Goal: Transaction & Acquisition: Purchase product/service

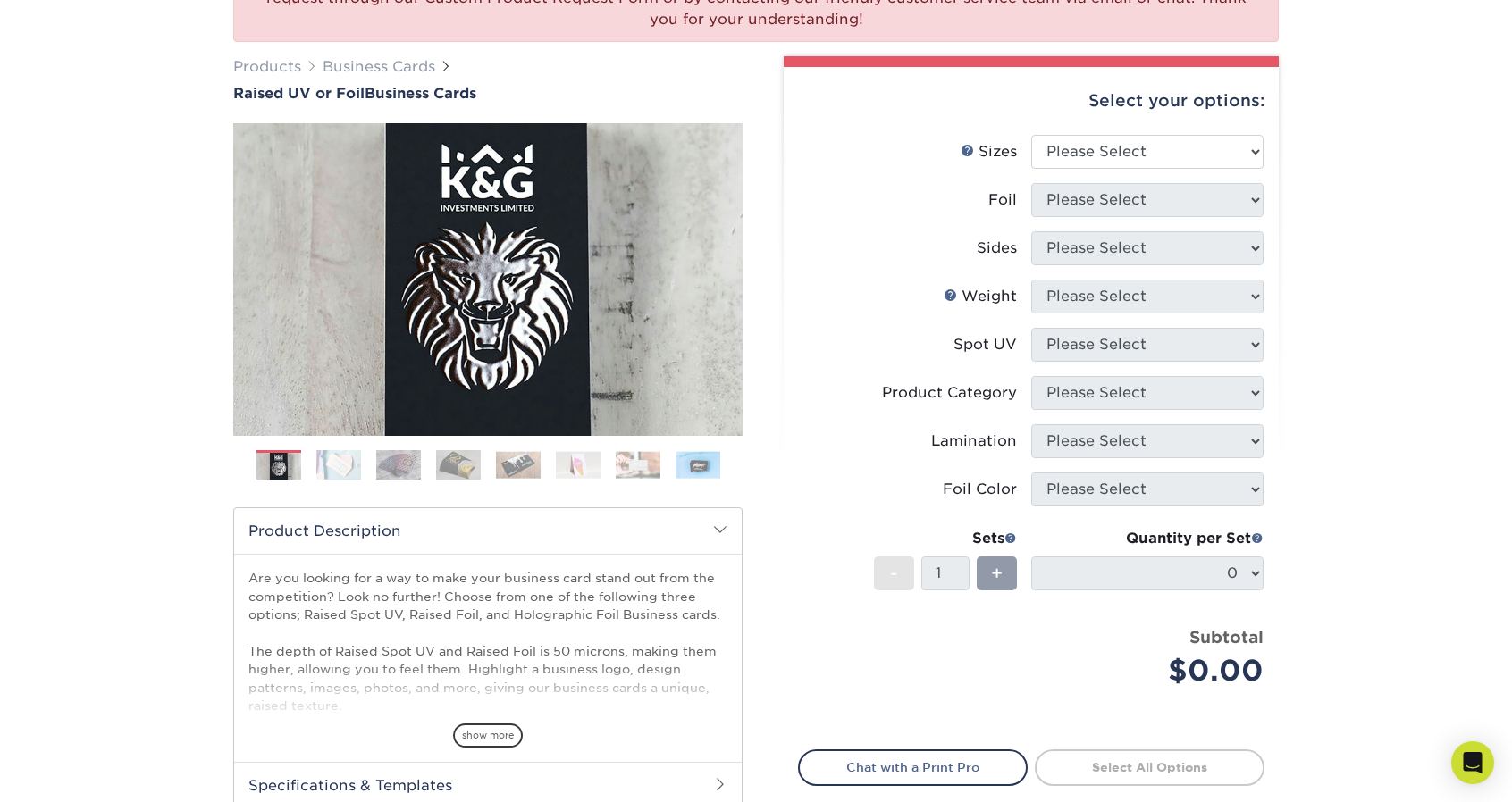
scroll to position [215, 0]
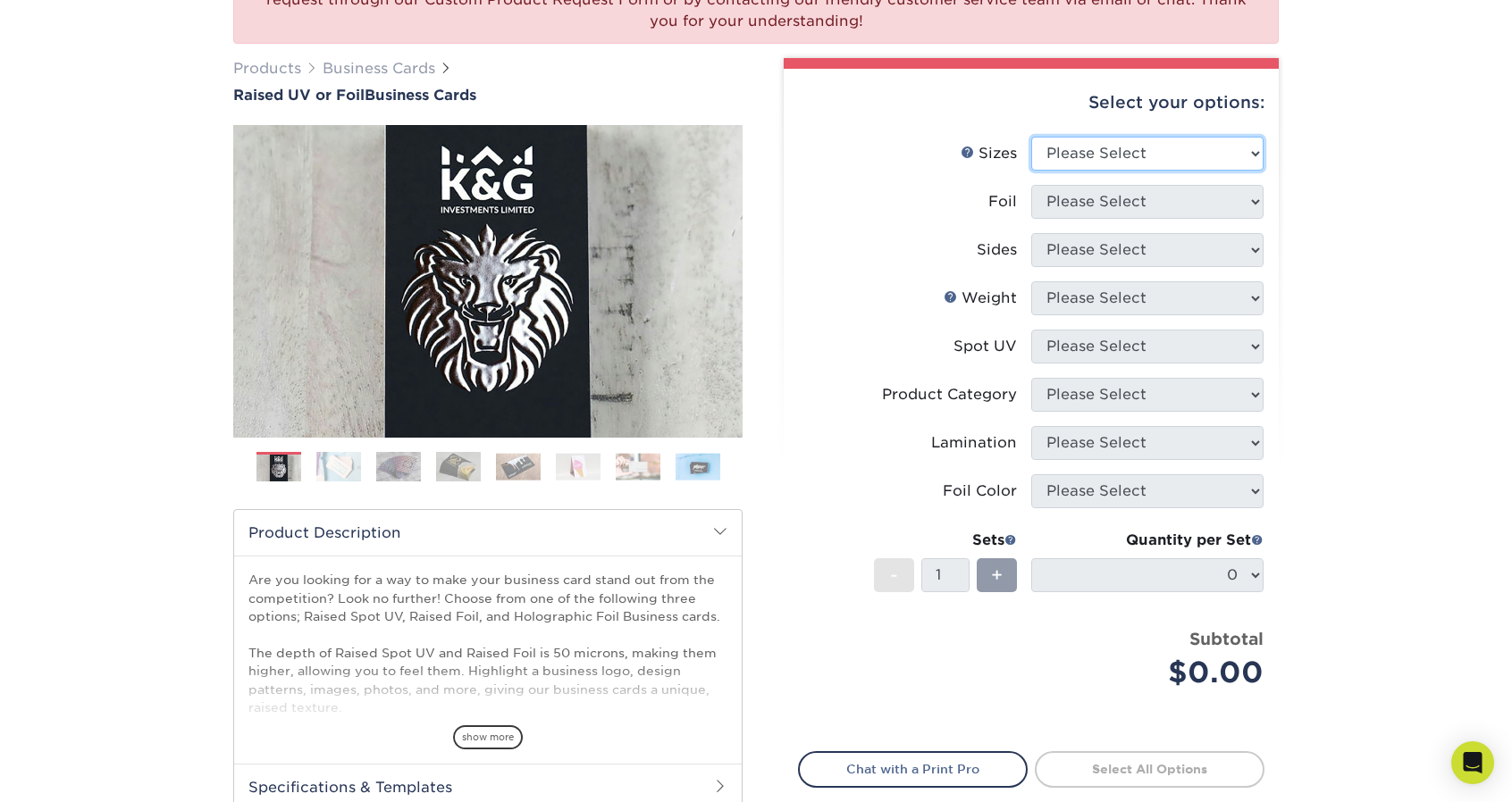
click at [1206, 153] on select "Please Select 2" x 3.5" - Standard" at bounding box center [1147, 154] width 233 height 34
select select "2.00x3.50"
click at [1031, 137] on select "Please Select 2" x 3.5" - Standard" at bounding box center [1147, 154] width 233 height 34
click at [1147, 203] on select "Please Select No Yes" at bounding box center [1147, 202] width 233 height 34
select select "1"
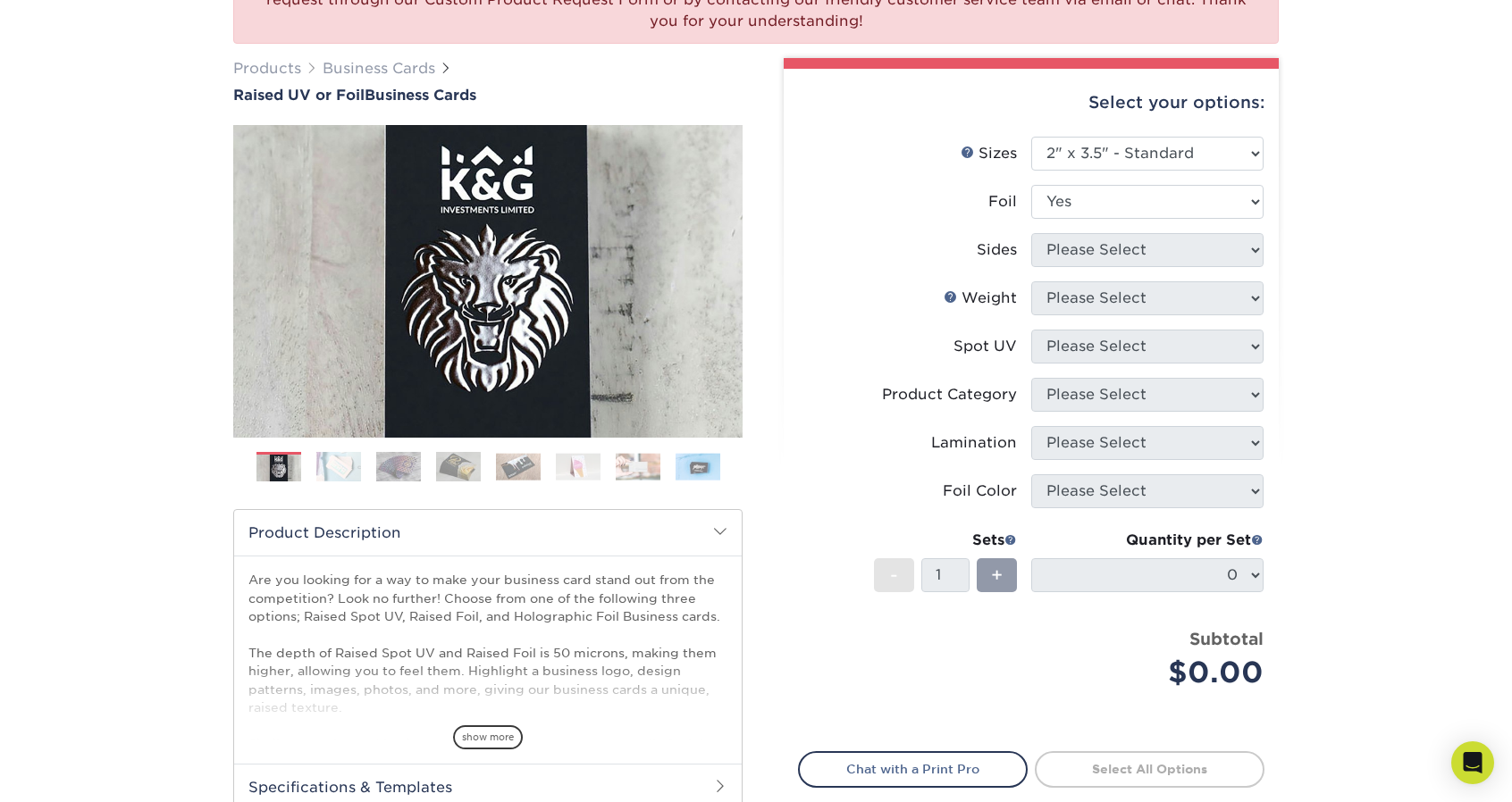
click at [1031, 185] on select "Please Select No Yes" at bounding box center [1147, 202] width 233 height 34
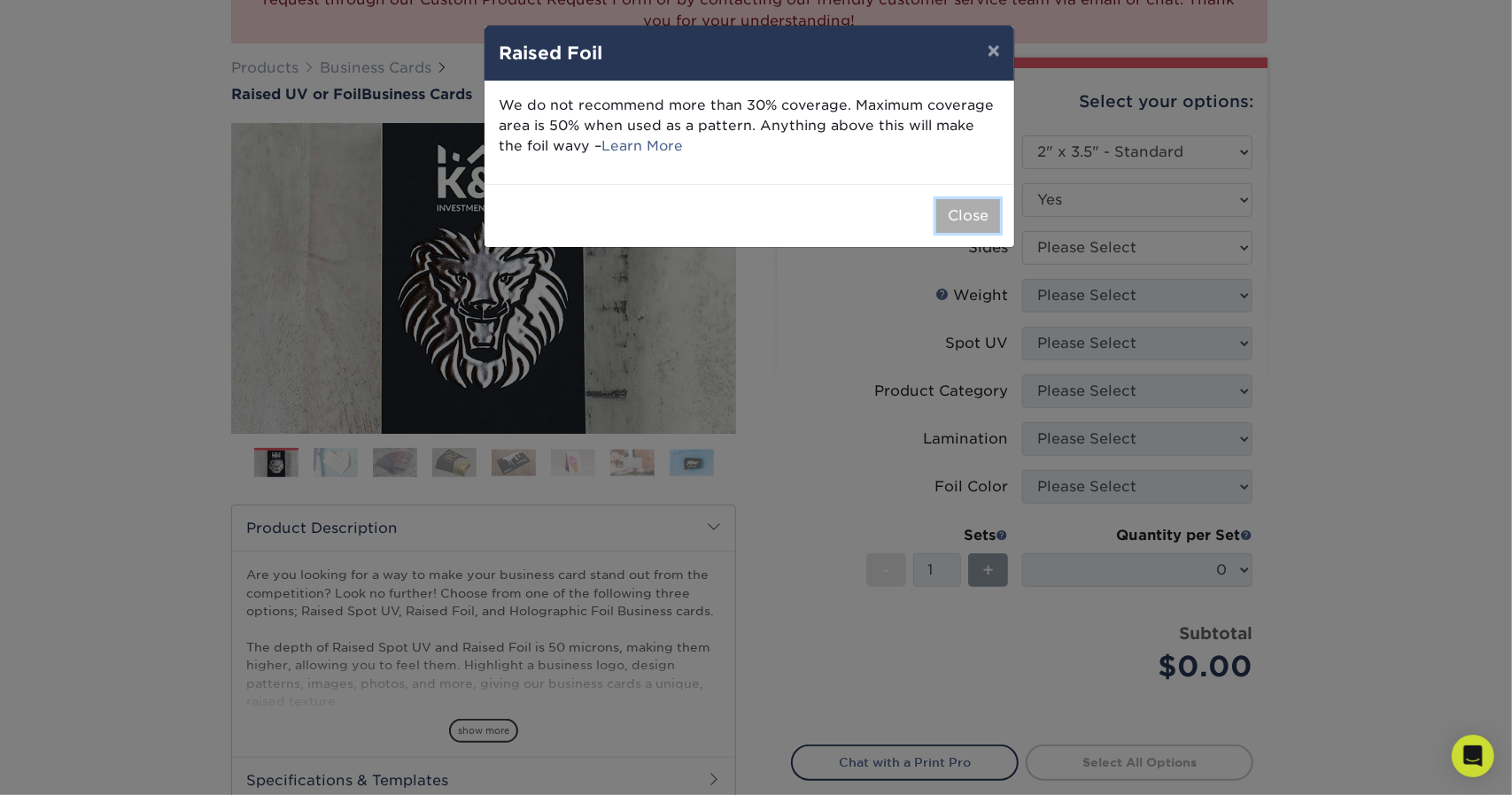
click at [957, 206] on button "Close" at bounding box center [967, 216] width 64 height 34
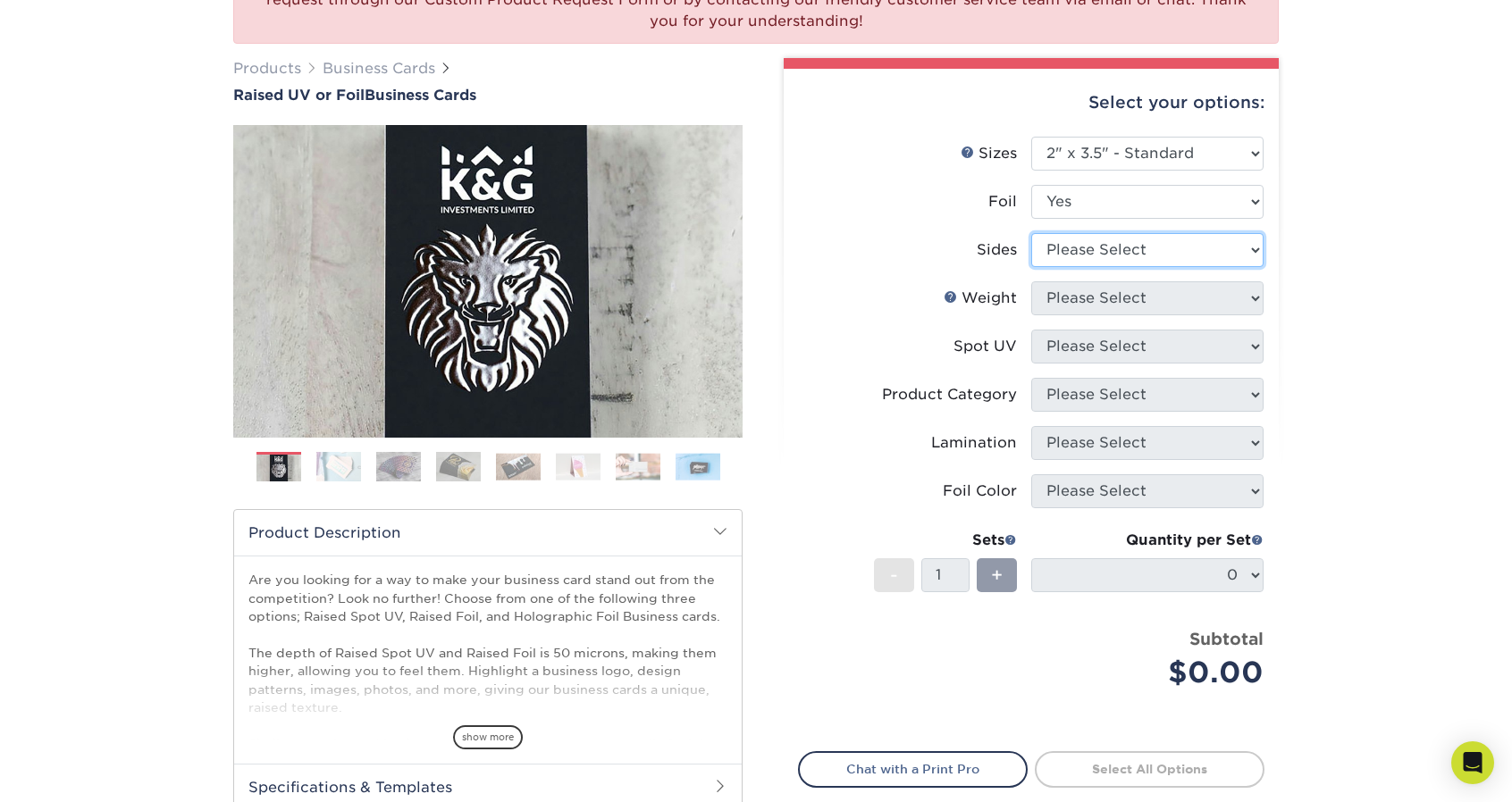
click at [1065, 234] on select "Please Select Print Both Sides - Foil Both Sides Print Both Sides - Foil Front …" at bounding box center [1147, 251] width 233 height 34
select select "e9e9dfb3-fba1-4d60-972c-fd9ca5904d33"
click at [1031, 234] on select "Please Select Print Both Sides - Foil Both Sides Print Both Sides - Foil Front …" at bounding box center [1147, 251] width 233 height 34
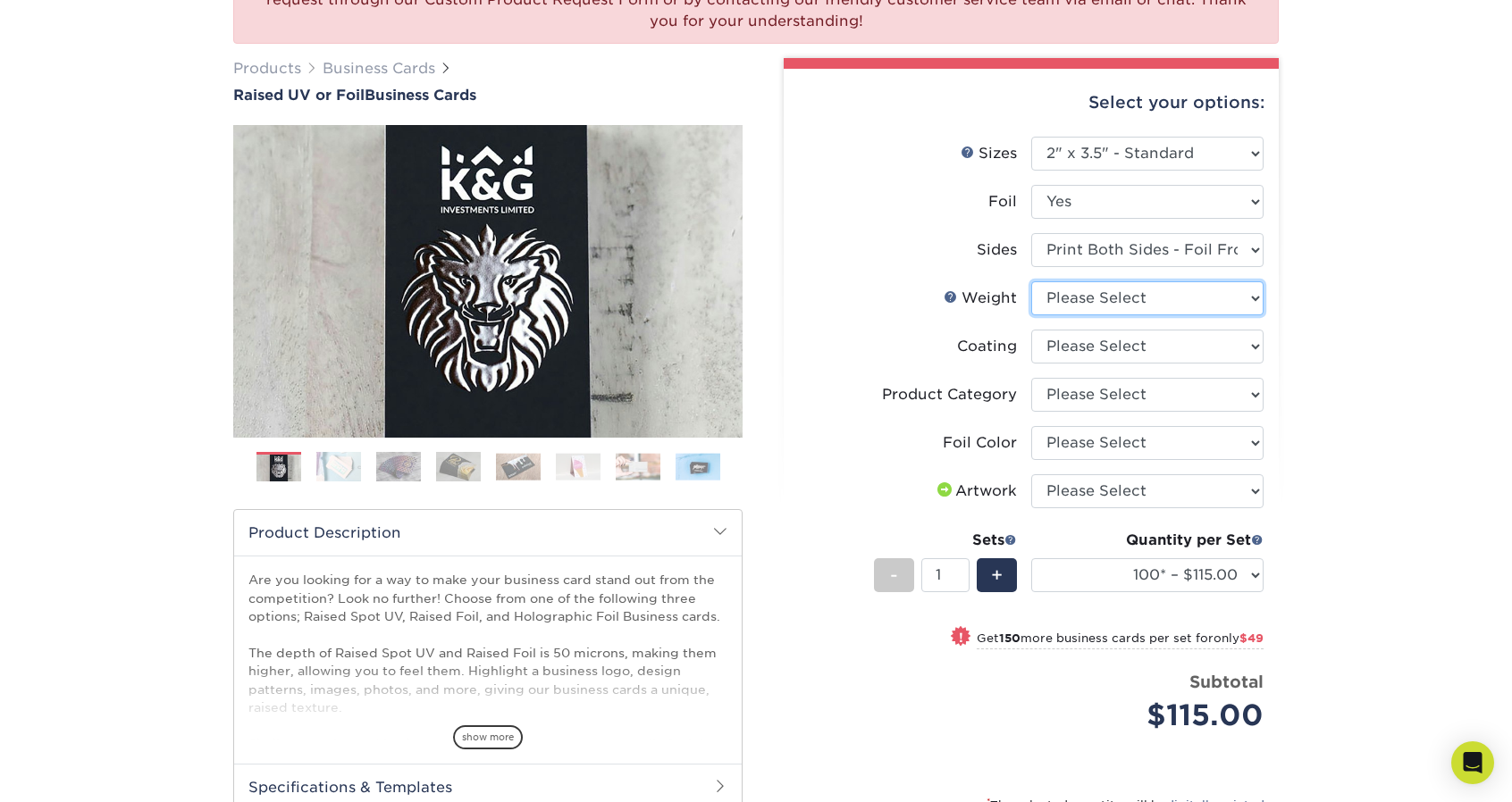
click at [1145, 301] on select "Please Select 16PT" at bounding box center [1147, 299] width 233 height 34
select select "16PT"
click at [1031, 282] on select "Please Select 16PT" at bounding box center [1147, 299] width 233 height 34
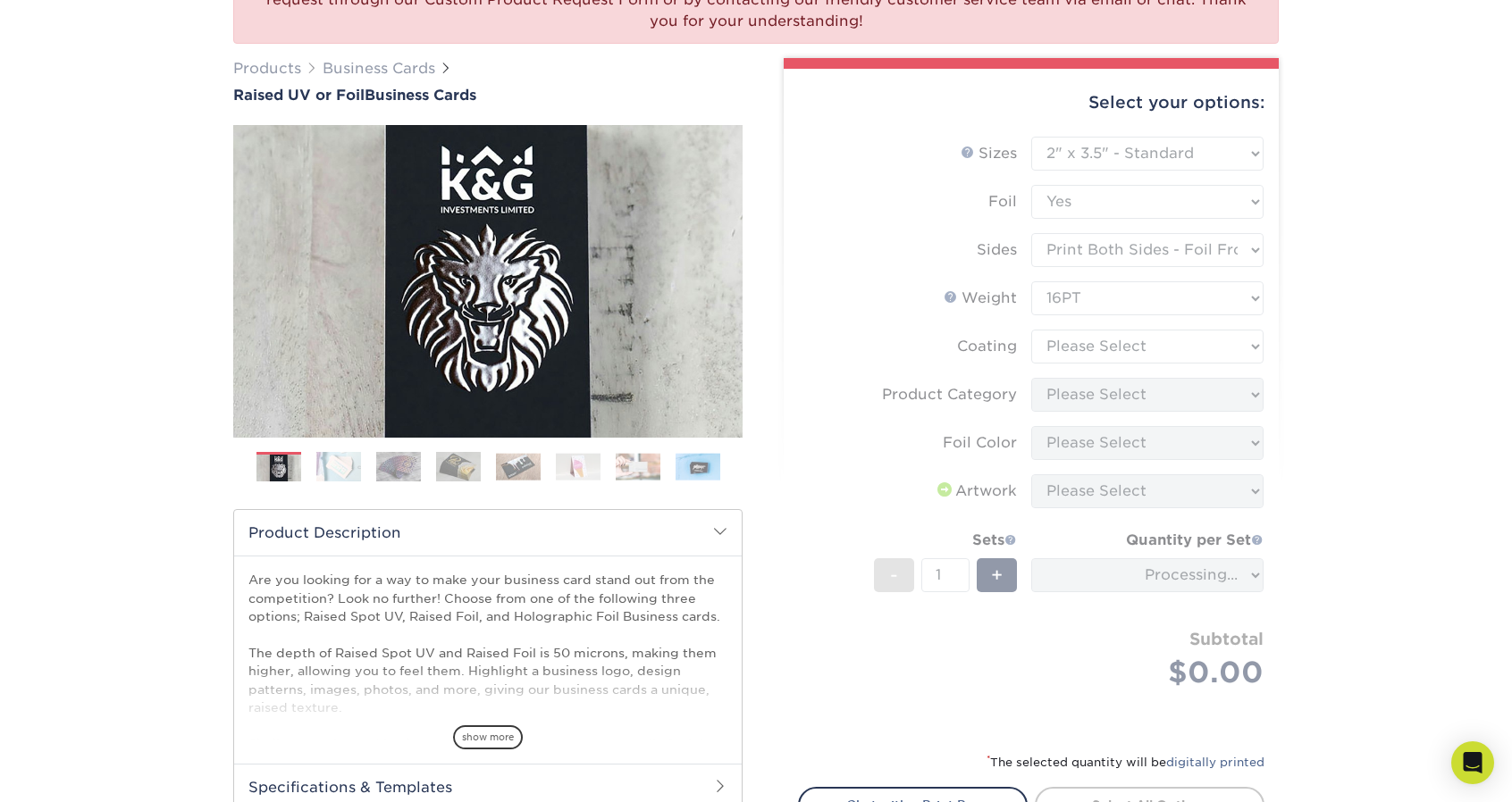
click at [1165, 345] on form "Sizes Help Sizes Please Select 2" x 3.5" - Standard Foil Please Select" at bounding box center [1030, 434] width 466 height 594
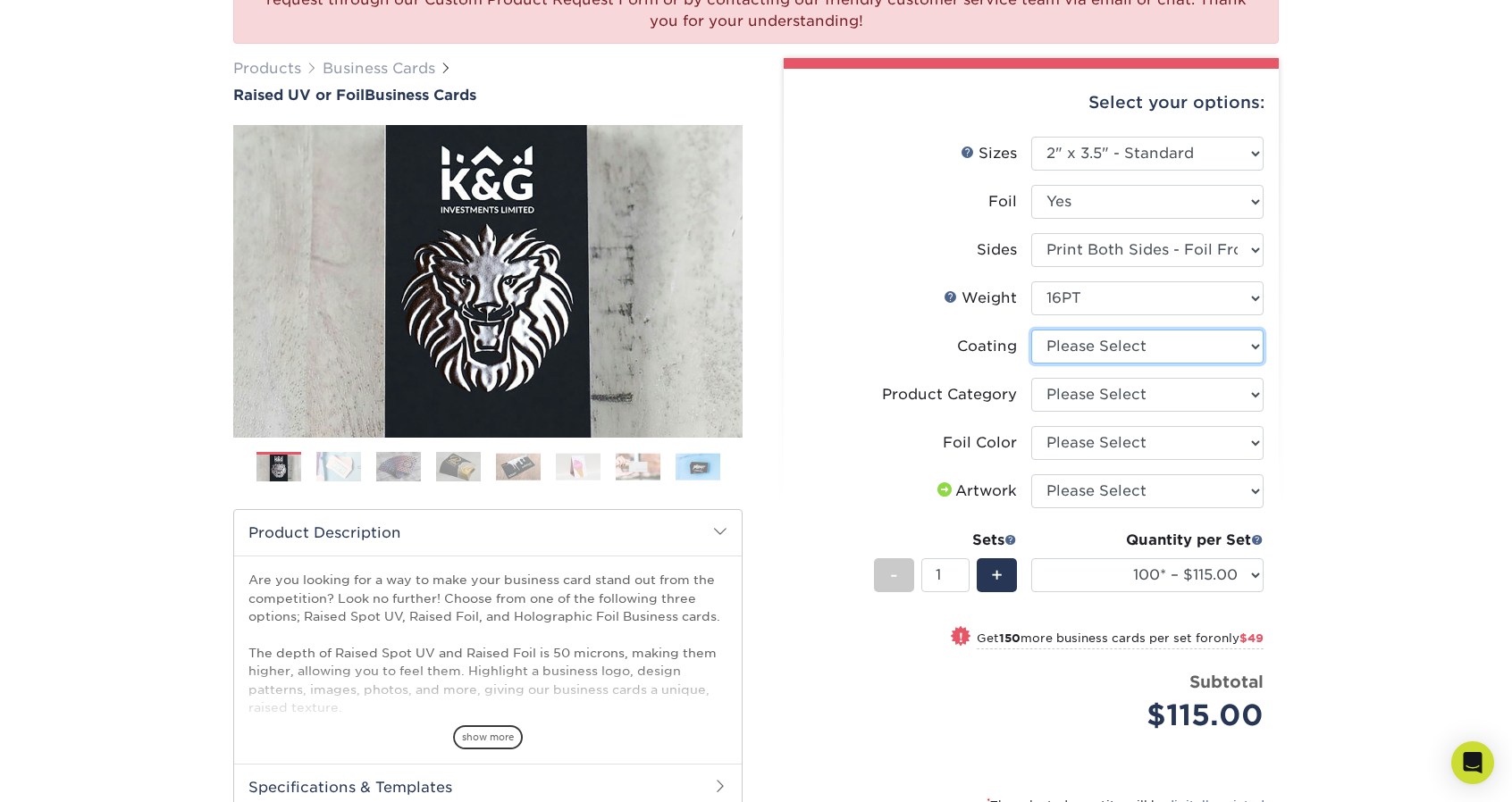
click at [1165, 345] on select at bounding box center [1147, 347] width 233 height 34
select select "3e7618de-abca-4bda-9f97-8b9129e913d8"
click at [1031, 329] on select at bounding box center [1147, 347] width 233 height 34
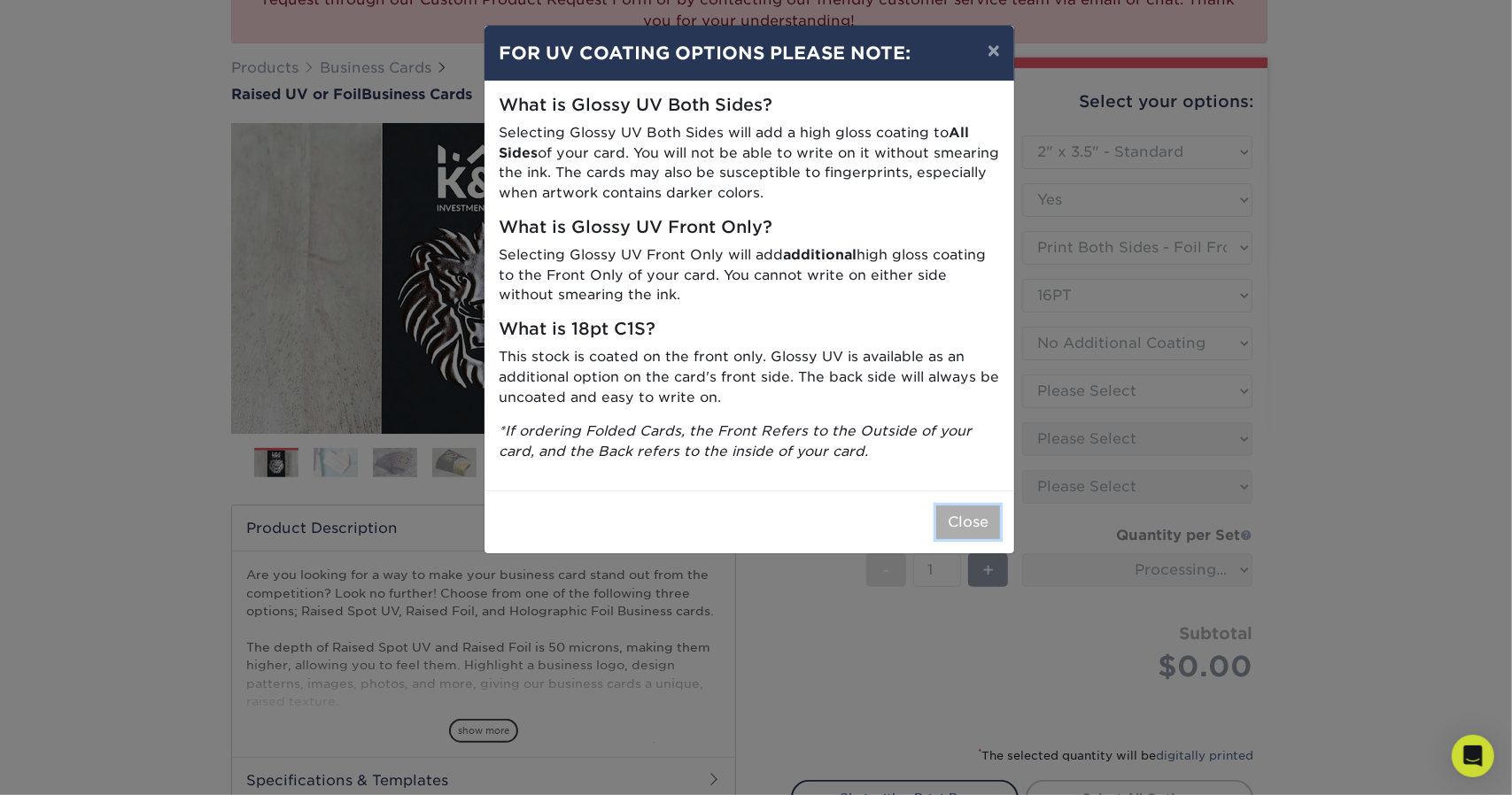
click at [960, 520] on button "Close" at bounding box center [967, 523] width 64 height 34
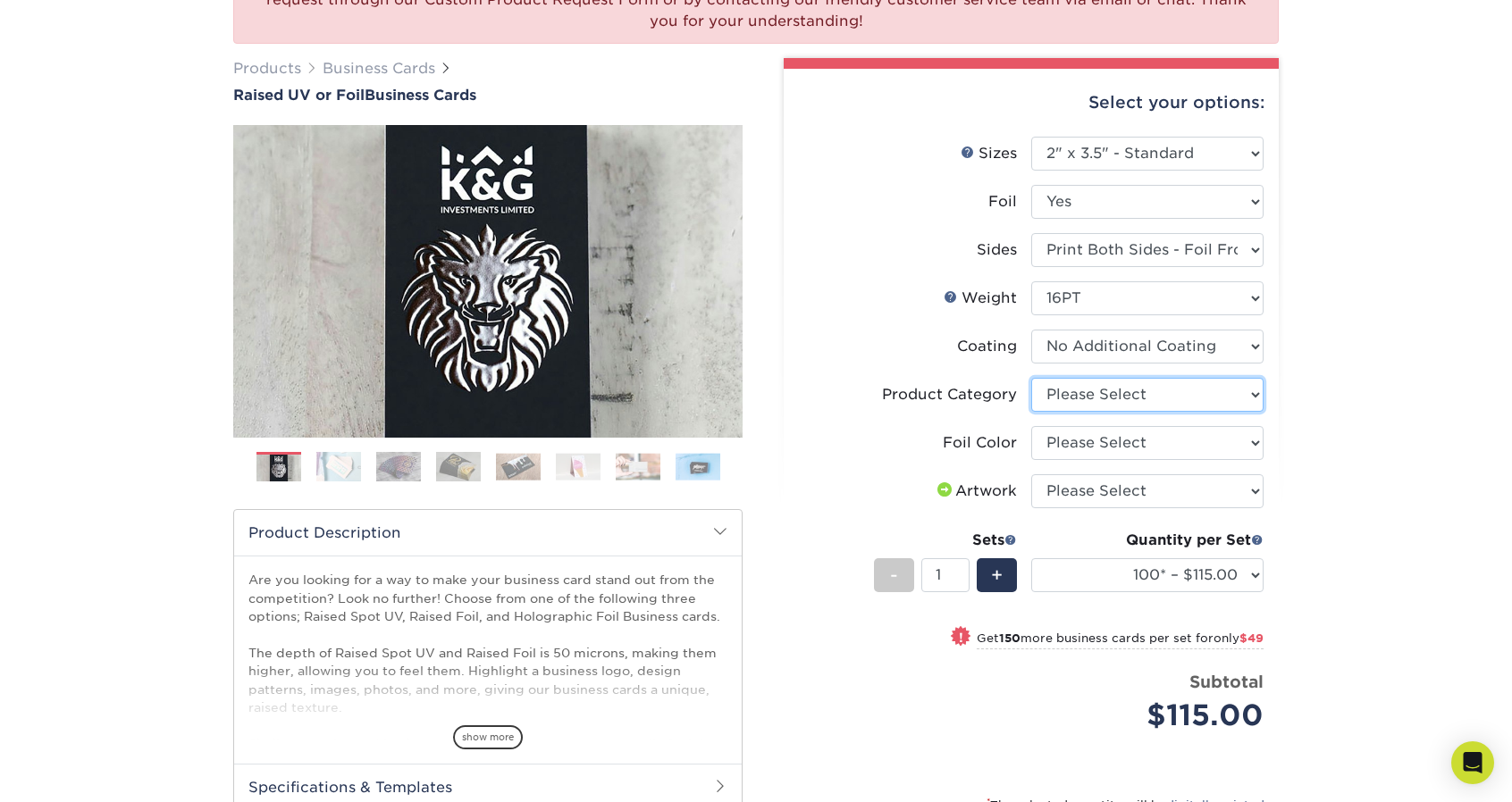
click at [1131, 396] on select "Please Select Business Cards" at bounding box center [1147, 395] width 233 height 34
select select "3b5148f1-0588-4f88-a218-97bcfdce65c1"
click at [1031, 377] on select "Please Select Business Cards" at bounding box center [1147, 395] width 233 height 34
click at [1140, 439] on select "Please Select Silver Foil Gold Foil Holographic Foil" at bounding box center [1147, 444] width 233 height 34
select select "a834dd52-fe06-4ed6-9a86-5bd3c2d02515"
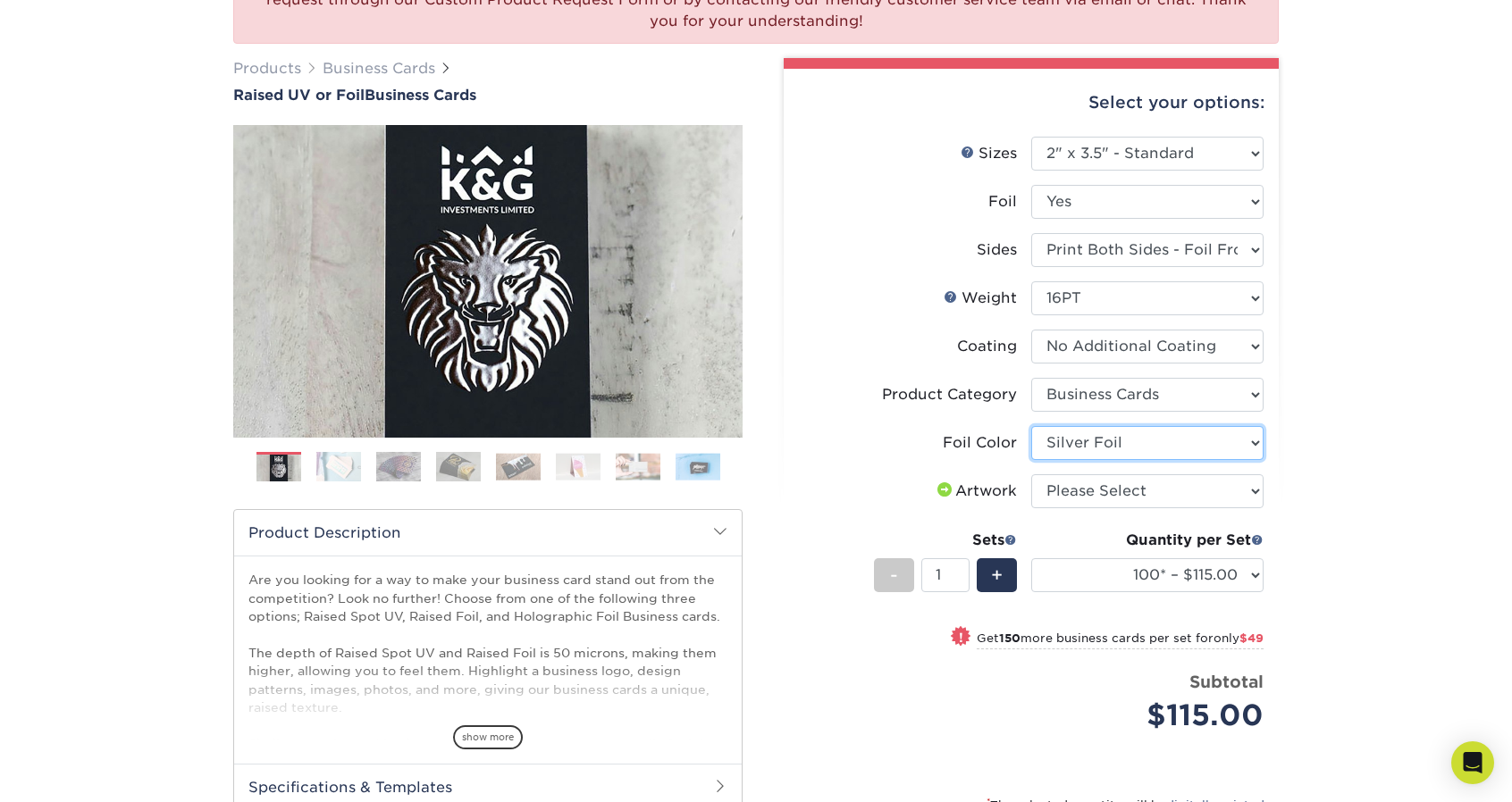
click at [1031, 426] on select "Please Select Silver Foil Gold Foil Holographic Foil" at bounding box center [1147, 444] width 233 height 34
click at [1136, 489] on select "Please Select I will upload files I need a design - $100" at bounding box center [1147, 492] width 233 height 34
select select "upload"
click at [1031, 474] on select "Please Select I will upload files I need a design - $100" at bounding box center [1147, 492] width 233 height 34
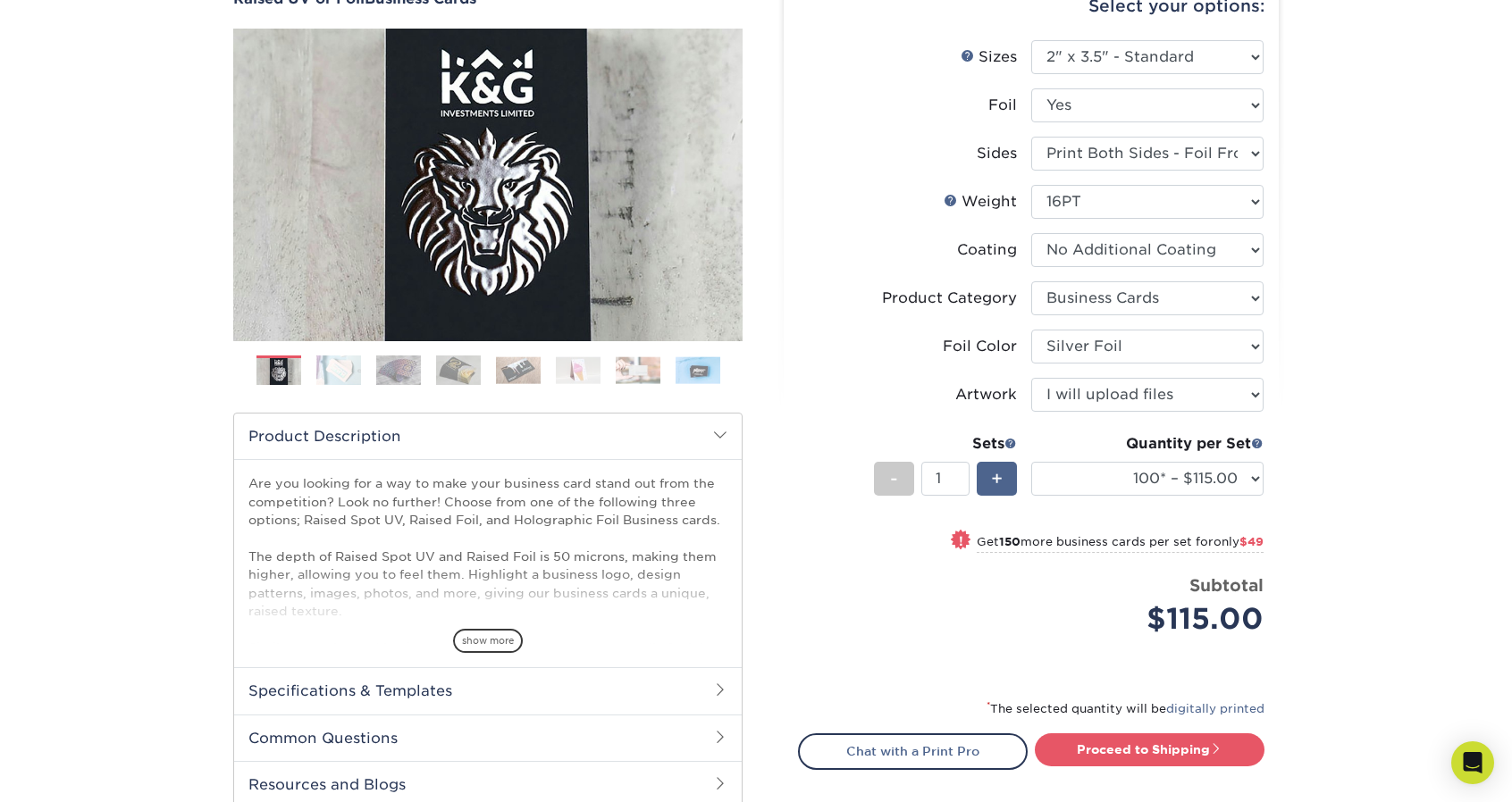
click at [993, 474] on span "+" at bounding box center [997, 479] width 12 height 27
type input "2"
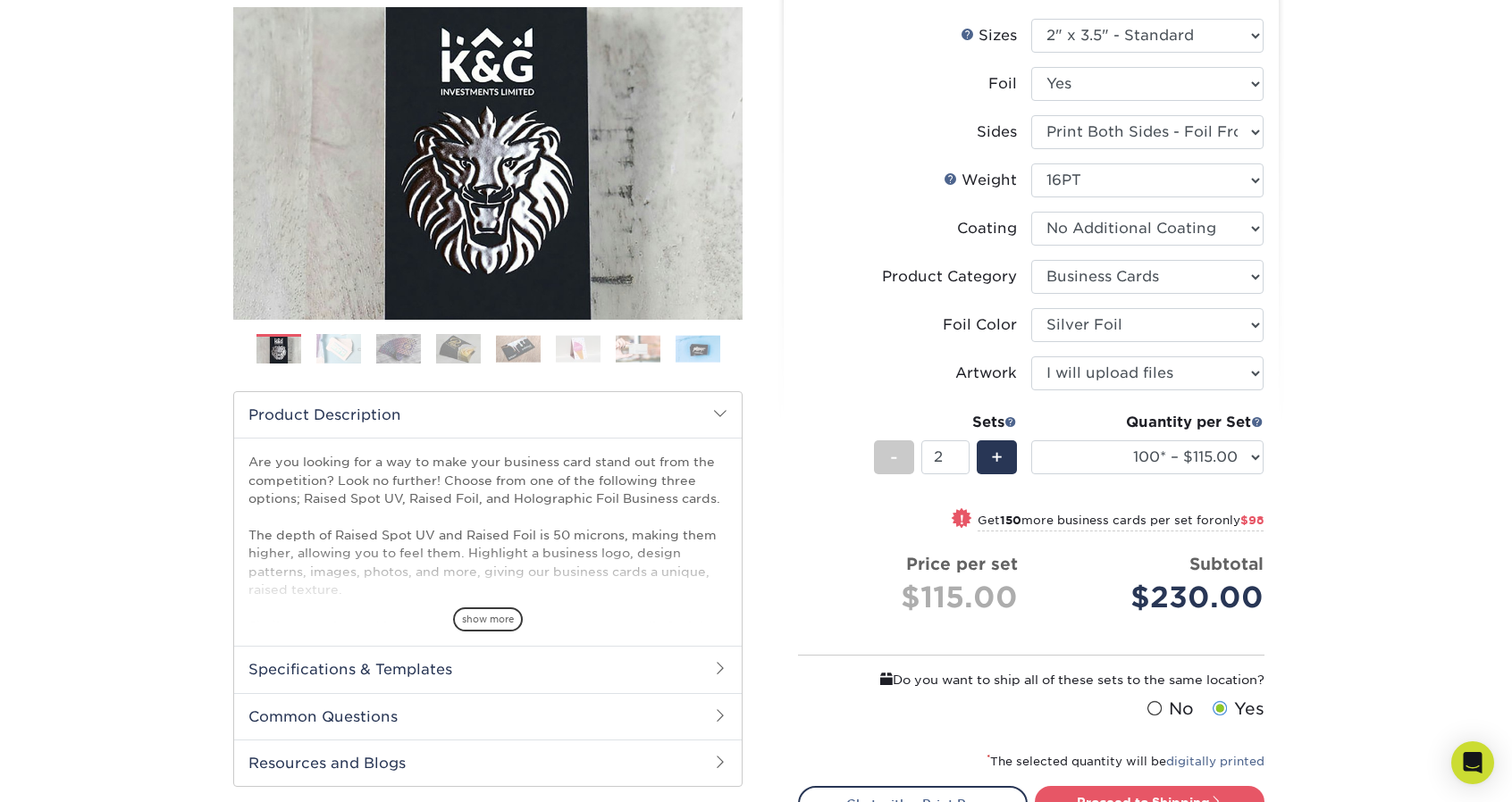
scroll to position [474, 0]
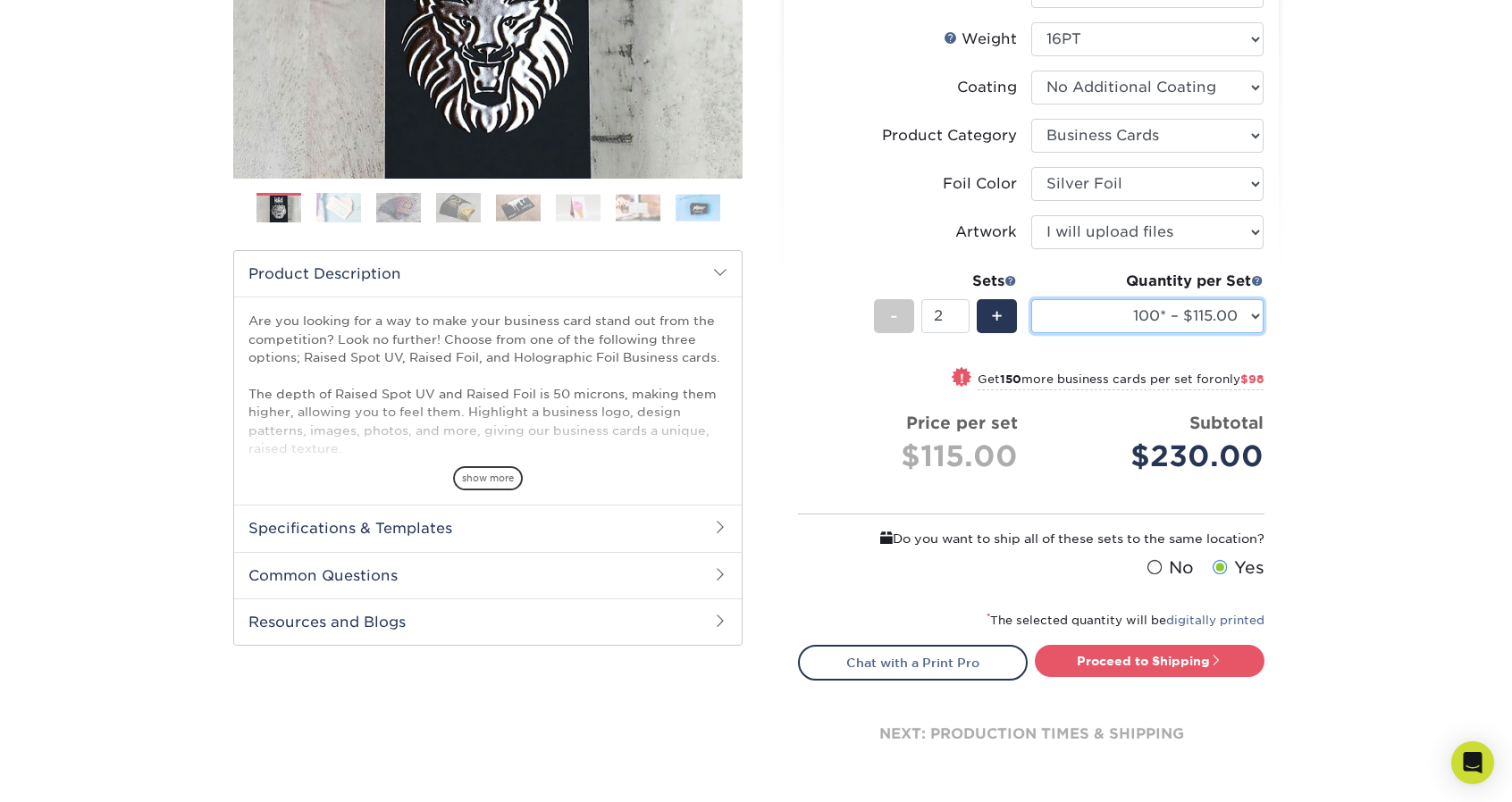
click at [1211, 313] on select "100* – $115.00 250* – $164.00 500* – $221.00" at bounding box center [1147, 317] width 233 height 34
select select "250* – $164.00"
click at [1031, 300] on select "100* – $115.00 250* – $164.00 500* – $221.00" at bounding box center [1147, 317] width 233 height 34
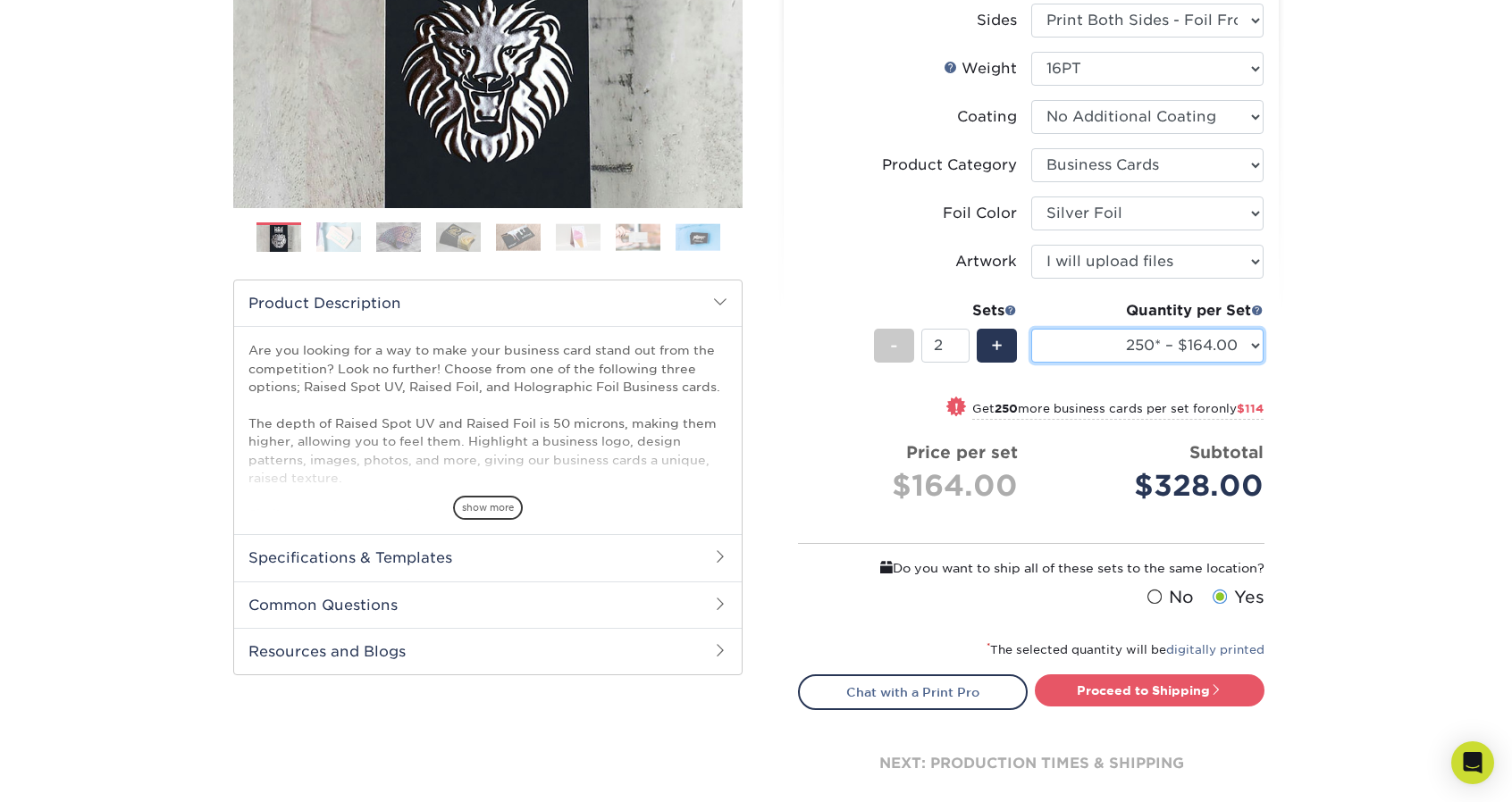
scroll to position [450, 0]
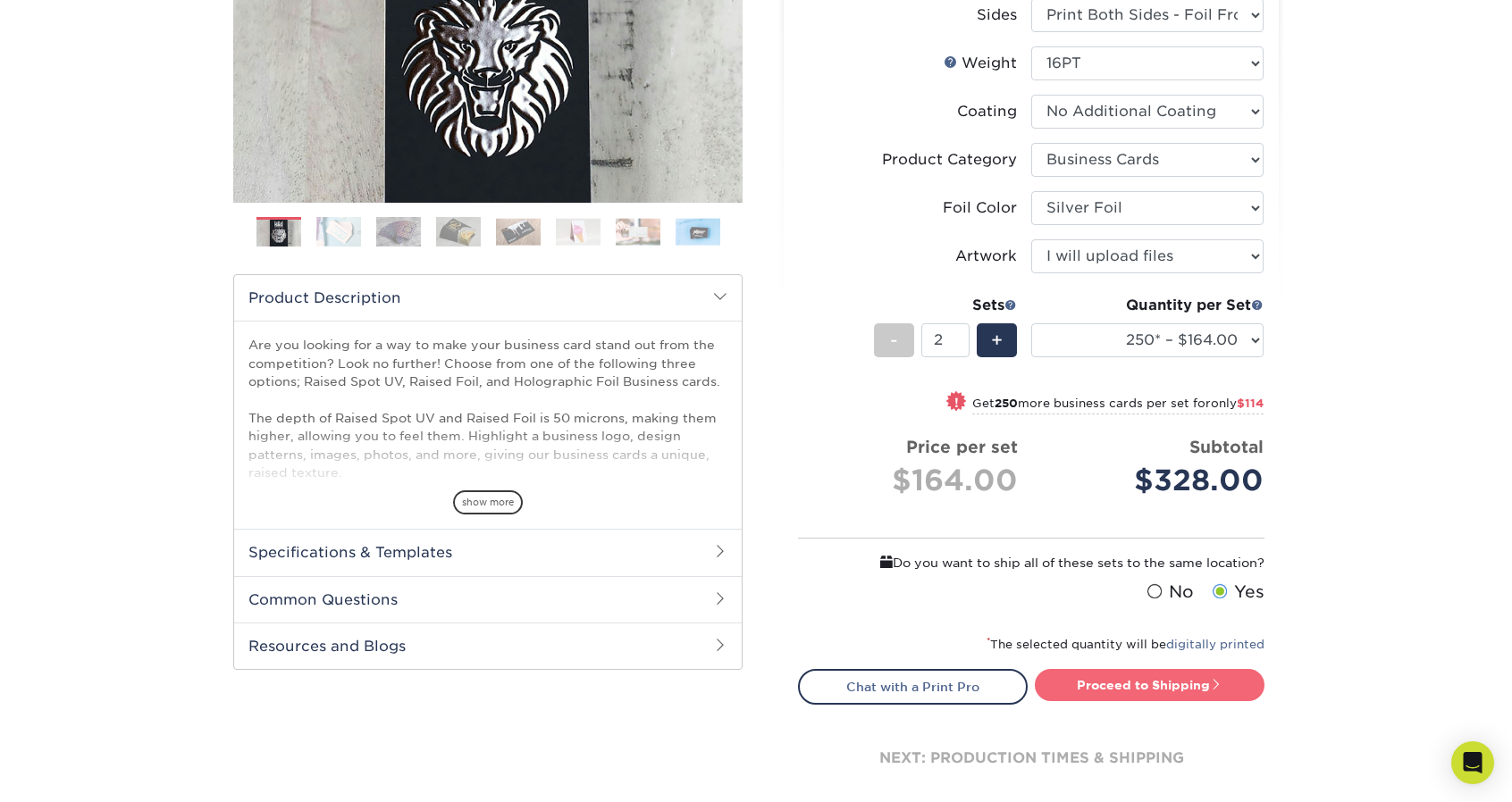
click at [1147, 687] on link "Proceed to Shipping" at bounding box center [1150, 685] width 230 height 33
type input "Set 1"
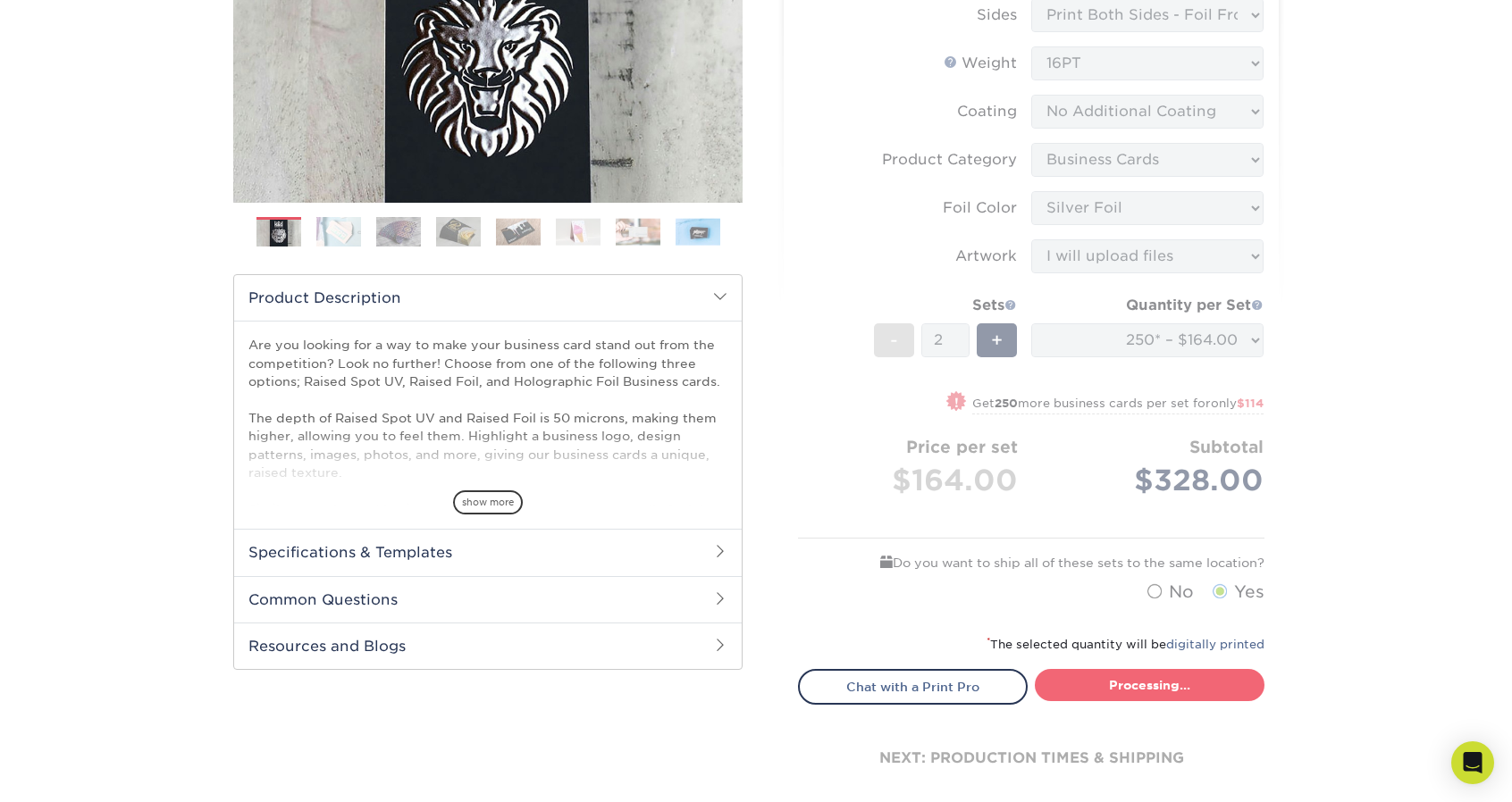
select select "1cbcb5c4-95c2-4600-ba81-4a6f4084a4d2"
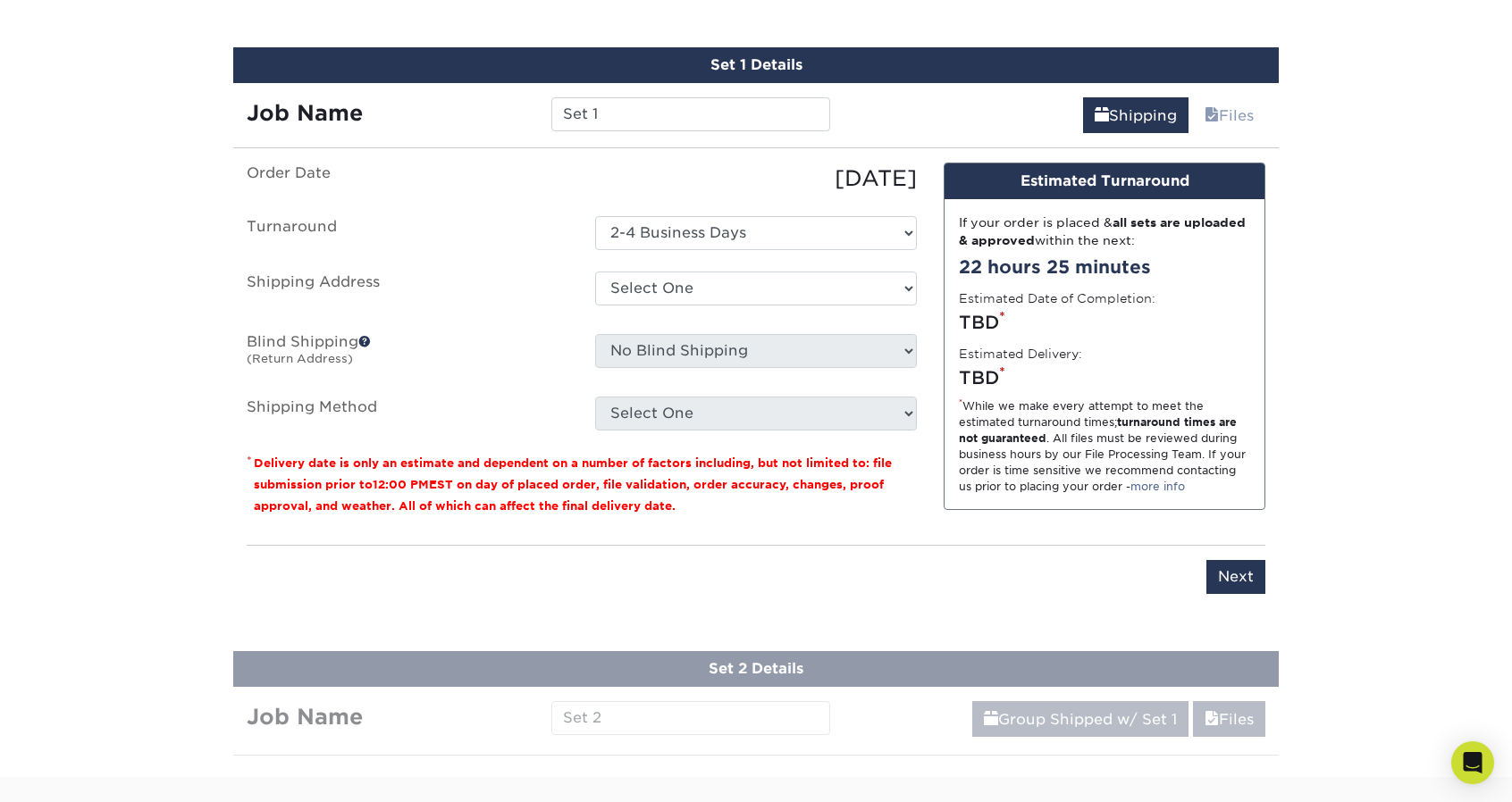
scroll to position [1166, 0]
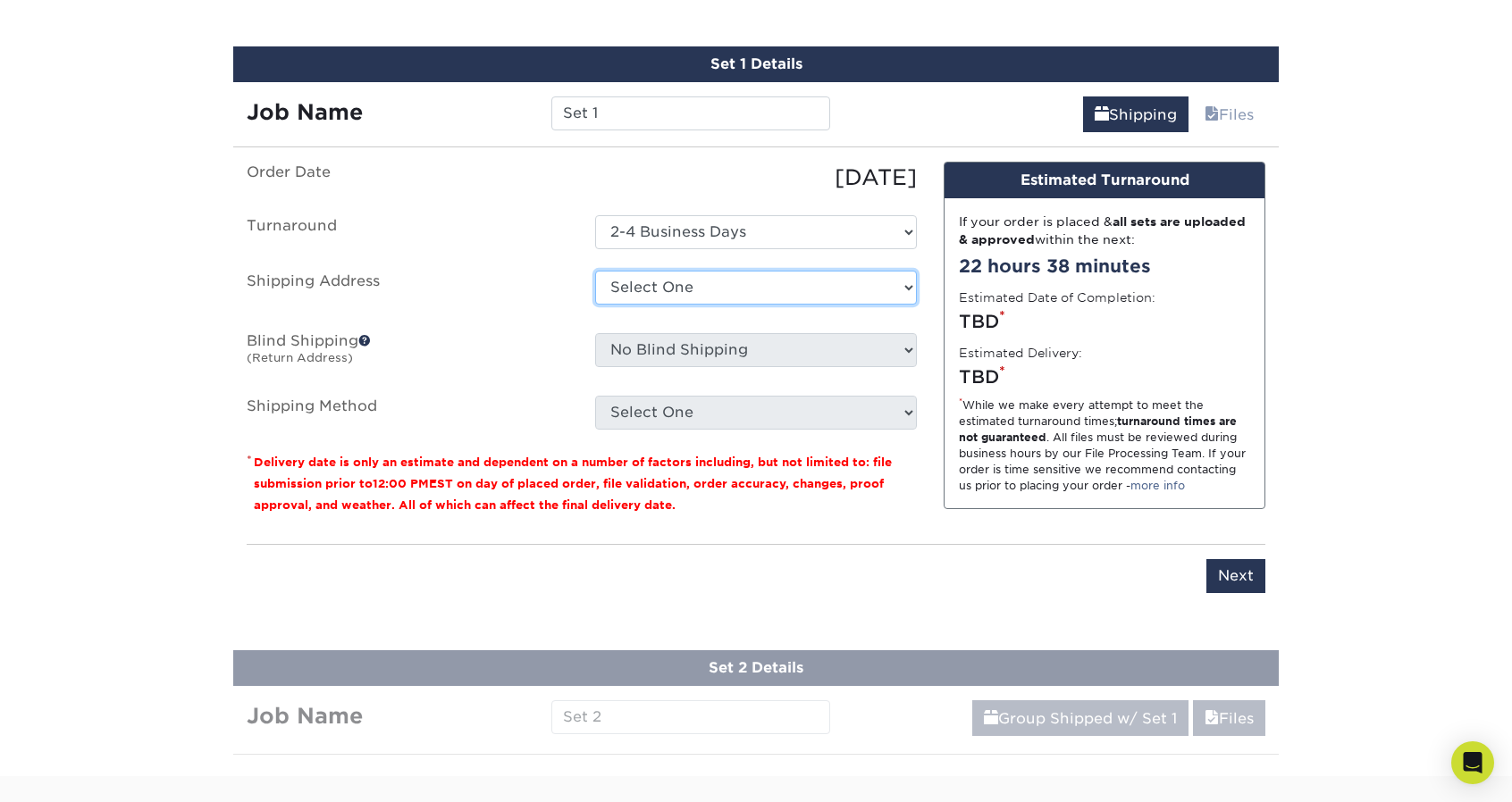
click at [684, 288] on select "Select One + Add New Address - Login" at bounding box center [755, 288] width 321 height 34
select select "newaddress"
click at [595, 271] on select "Select One + Add New Address - Login" at bounding box center [755, 288] width 321 height 34
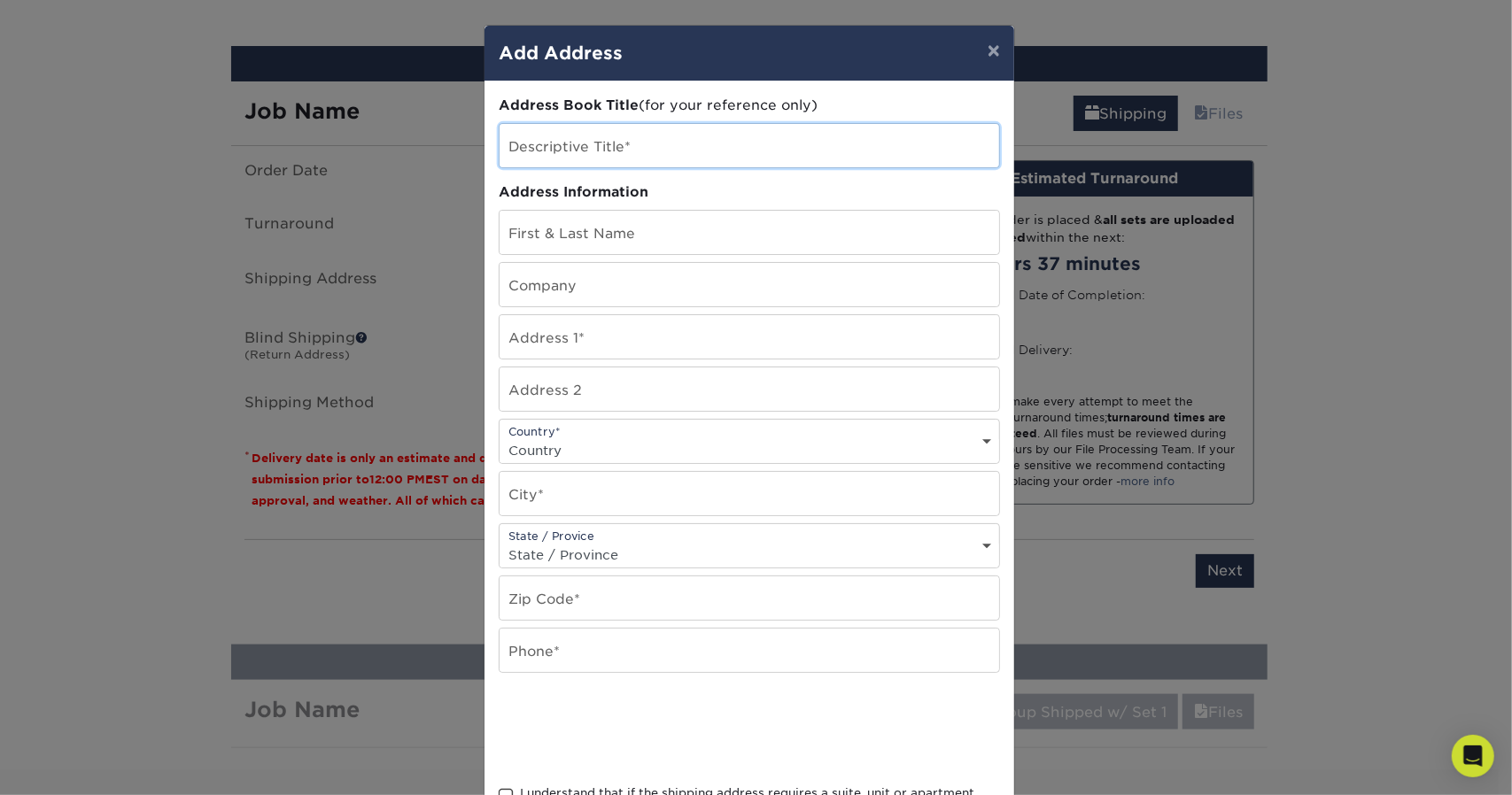
click at [603, 153] on input "text" at bounding box center [749, 145] width 500 height 43
type input "Fr33form [PERSON_NAME]"
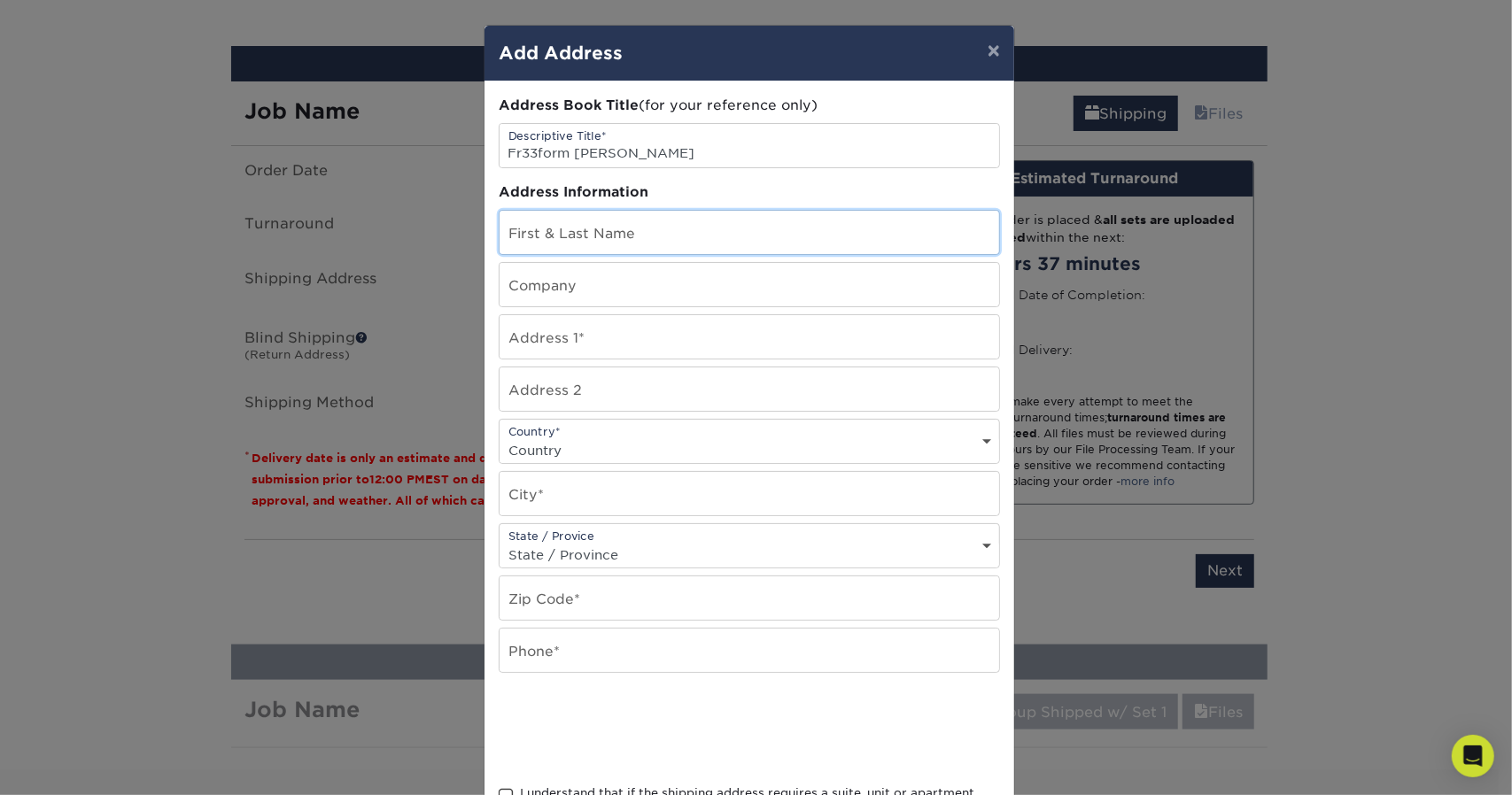
click at [569, 223] on input "text" at bounding box center [749, 232] width 500 height 43
type input "N"
type input "[PERSON_NAME]"
click at [560, 275] on input "text" at bounding box center [749, 284] width 500 height 43
type input "Fr33form"
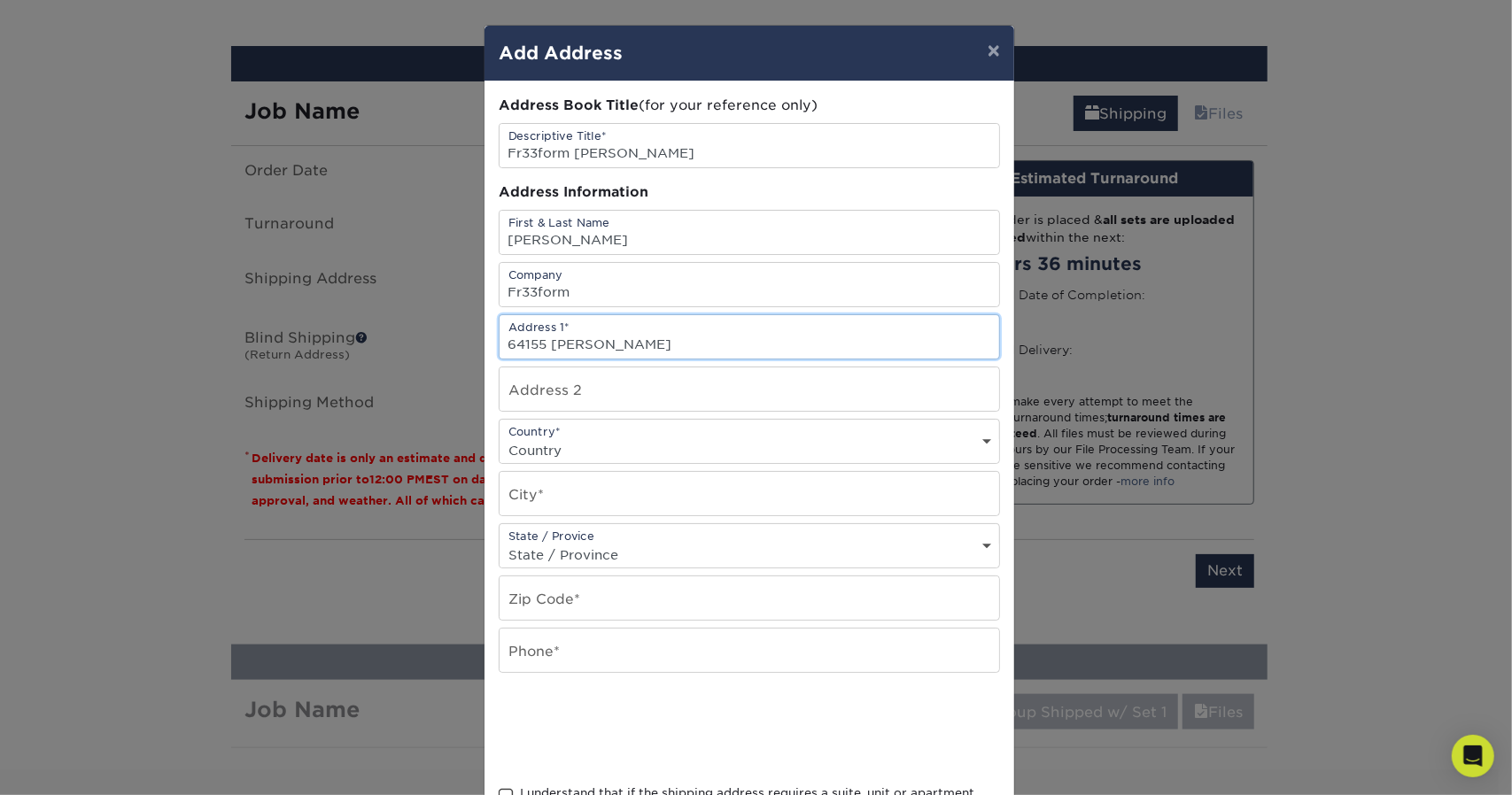
type input "64155 [PERSON_NAME]"
click at [593, 472] on input "text" at bounding box center [749, 494] width 500 height 43
click at [574, 439] on select "Country [GEOGRAPHIC_DATA] [GEOGRAPHIC_DATA] ----------------------------- [GEOG…" at bounding box center [749, 450] width 500 height 26
click at [526, 486] on input "text" at bounding box center [749, 494] width 500 height 43
type input "Bend"
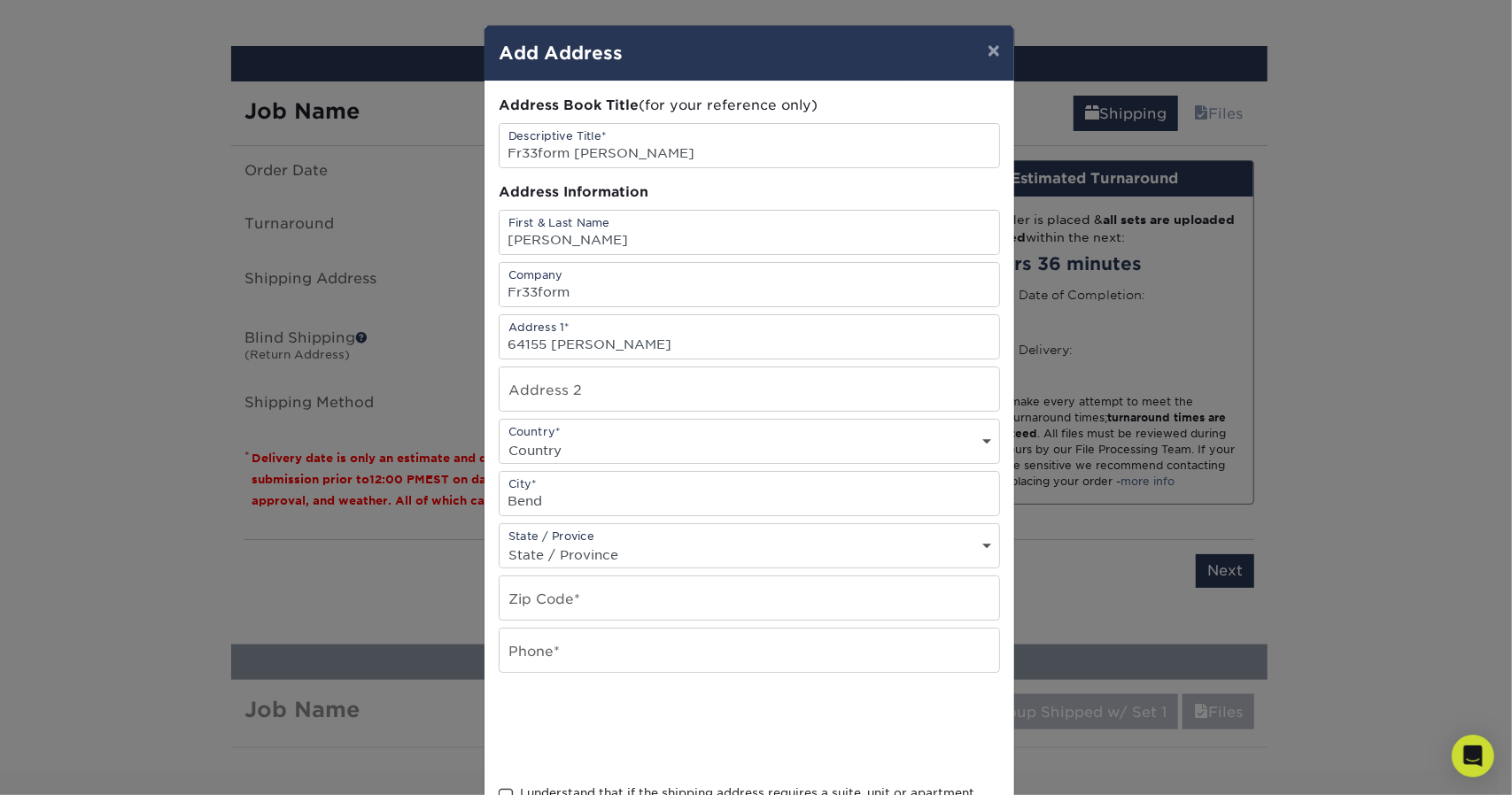
click at [533, 529] on div "State / Provice State / Province [US_STATE] [US_STATE] [US_STATE] [US_STATE] [U…" at bounding box center [749, 546] width 502 height 45
click at [683, 576] on div "Zip Code*" at bounding box center [749, 598] width 502 height 45
click at [669, 550] on select "State / Province [US_STATE] [US_STATE] [US_STATE] [US_STATE] [US_STATE] [US_STA…" at bounding box center [749, 555] width 500 height 26
select select "OR"
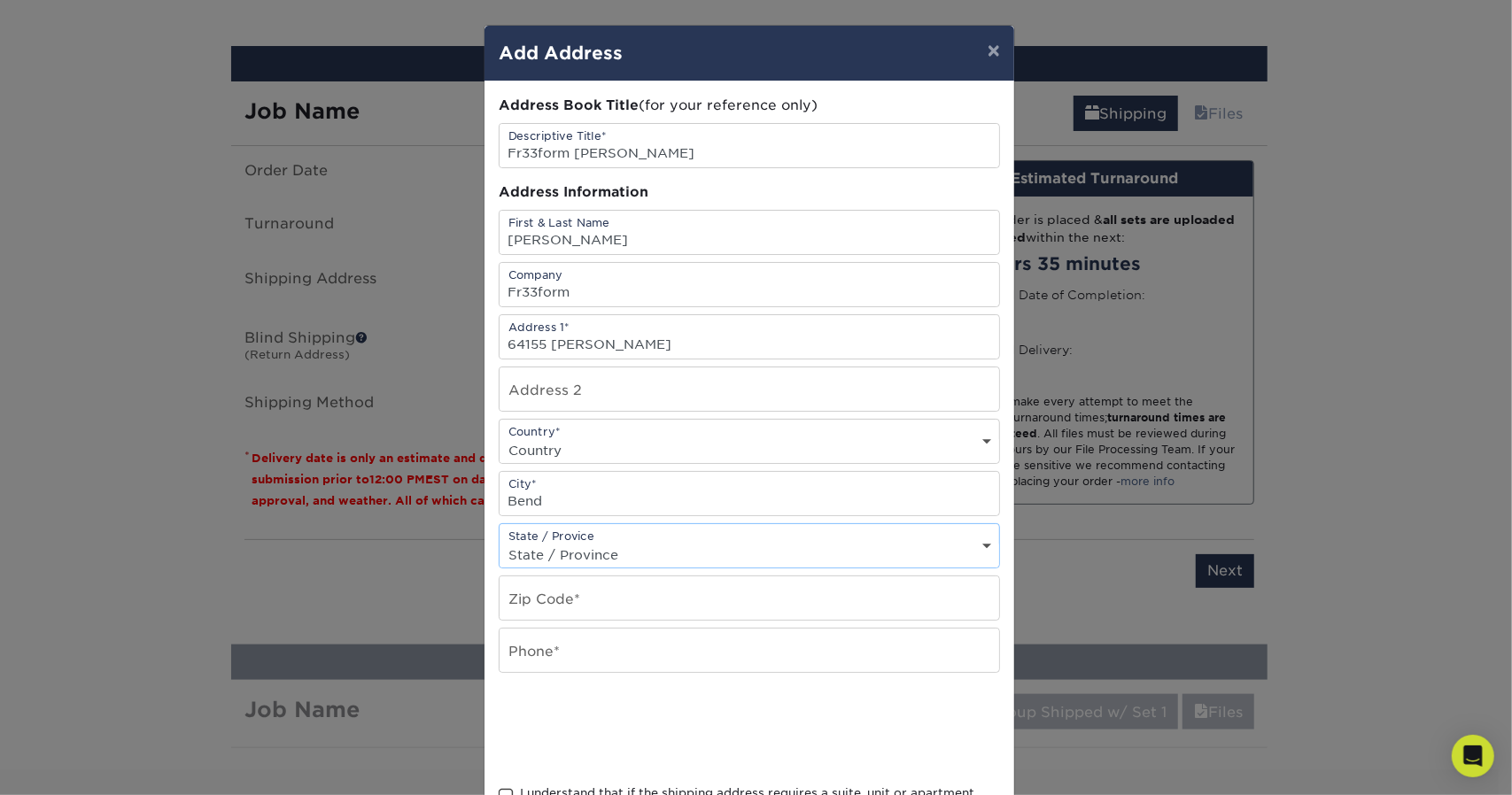
click at [500, 542] on select "State / Province [US_STATE] [US_STATE] [US_STATE] [US_STATE] [US_STATE] [US_STA…" at bounding box center [749, 555] width 500 height 26
click at [553, 590] on input "text" at bounding box center [749, 598] width 500 height 43
type input "8"
type input "97703"
click at [564, 645] on input "text" at bounding box center [749, 651] width 500 height 43
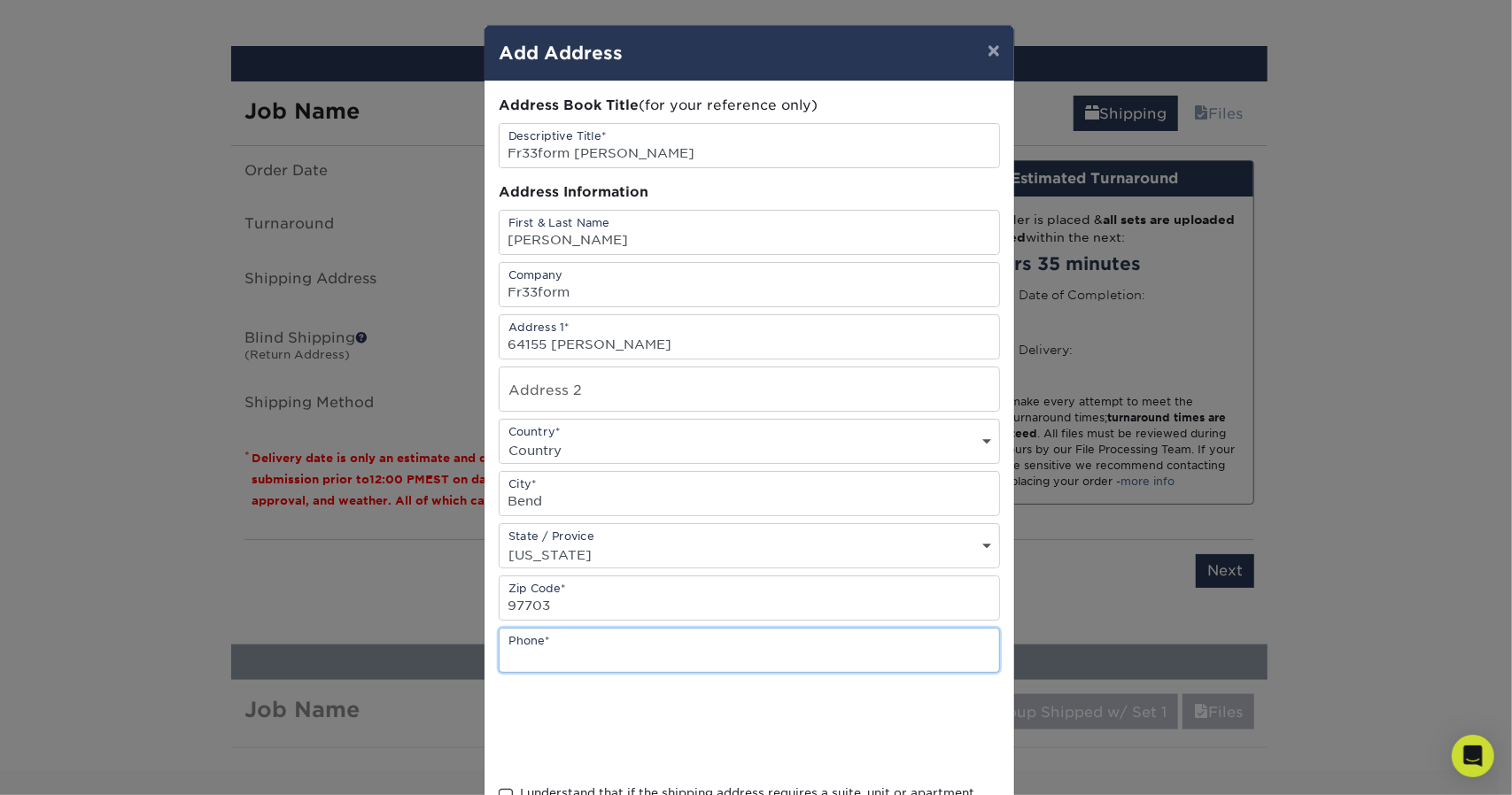
type input "5128797501"
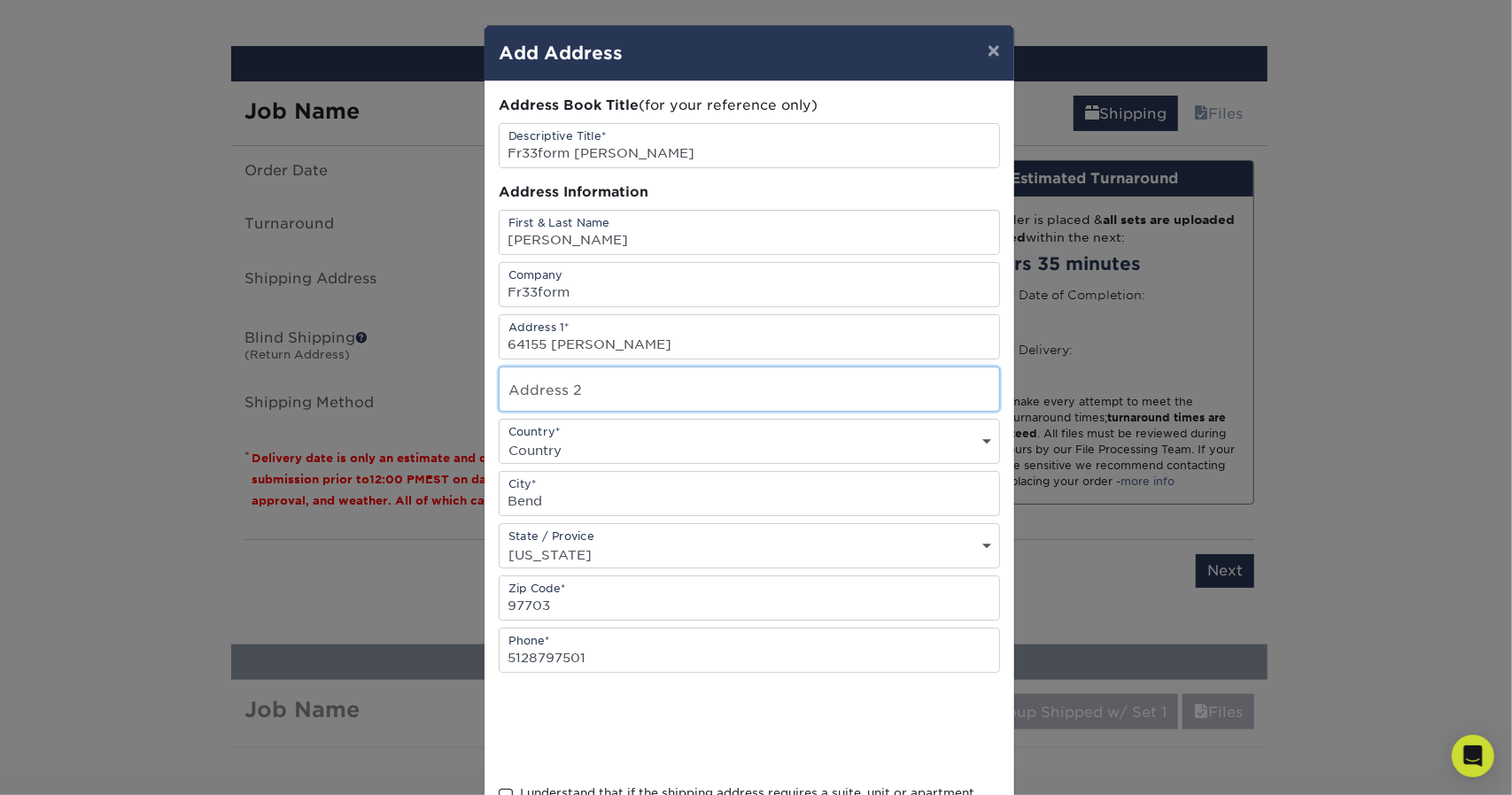
type input "Unit 1"
select select "US"
drag, startPoint x: 613, startPoint y: 397, endPoint x: 291, endPoint y: 359, distance: 324.2
click at [291, 359] on div "× Add Address Address Book Title (for your reference only) Descriptive Title* F…" at bounding box center [756, 398] width 1512 height 795
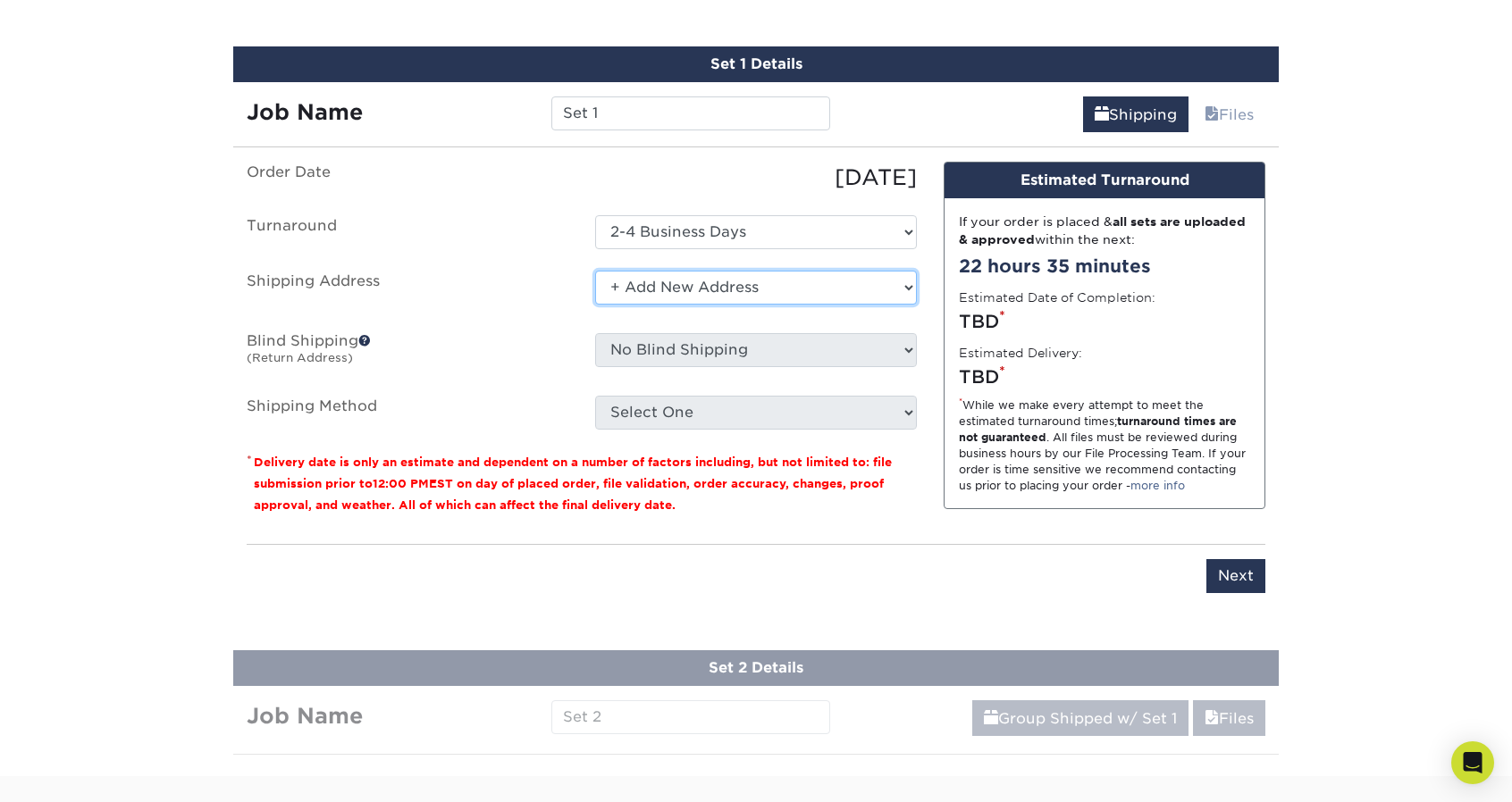
click at [790, 280] on select "Select One + Add New Address - Login" at bounding box center [755, 288] width 321 height 34
click at [595, 271] on select "Select One + Add New Address - Login" at bounding box center [755, 288] width 321 height 34
click at [723, 299] on select "Select One + Add New Address - Login" at bounding box center [755, 288] width 321 height 34
click at [595, 271] on select "Select One + Add New Address - Login" at bounding box center [755, 288] width 321 height 34
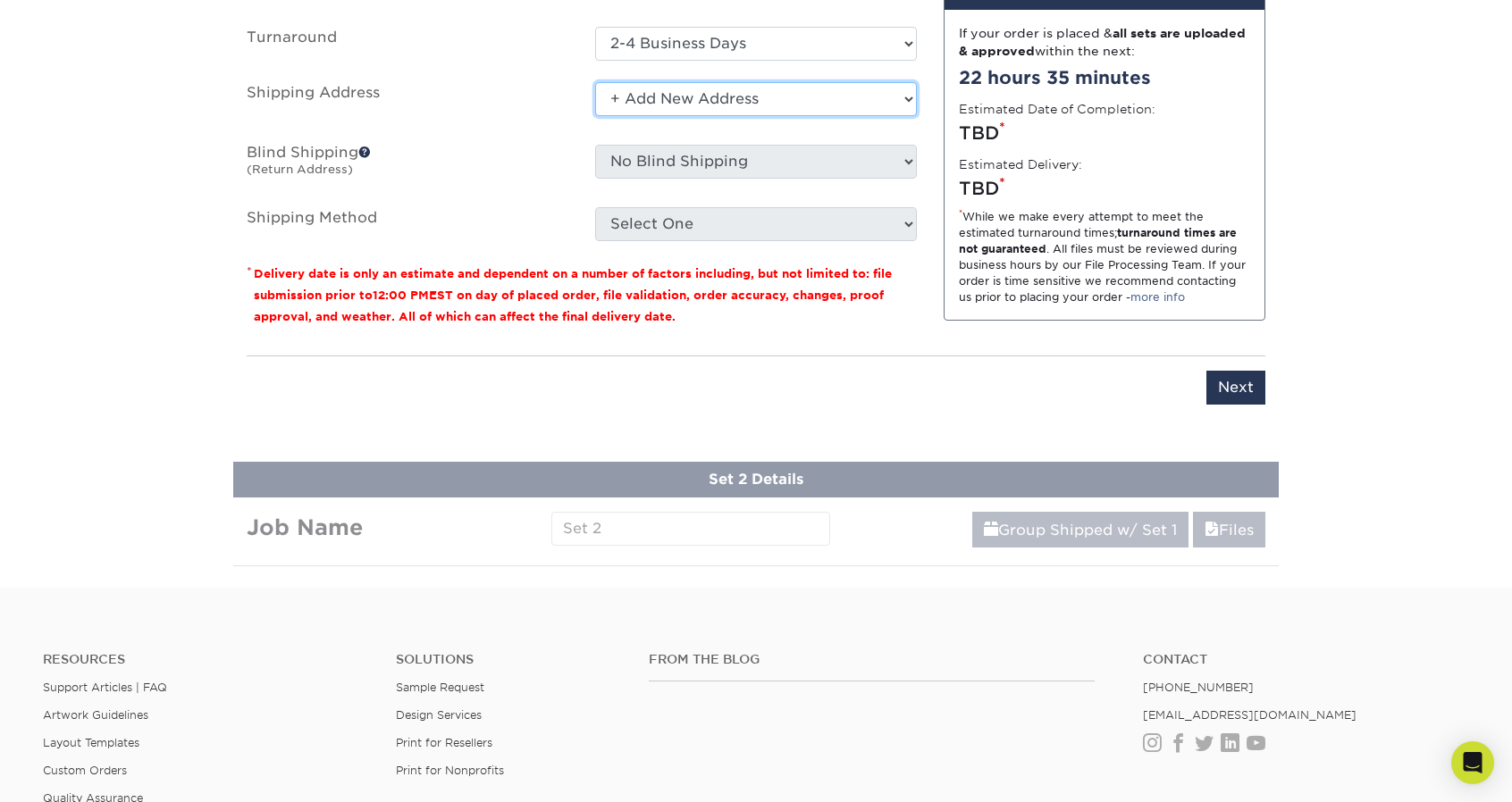
scroll to position [1189, 0]
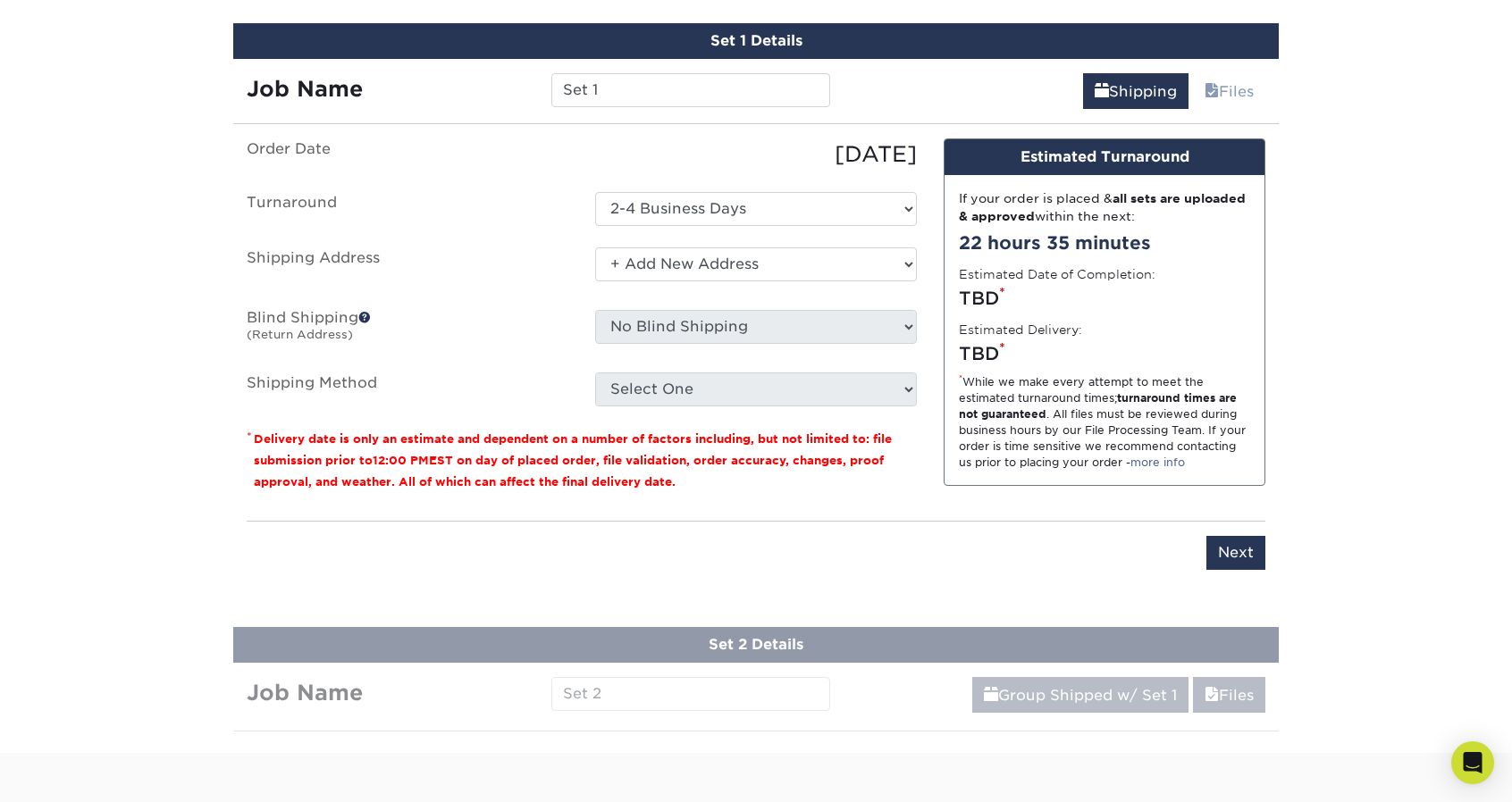
click at [689, 279] on div "Select One + Add New Address - Login" at bounding box center [755, 267] width 349 height 41
click at [684, 272] on select "Select One + Add New Address - Login" at bounding box center [755, 264] width 321 height 34
click at [595, 282] on select "Select One + Add New Address - Login" at bounding box center [755, 264] width 321 height 34
select select "-1"
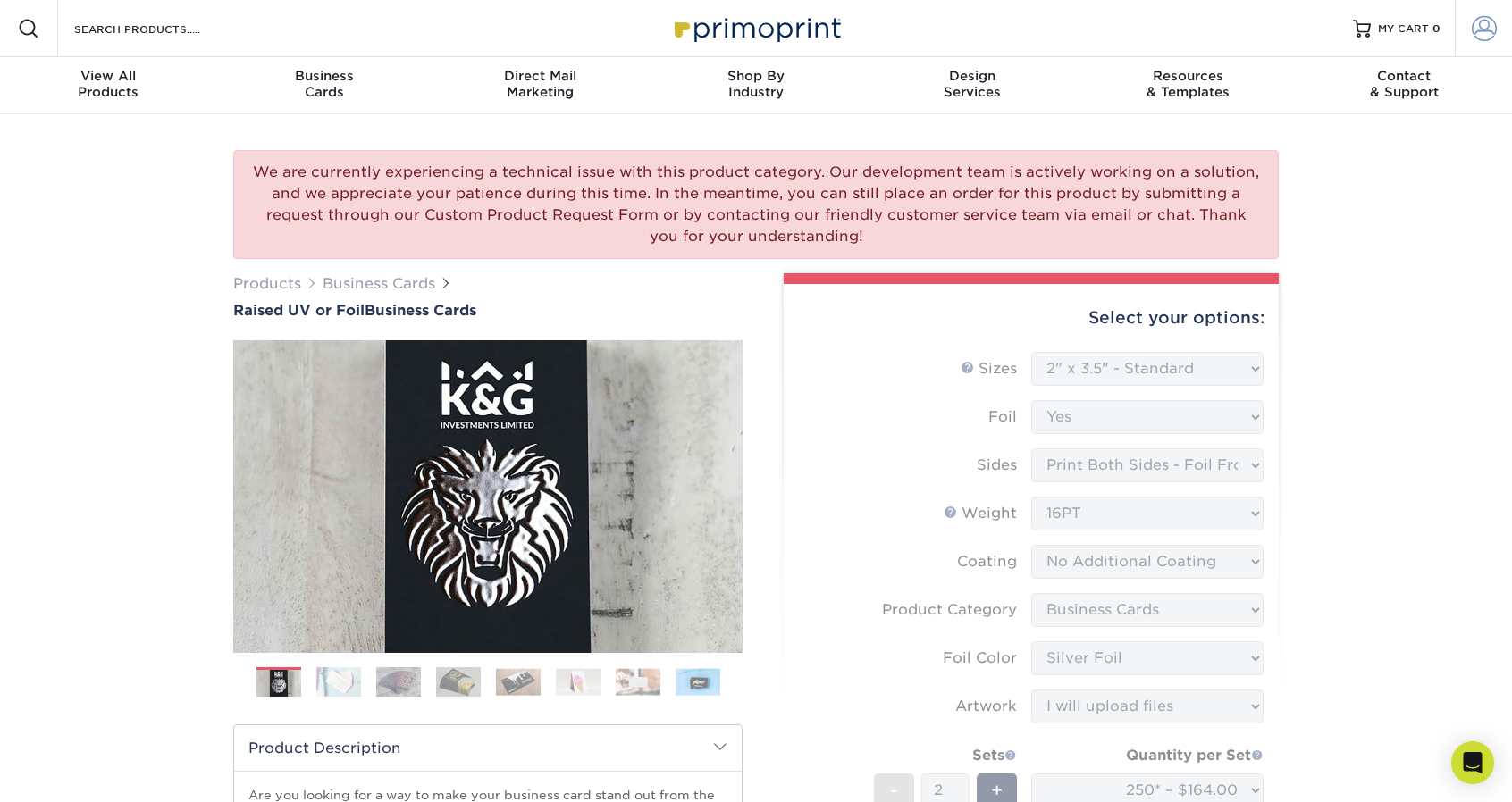
click at [1485, 19] on span at bounding box center [1484, 29] width 25 height 25
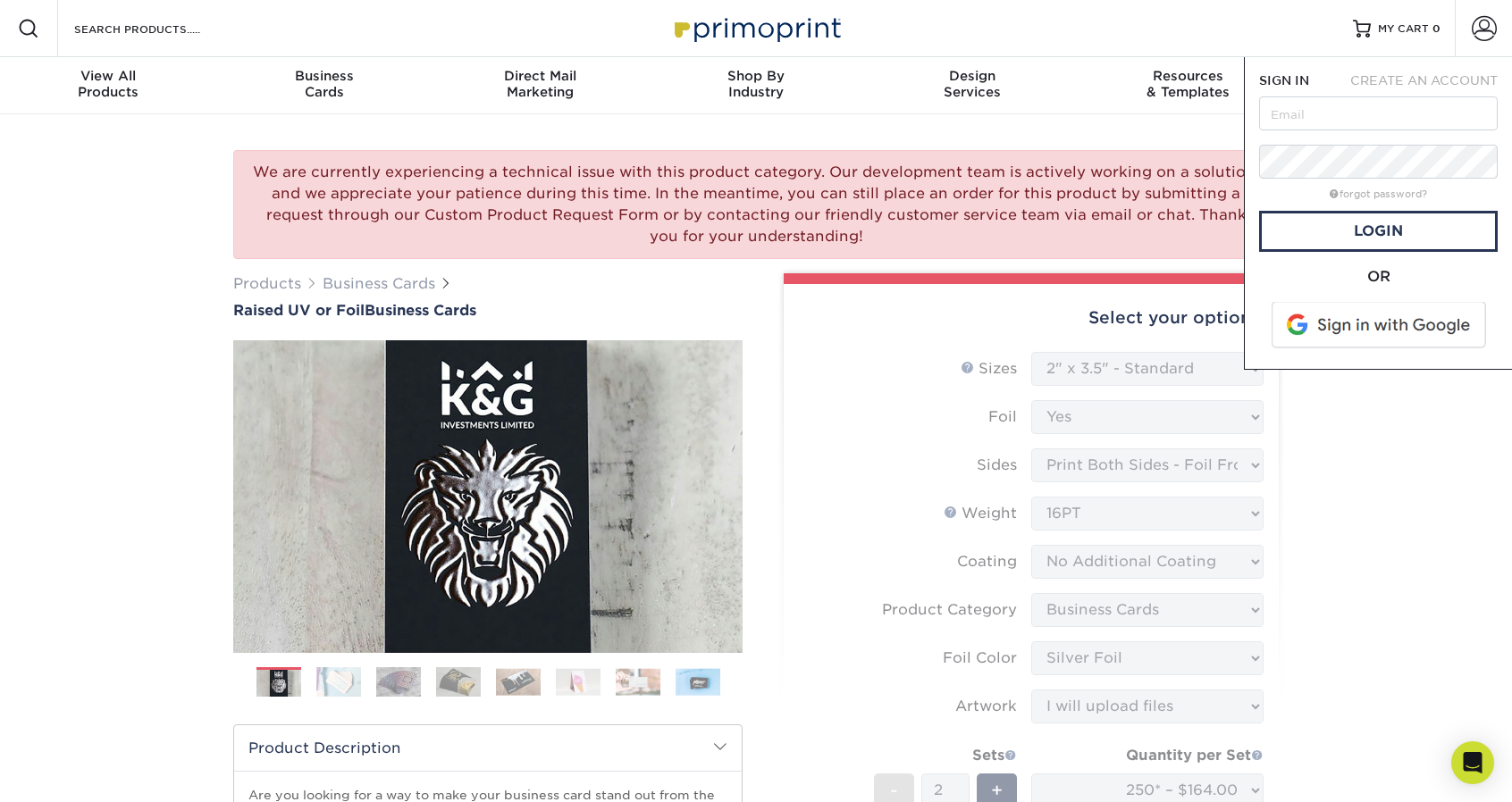
click at [1392, 90] on div "CREATE AN ACCOUNT" at bounding box center [1422, 81] width 177 height 18
click at [1392, 81] on span "CREATE AN ACCOUNT" at bounding box center [1423, 81] width 148 height 14
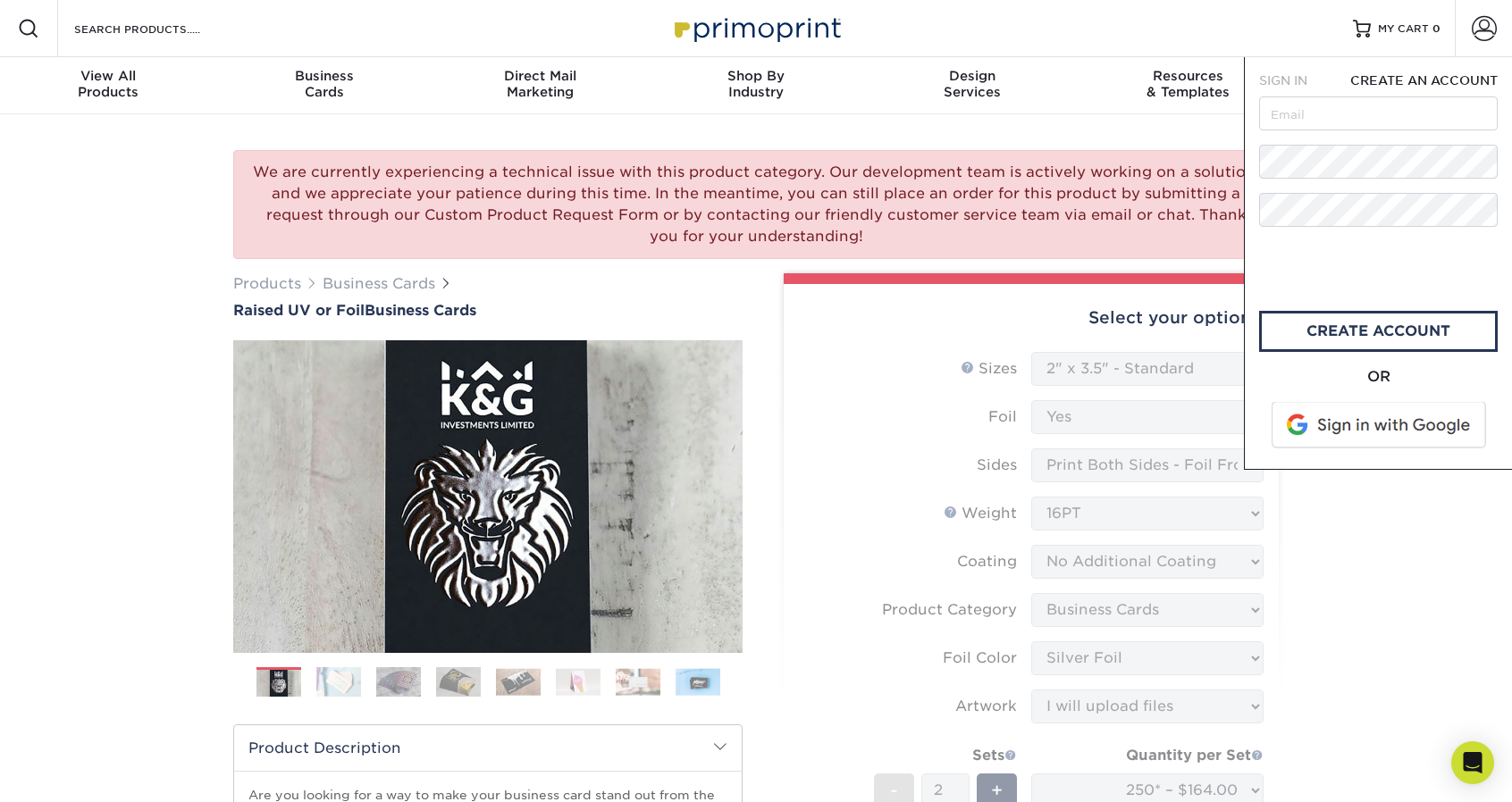
click at [1335, 134] on form "SIGN IN CREATE AN ACCOUNT All fields are required. All fields are required. cre…" at bounding box center [1379, 263] width 239 height 383
click at [1325, 124] on input "text" at bounding box center [1379, 114] width 239 height 34
type input "[PERSON_NAME][EMAIL_ADDRESS][DOMAIN_NAME]"
click at [1482, 379] on div "OR" at bounding box center [1379, 377] width 239 height 22
click at [1434, 338] on link "create account" at bounding box center [1379, 330] width 239 height 41
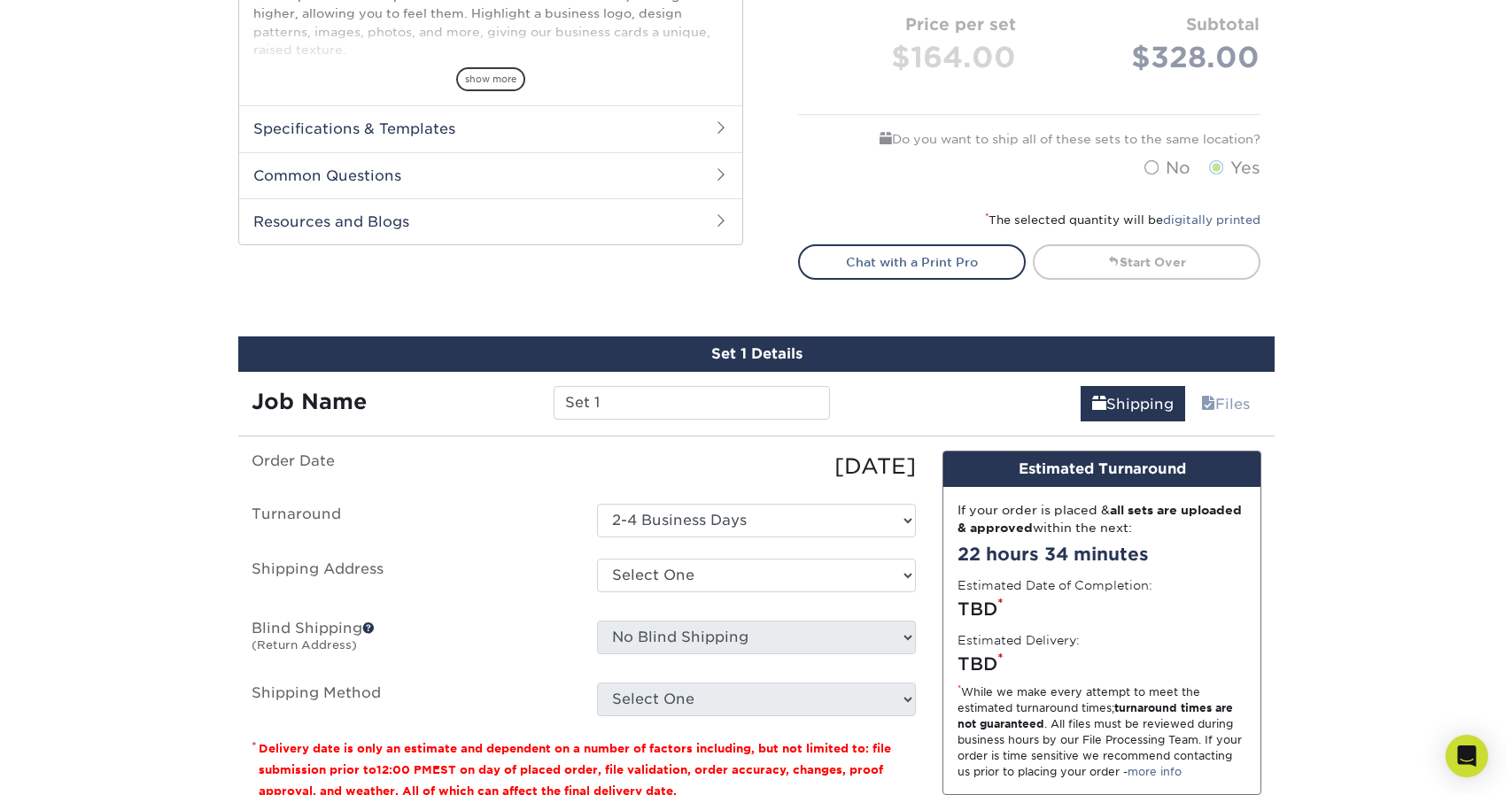
scroll to position [1090, 0]
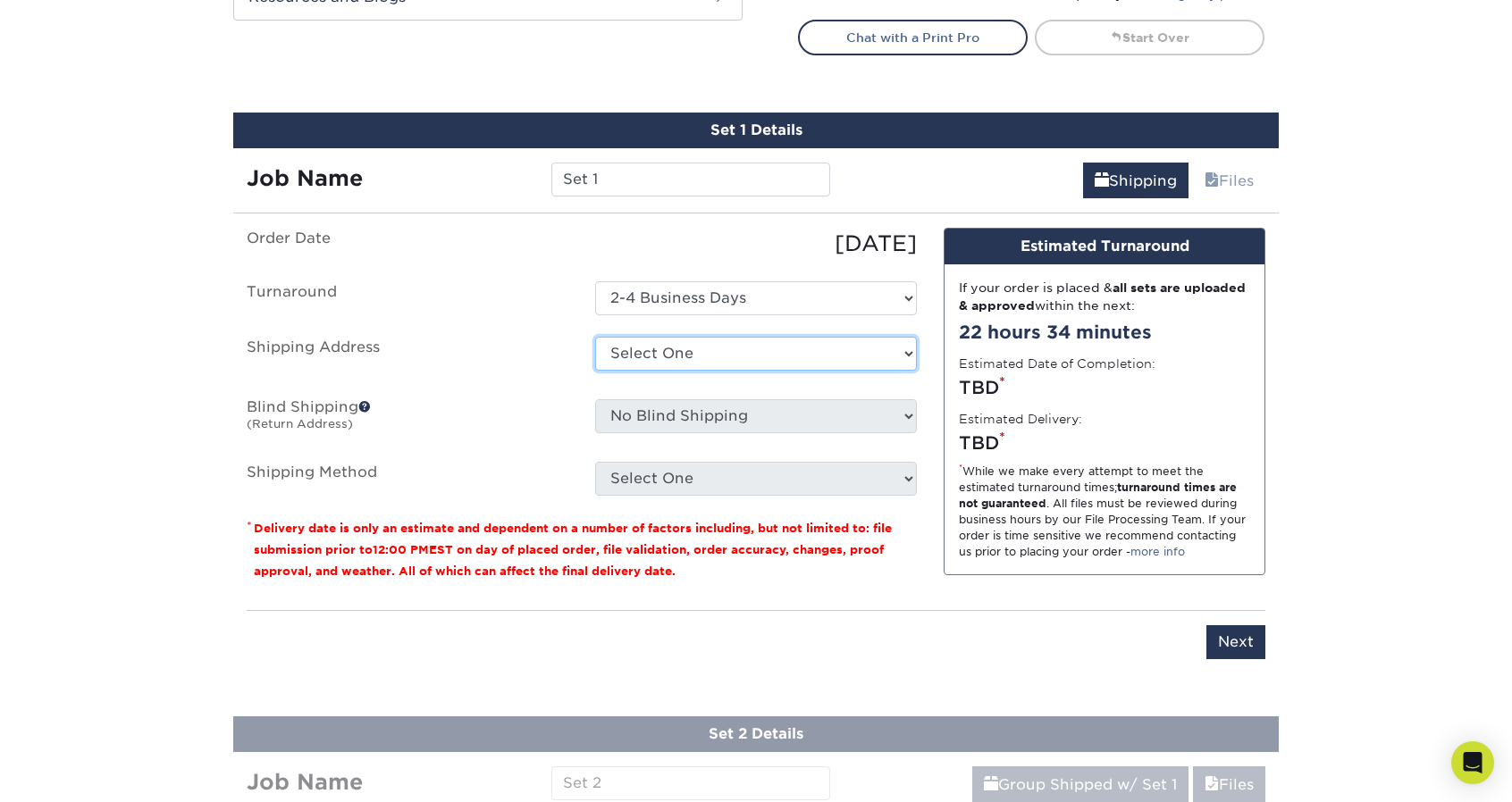
click at [734, 345] on select "Select One + Add New Address - Login" at bounding box center [755, 354] width 321 height 34
click at [706, 346] on select "Select One + Add New Address - Login" at bounding box center [755, 354] width 321 height 34
select select "newaddress"
click at [595, 337] on select "Select One + Add New Address - Login" at bounding box center [755, 354] width 321 height 34
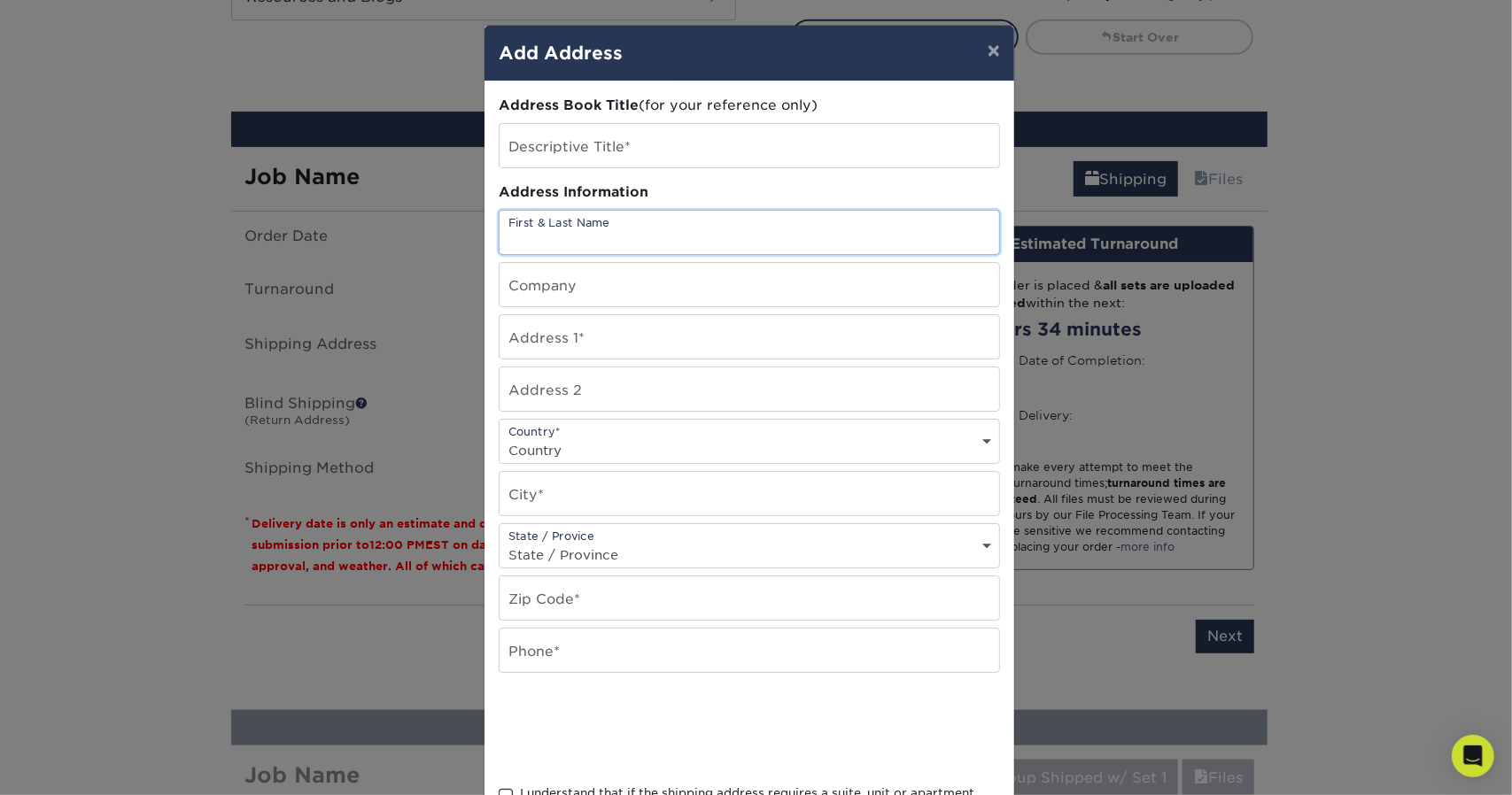
click at [615, 212] on input "text" at bounding box center [749, 232] width 500 height 43
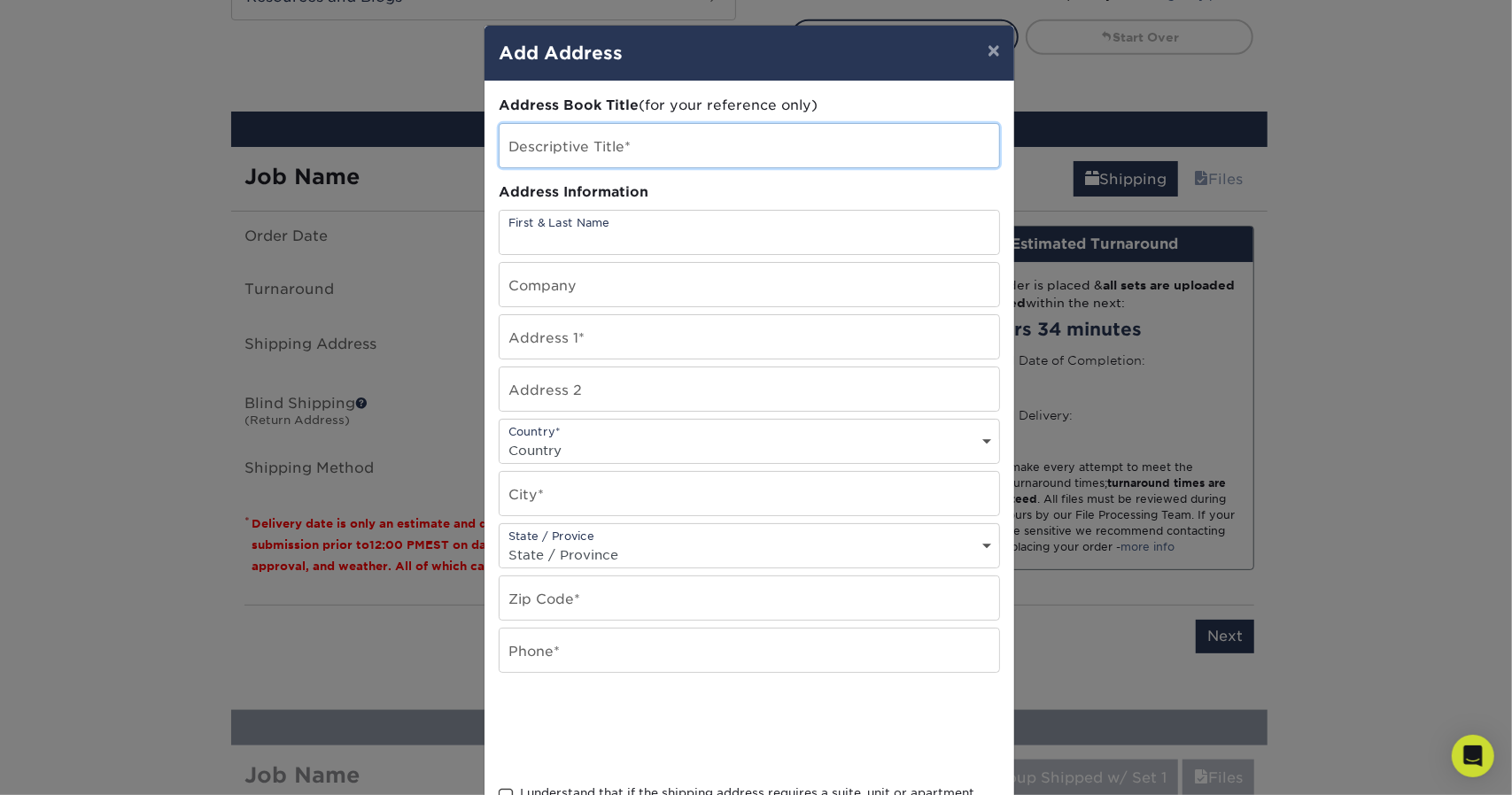
click at [581, 138] on input "text" at bounding box center [749, 145] width 500 height 43
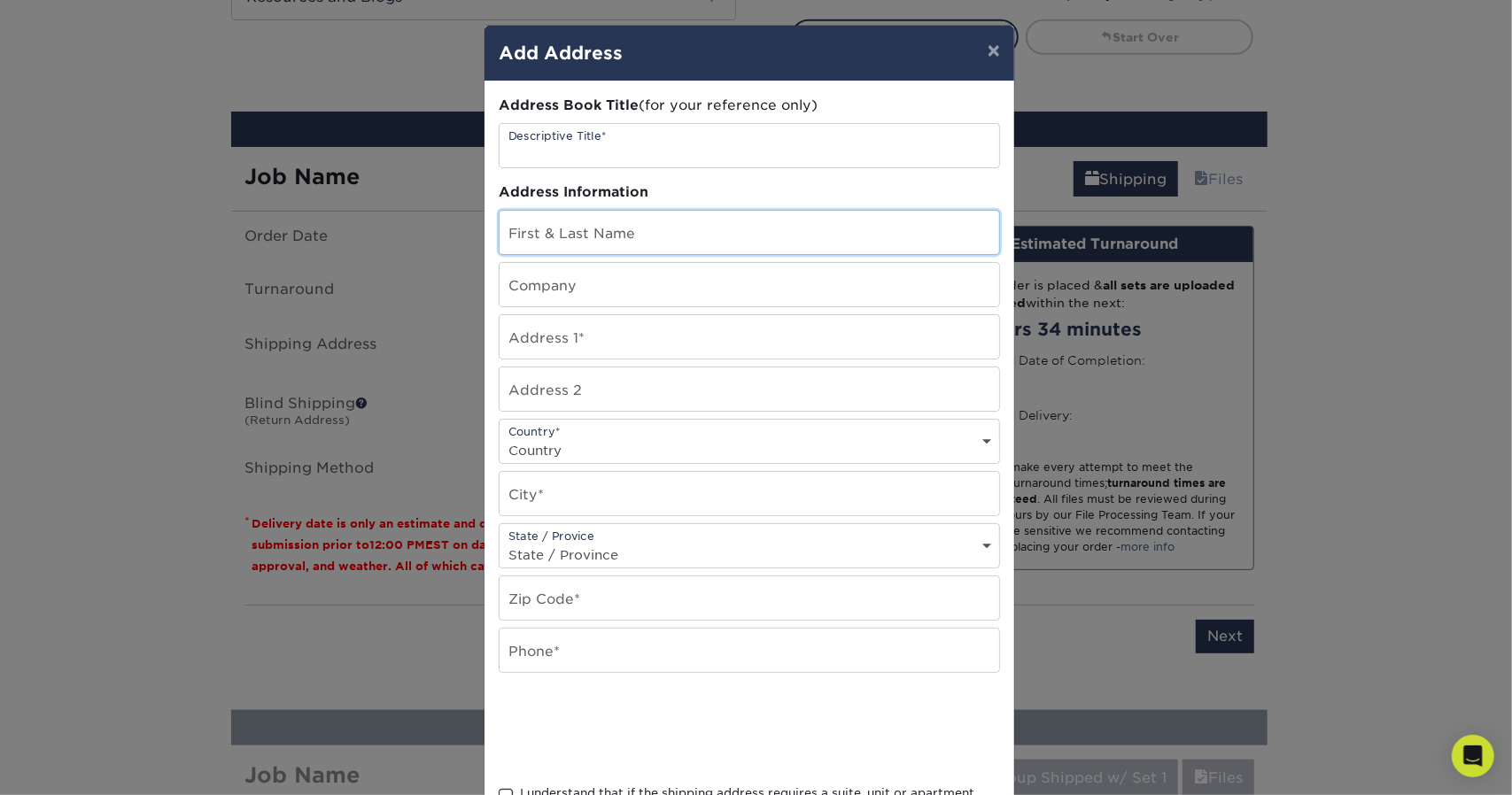
click at [591, 245] on input "text" at bounding box center [749, 232] width 500 height 43
type input "[PERSON_NAME]"
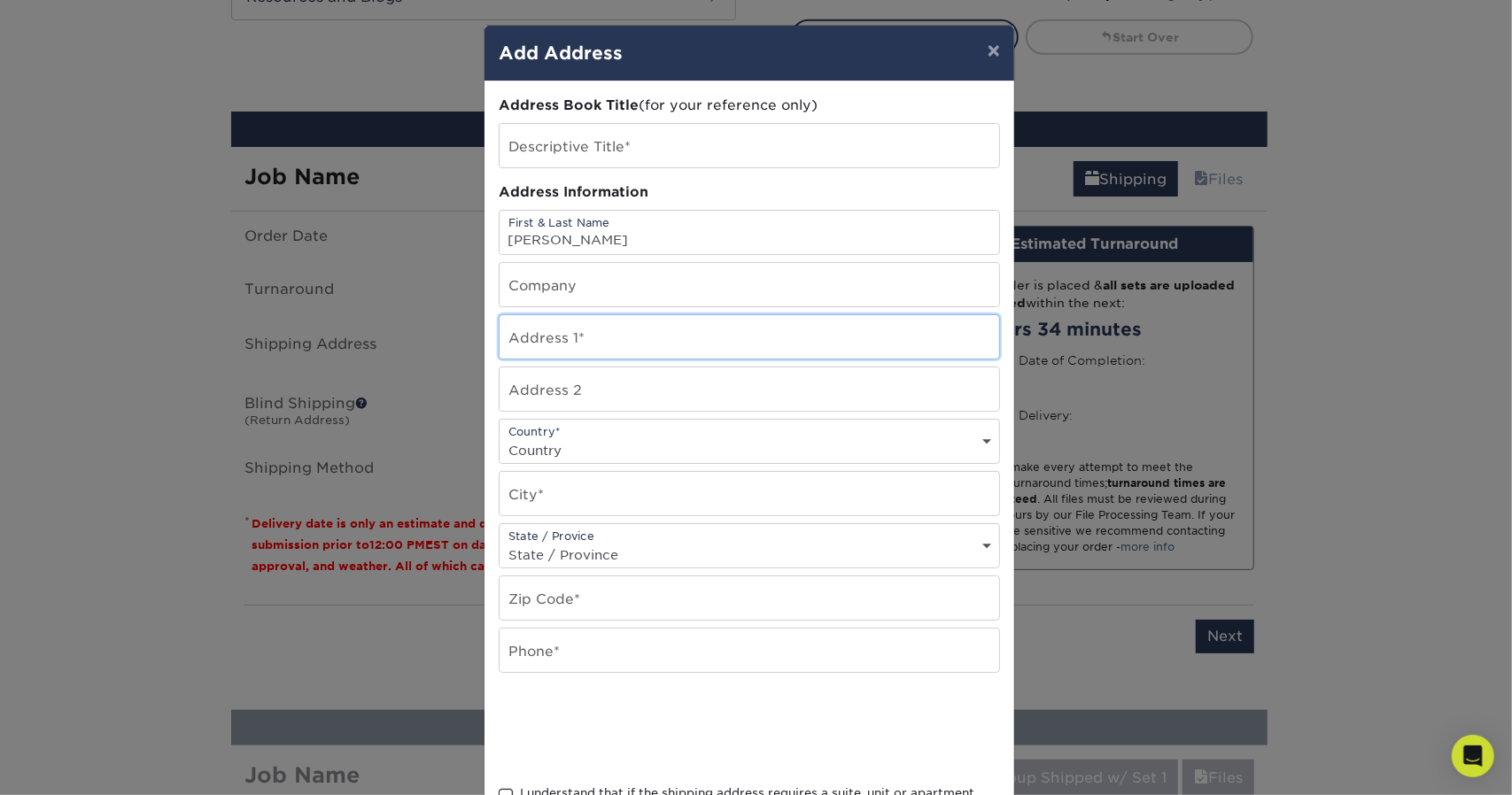
type input "69231 Lariat"
select select "US"
type input "SISTERS"
select select "OR"
type input "97759"
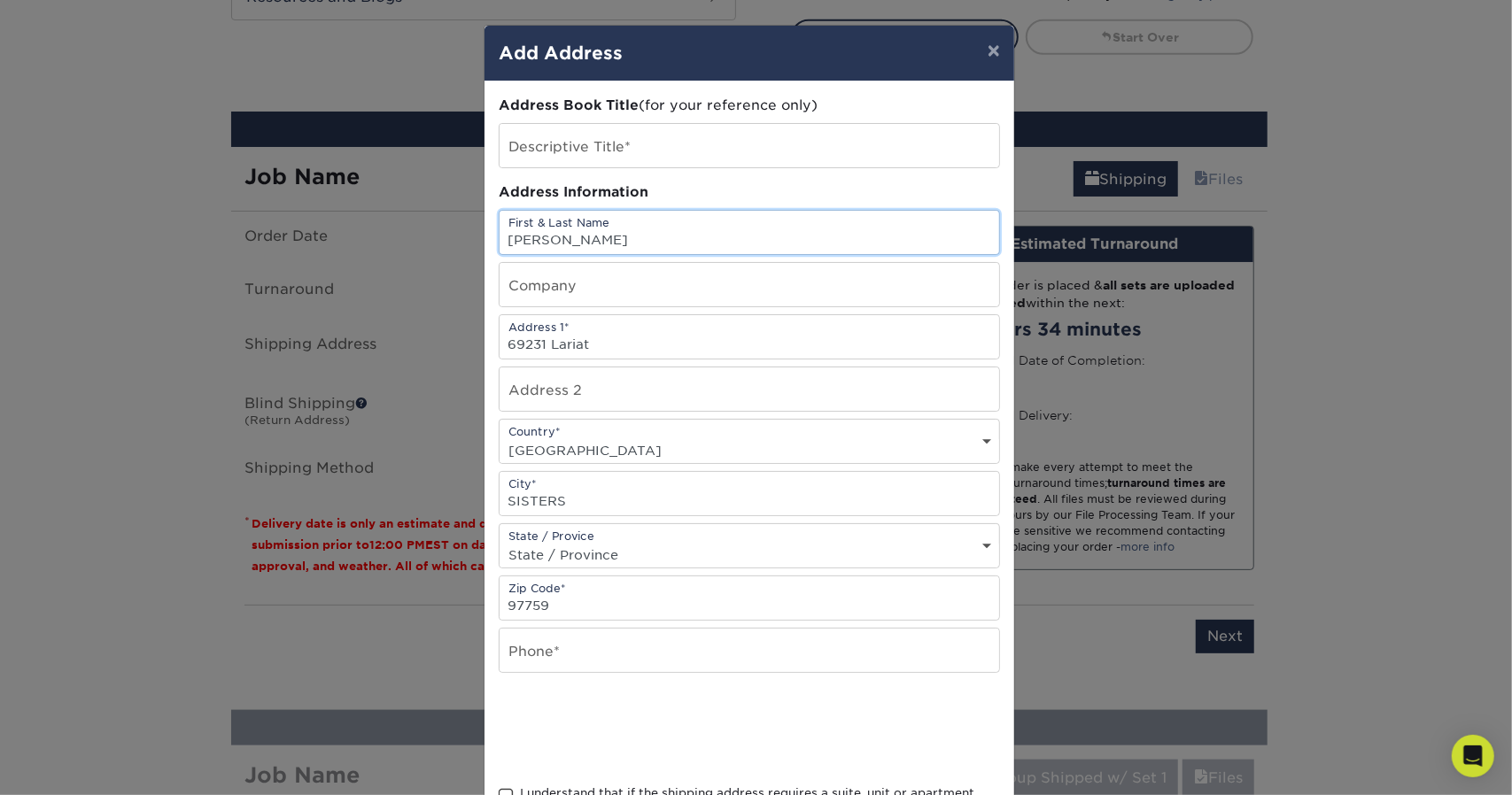
scroll to position [64, 0]
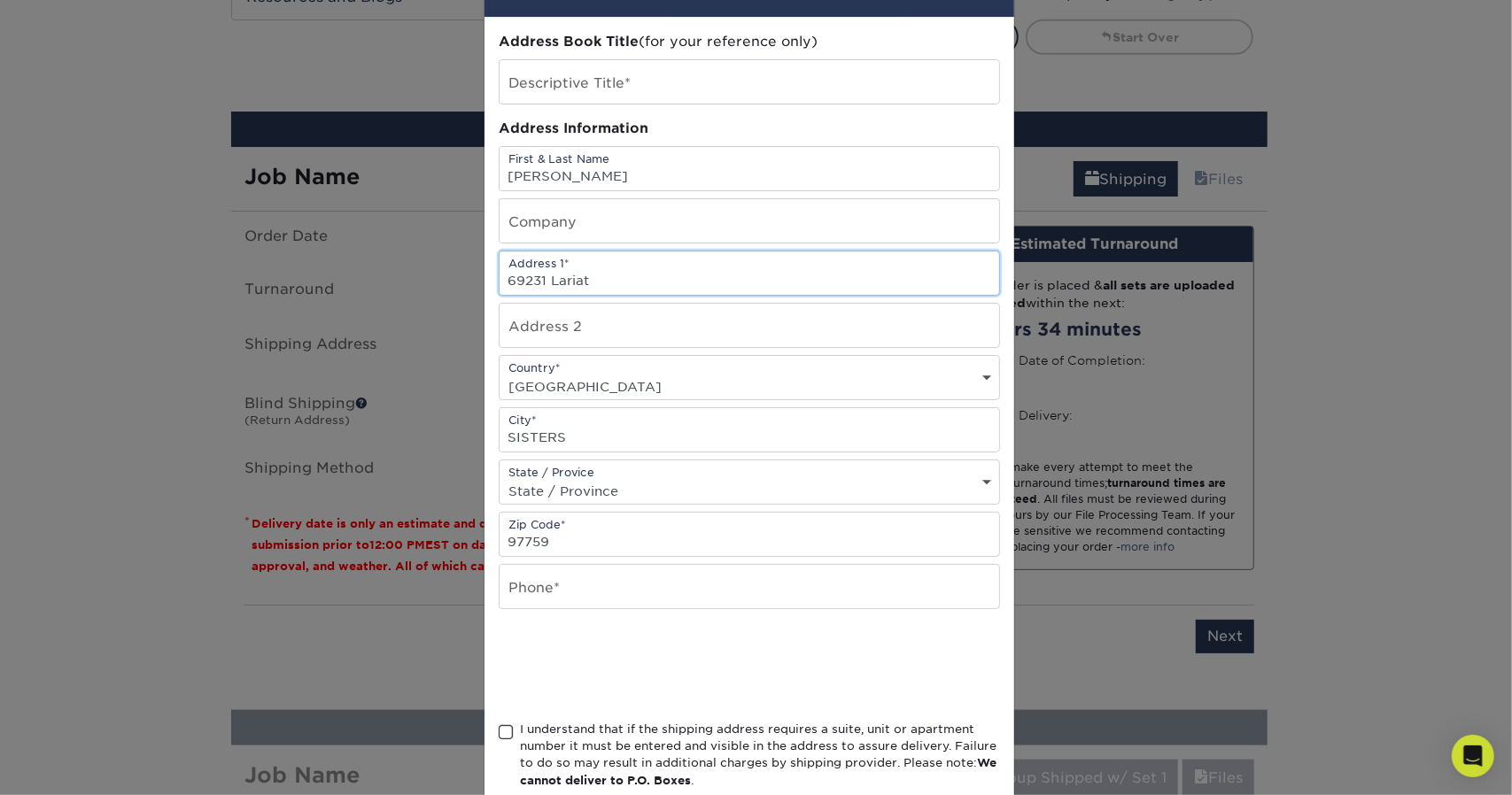
drag, startPoint x: 622, startPoint y: 275, endPoint x: 406, endPoint y: 254, distance: 217.0
click at [406, 254] on div "× Add Address Address Book Title (for your reference only) Descriptive Title* A…" at bounding box center [756, 398] width 1512 height 795
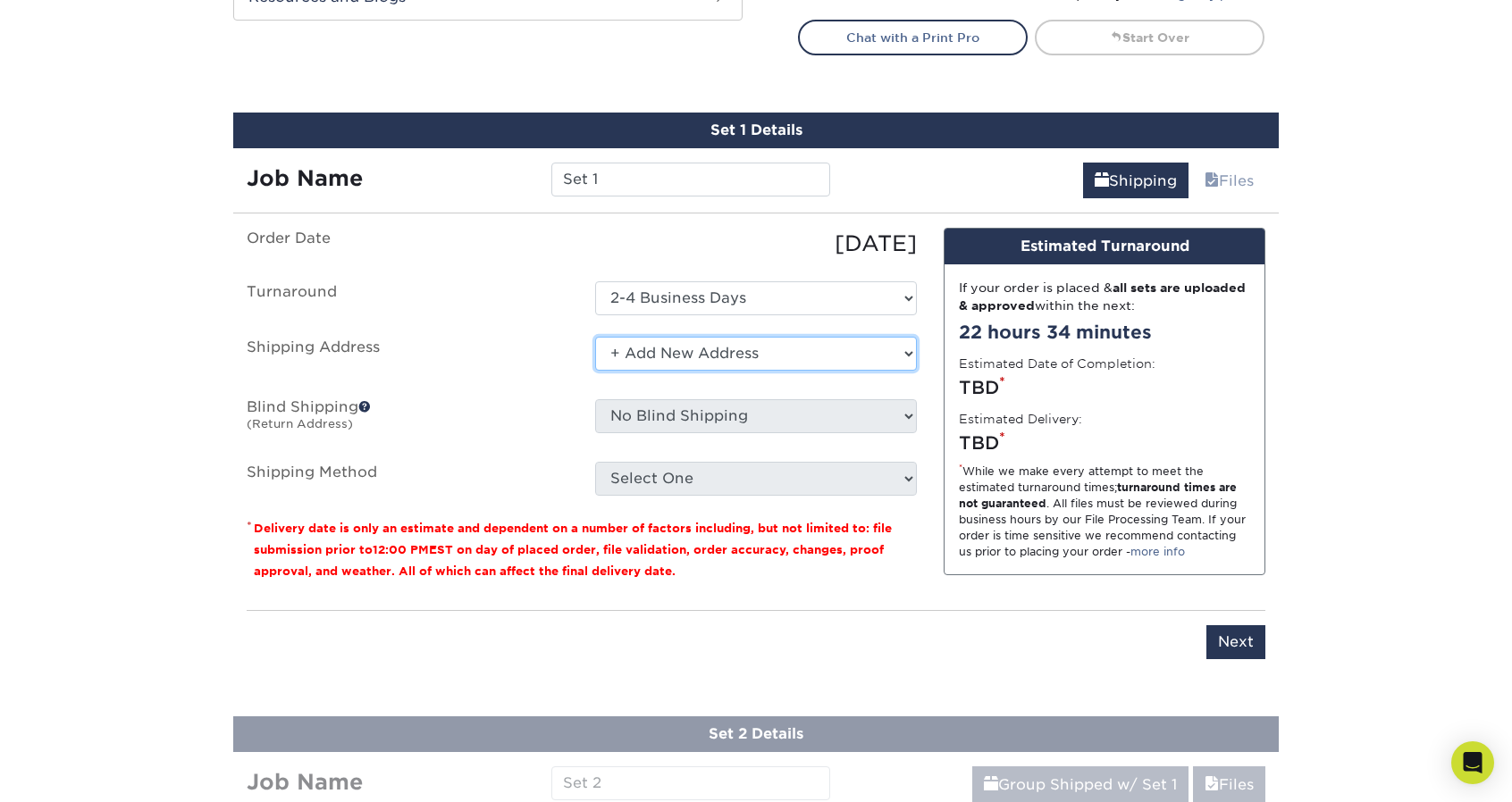
click at [670, 364] on select "Select One + Add New Address - Login" at bounding box center [755, 354] width 321 height 34
click at [595, 337] on select "Select One + Add New Address - Login" at bounding box center [755, 354] width 321 height 34
click at [674, 358] on select "Select One + Add New Address - Login" at bounding box center [755, 354] width 321 height 34
select select "newaddress"
click at [595, 337] on select "Select One + Add New Address - Login" at bounding box center [755, 354] width 321 height 34
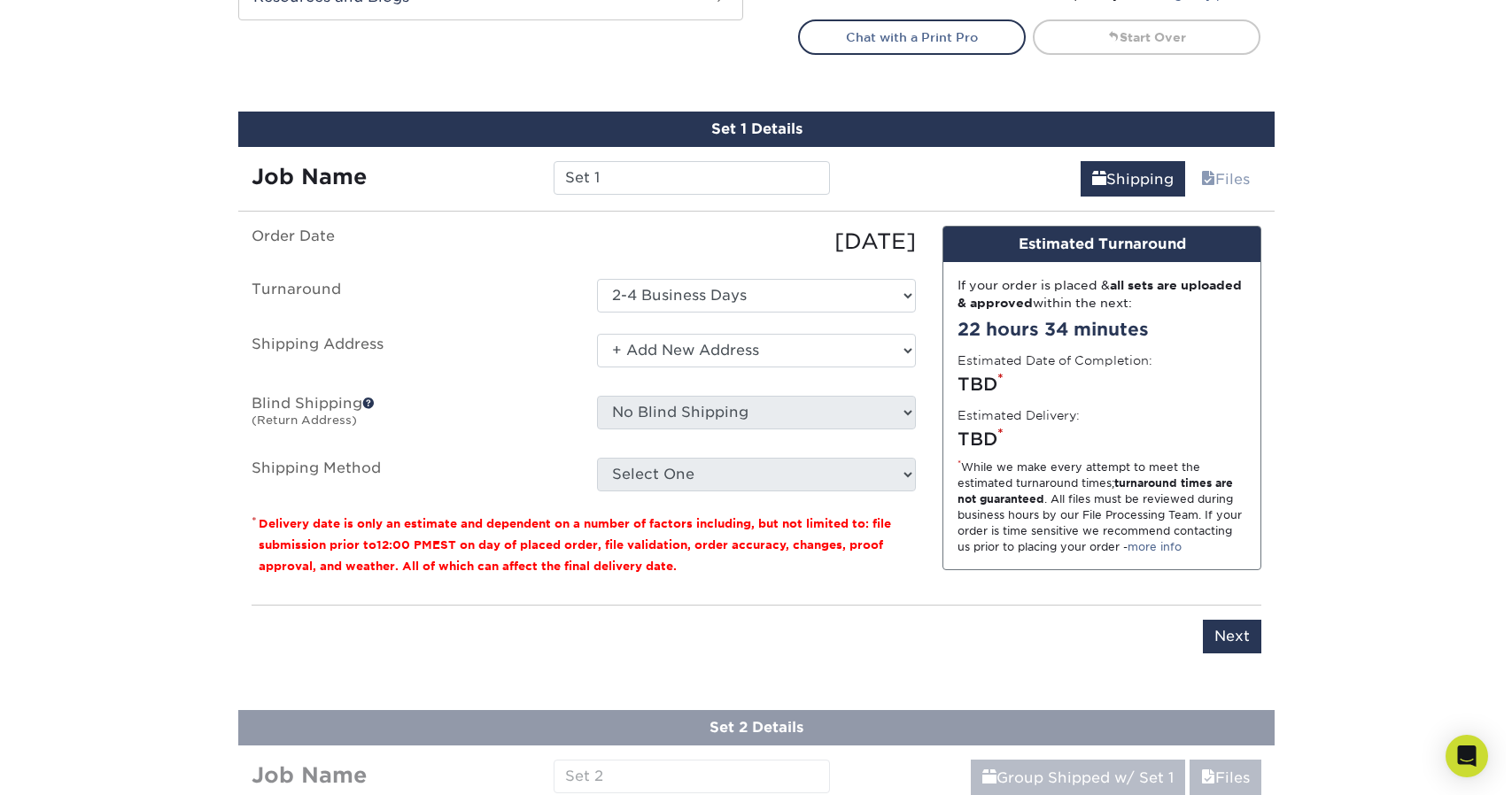
scroll to position [0, 0]
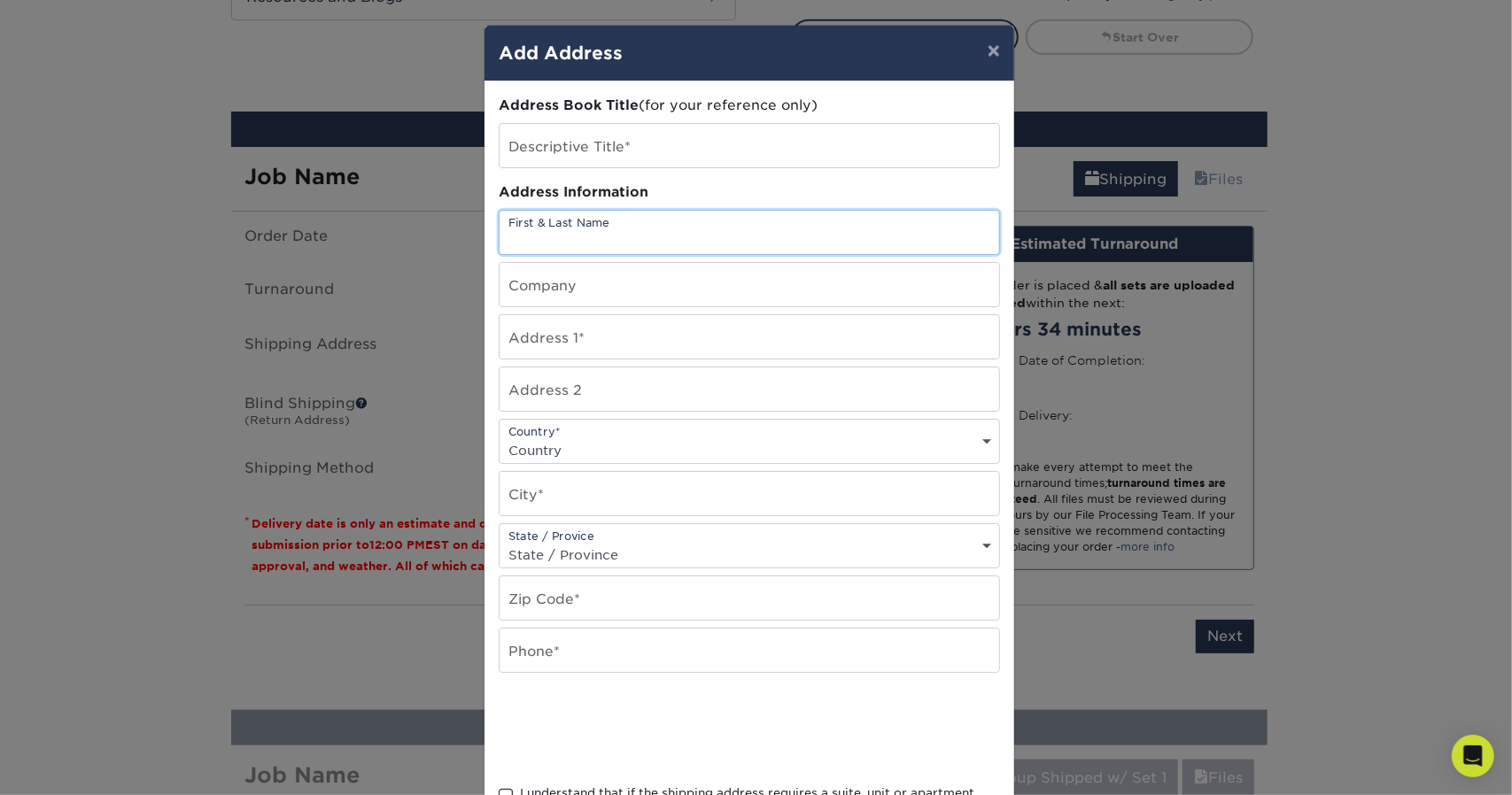
click at [598, 237] on input "text" at bounding box center [749, 232] width 500 height 43
type input "[PERSON_NAME]"
type input "Fr33form"
type input "64155 [PERSON_NAME]"
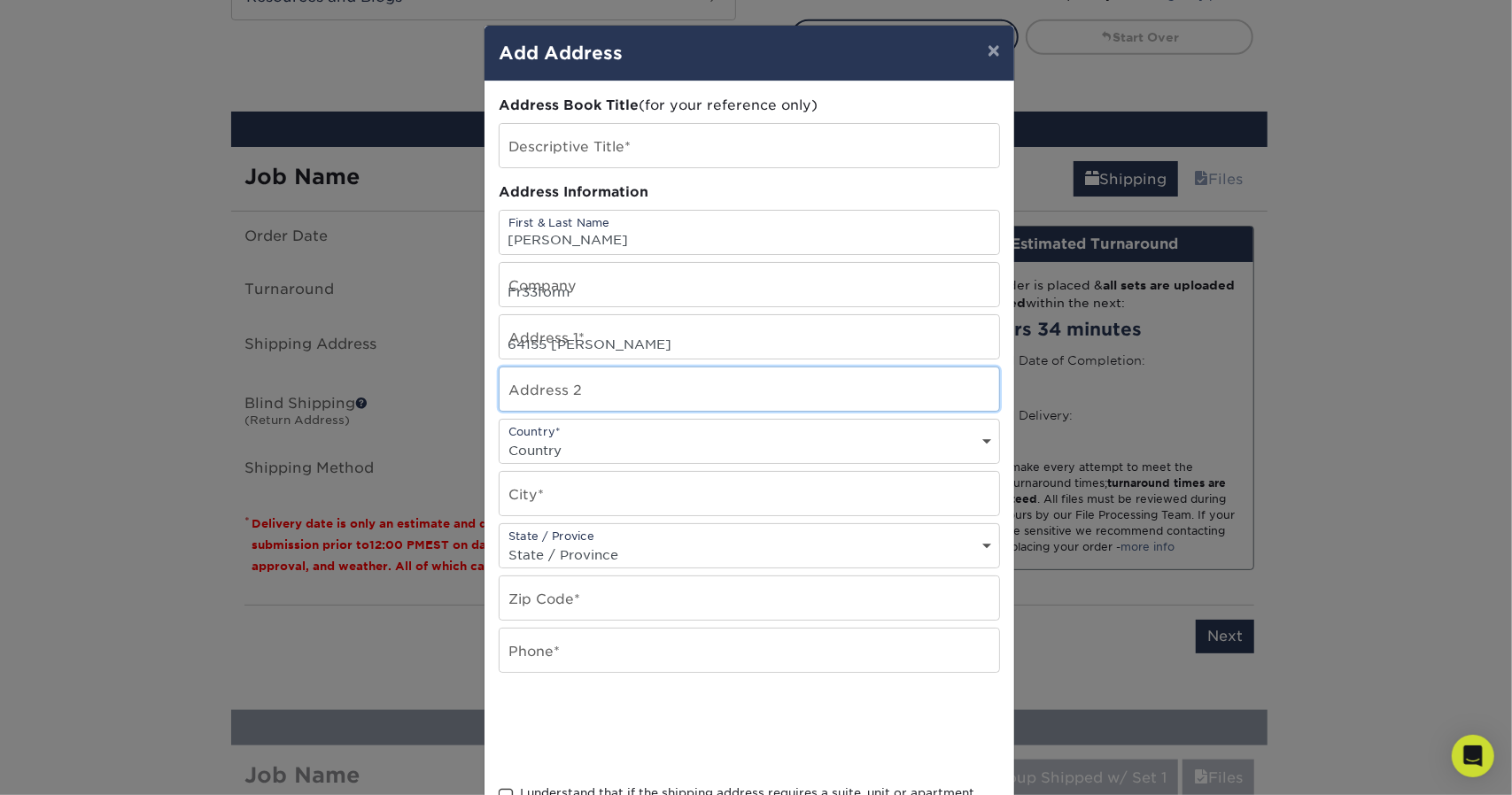
type input "Unit 1"
select select "US"
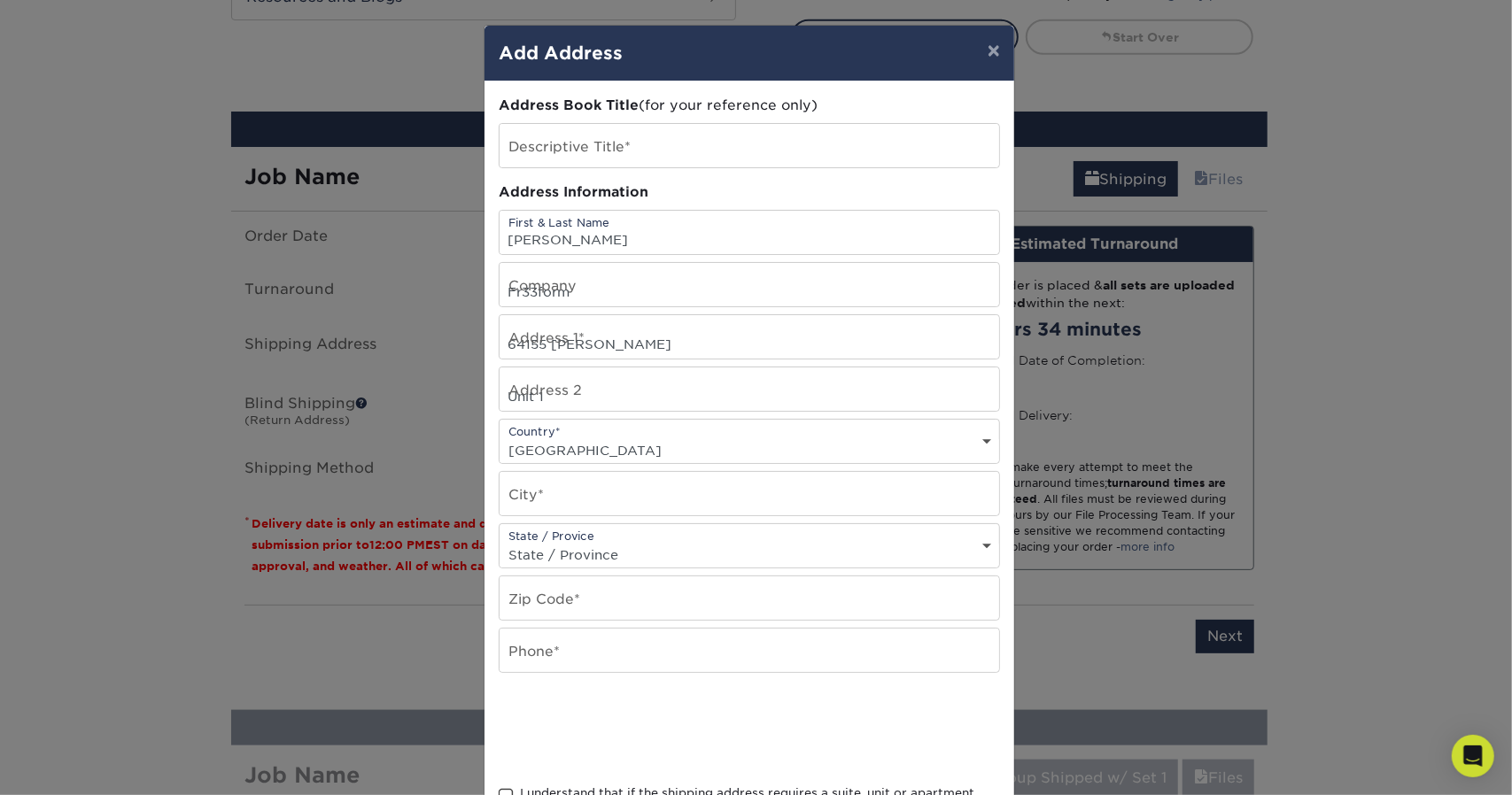
type input "Bend"
select select "OR"
type input "97703"
type input "5128797501"
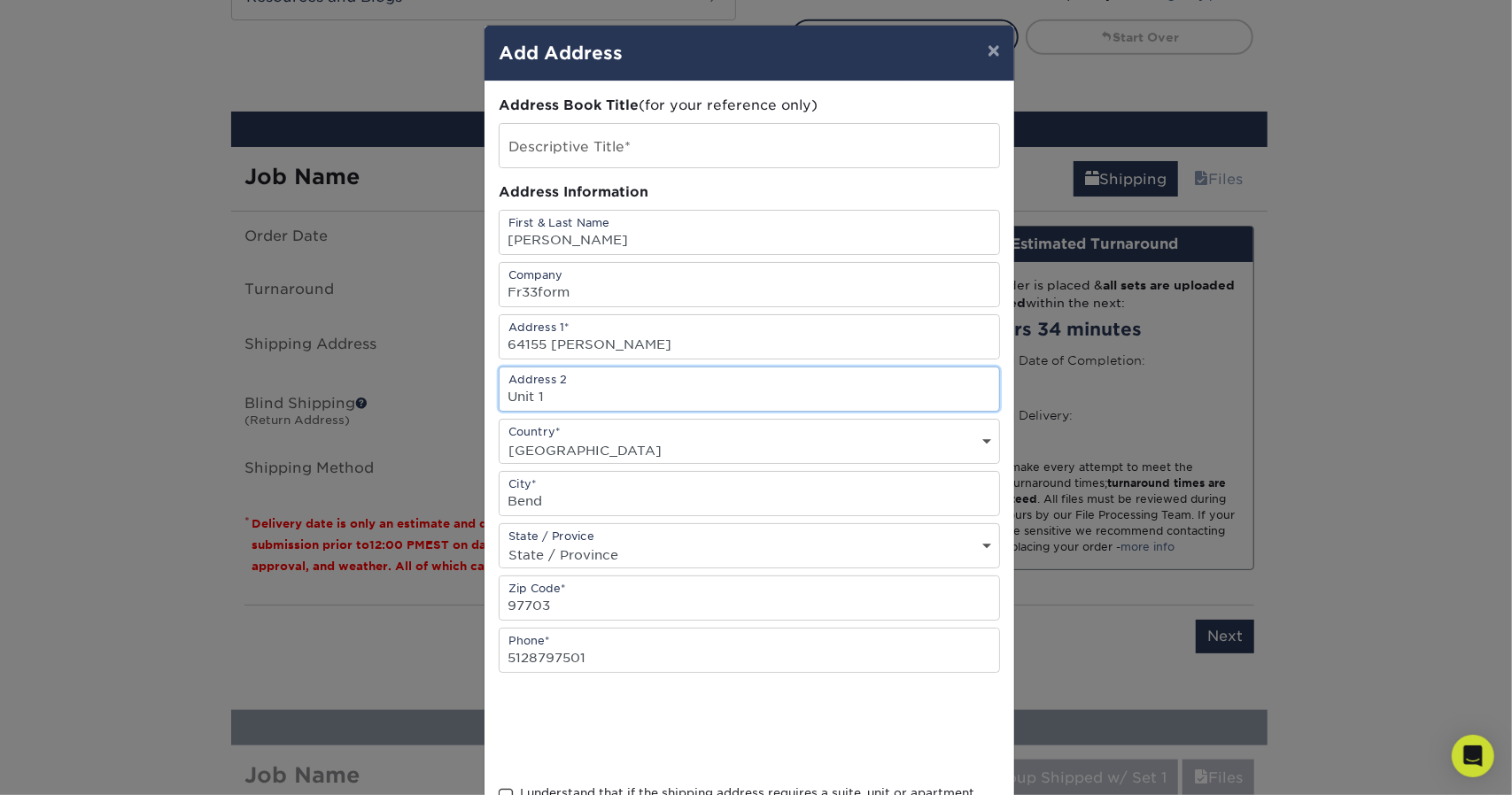
click at [662, 389] on input "Unit 1" at bounding box center [749, 389] width 500 height 43
type input "U"
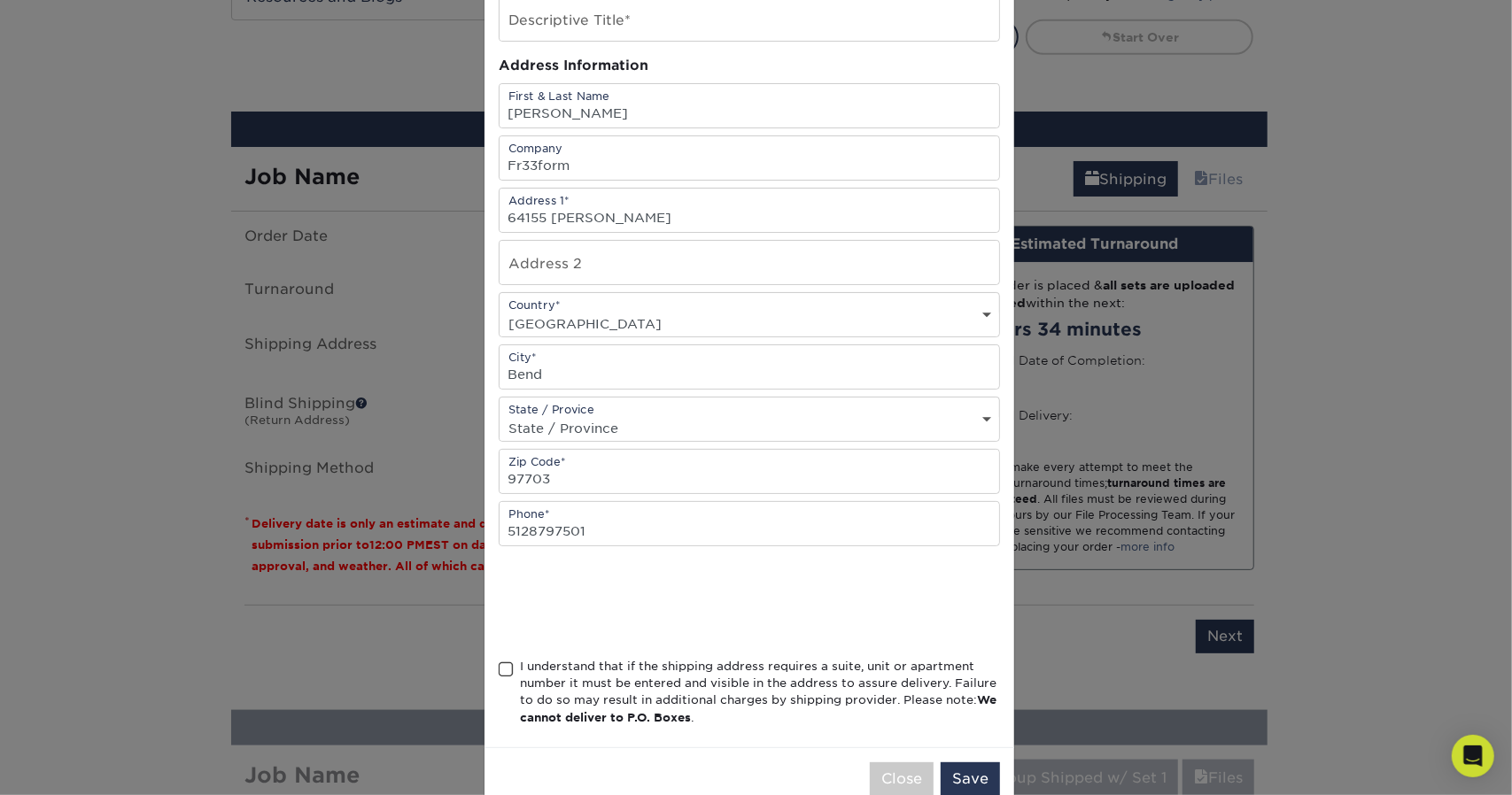
click at [499, 667] on span at bounding box center [506, 669] width 15 height 17
click at [0, 0] on input "I understand that if the shipping address requires a suite, unit or apartment n…" at bounding box center [0, 0] width 0 height 0
click at [967, 782] on button "Save" at bounding box center [970, 780] width 59 height 34
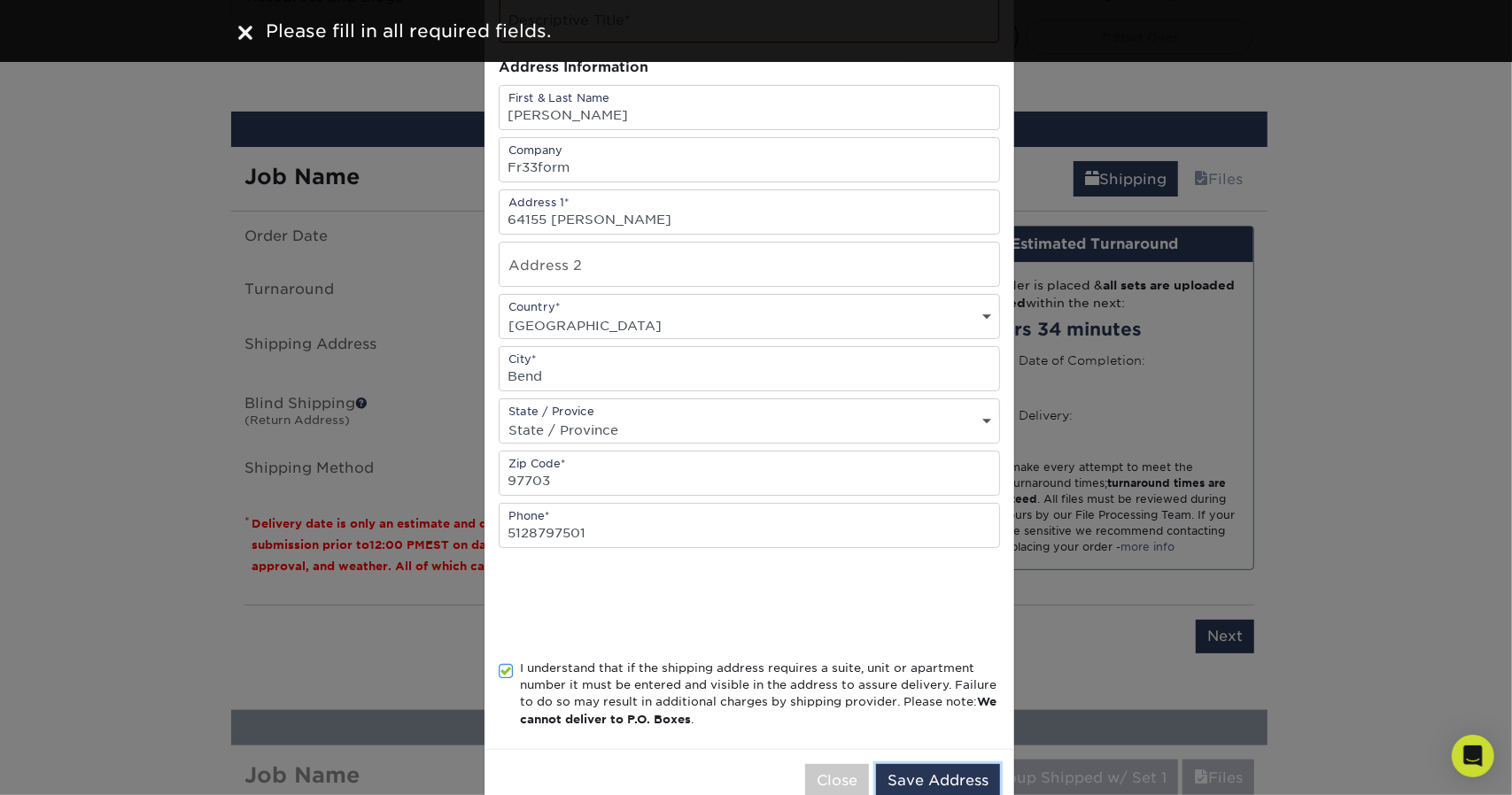
scroll to position [0, 0]
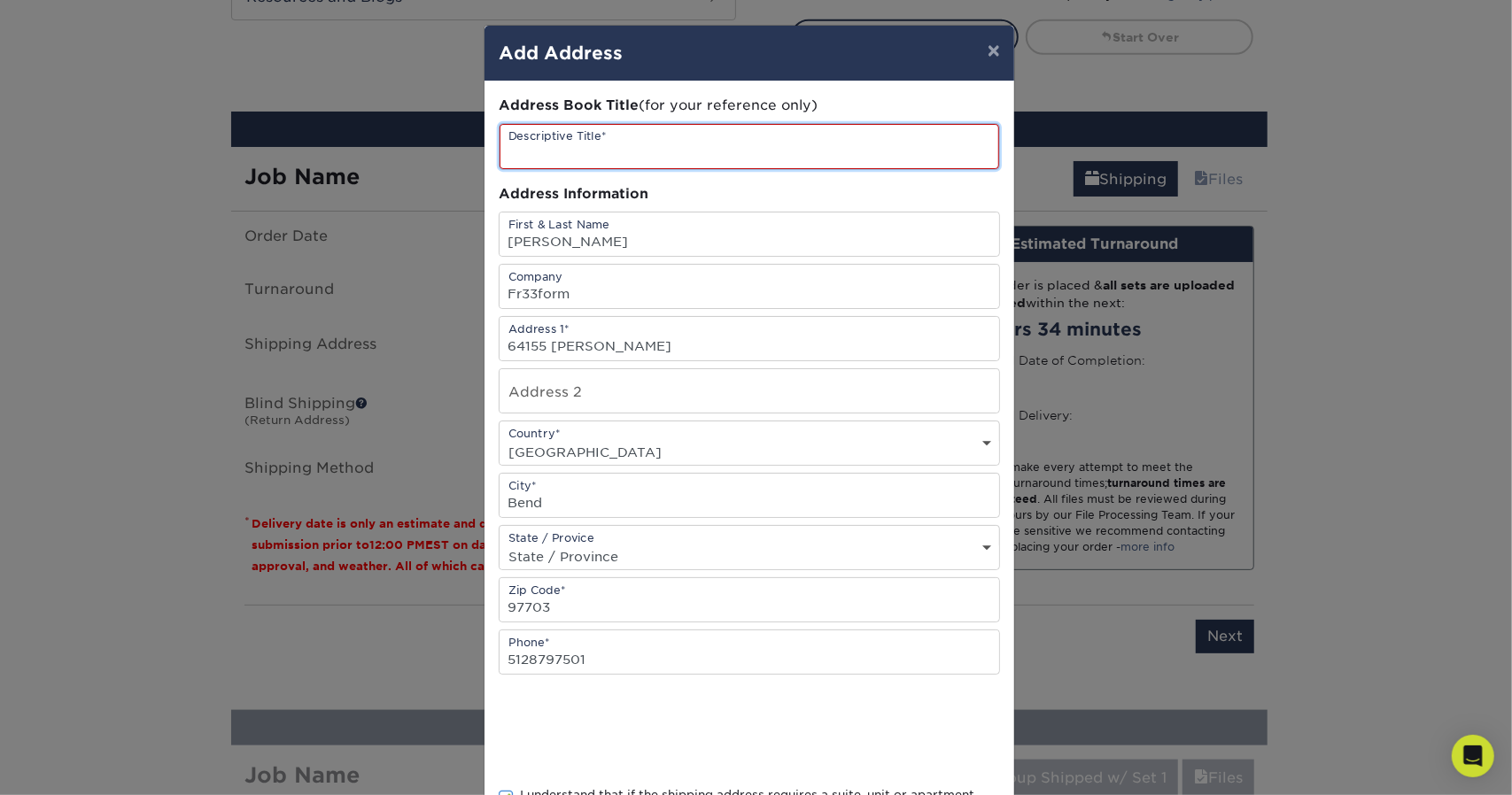
click at [609, 155] on input "text" at bounding box center [749, 146] width 500 height 45
type input "Fr33form [PERSON_NAME]"
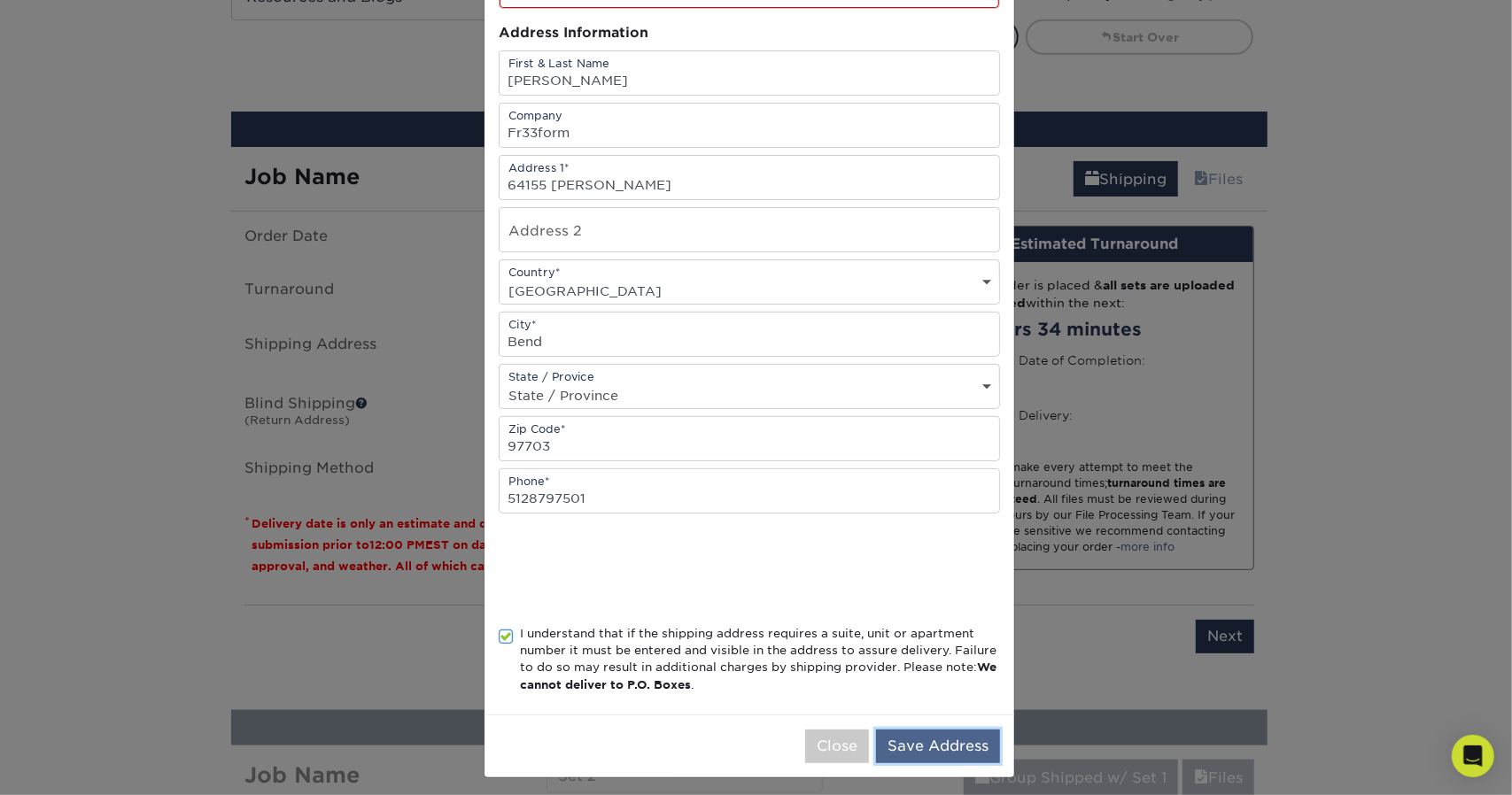
click at [954, 736] on button "Save Address" at bounding box center [938, 747] width 124 height 34
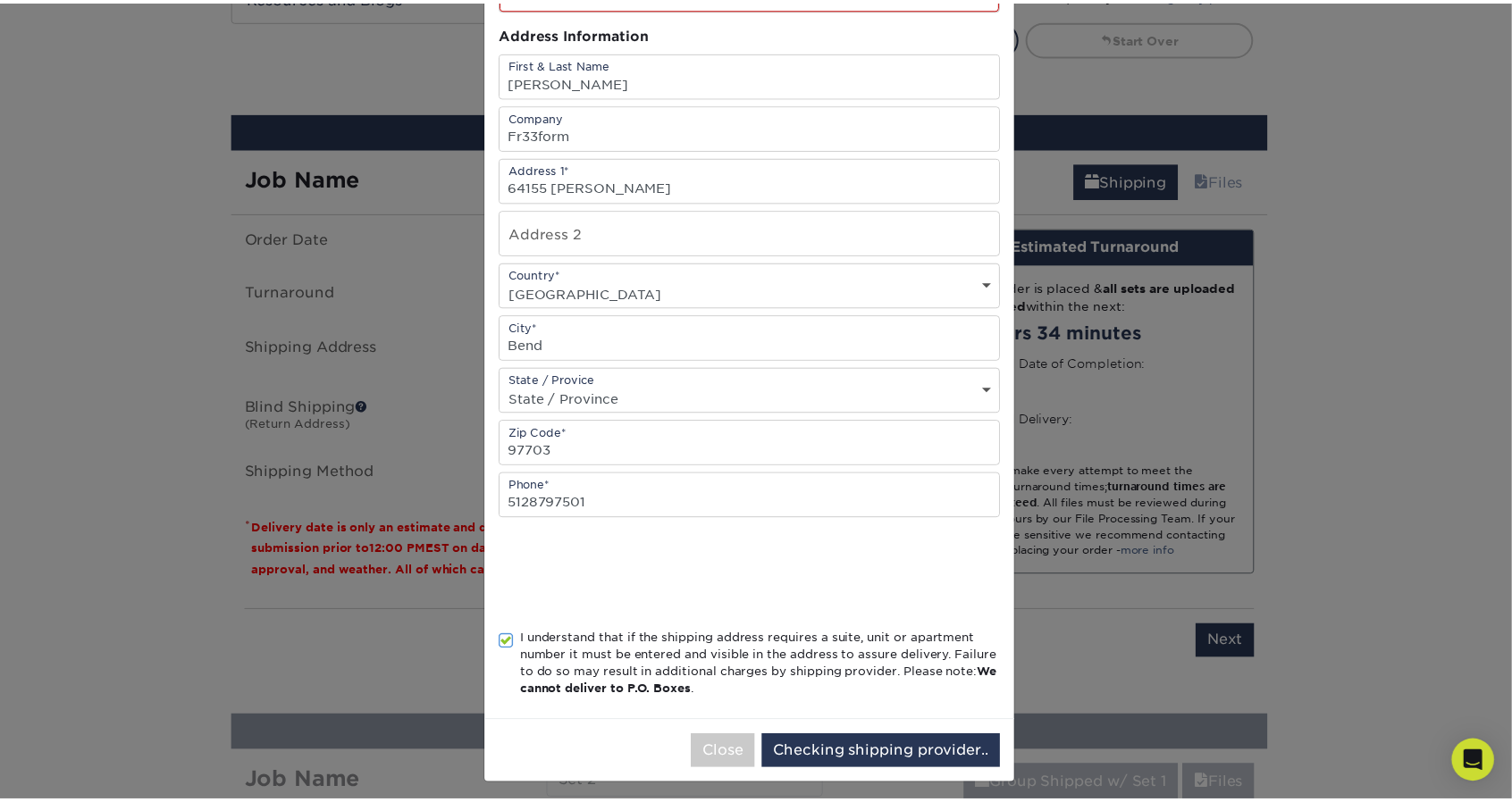
scroll to position [0, 0]
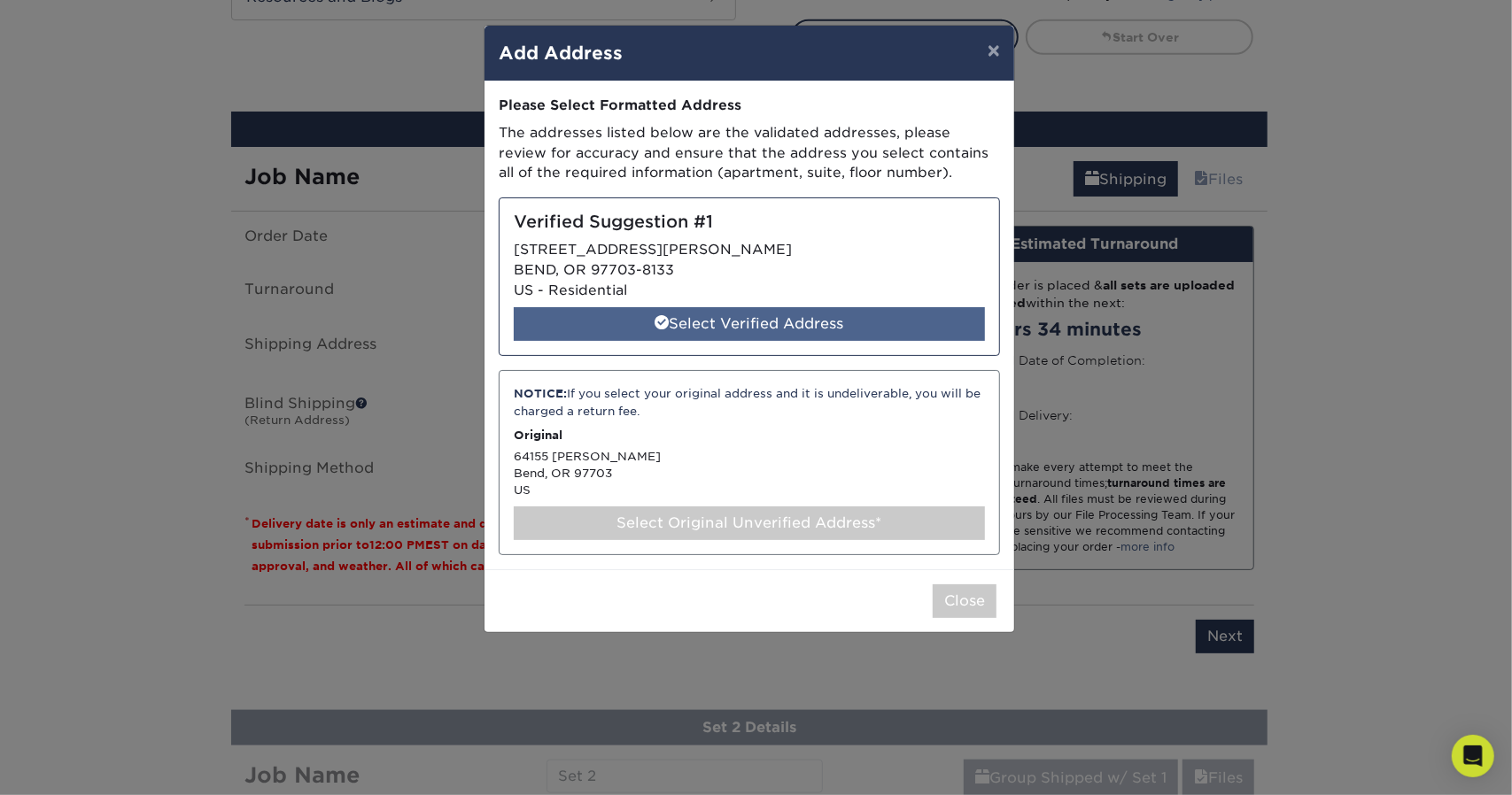
click at [773, 319] on div "Select Verified Address" at bounding box center [748, 324] width 471 height 34
select select "286303"
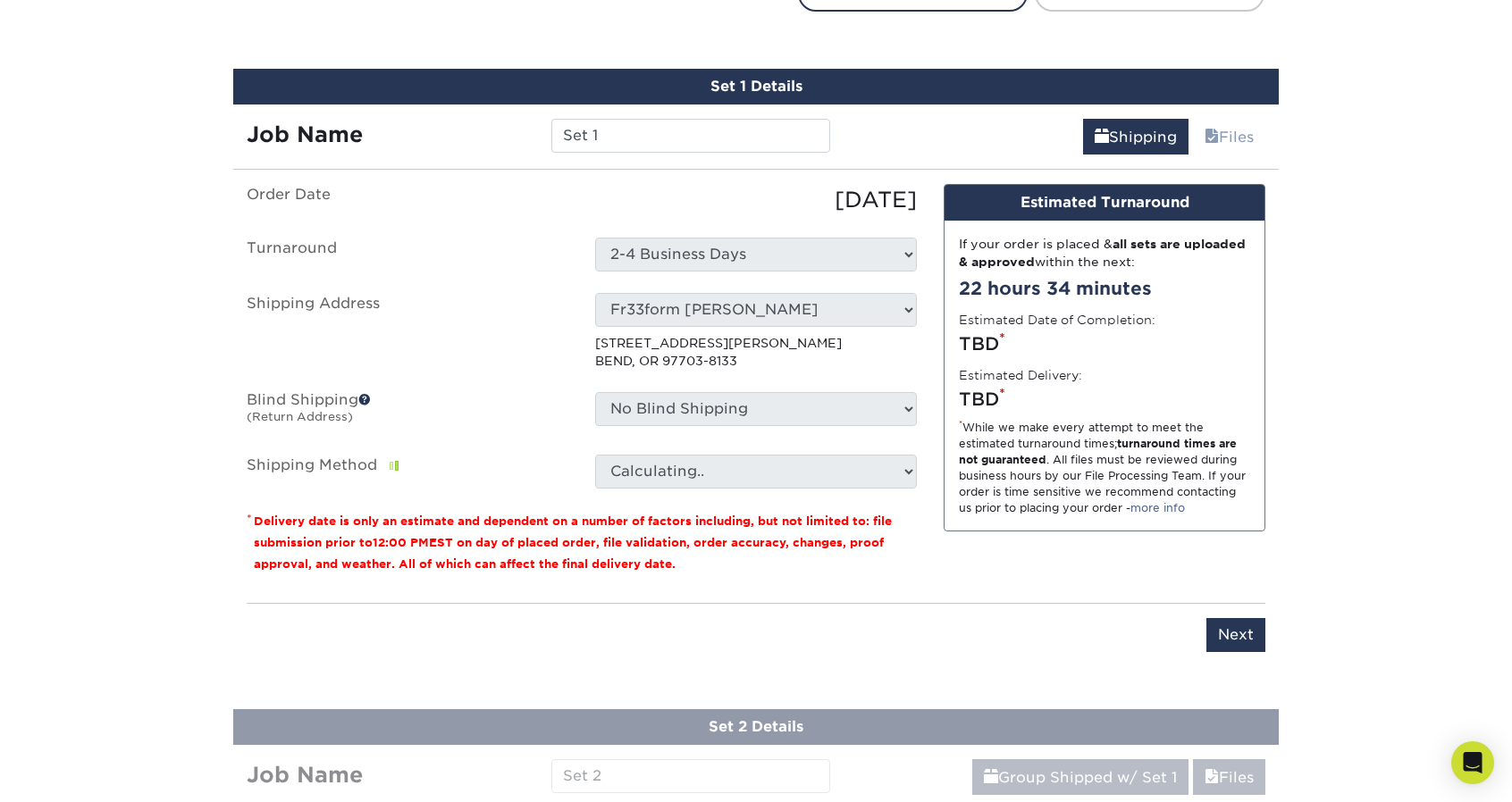
scroll to position [1144, 0]
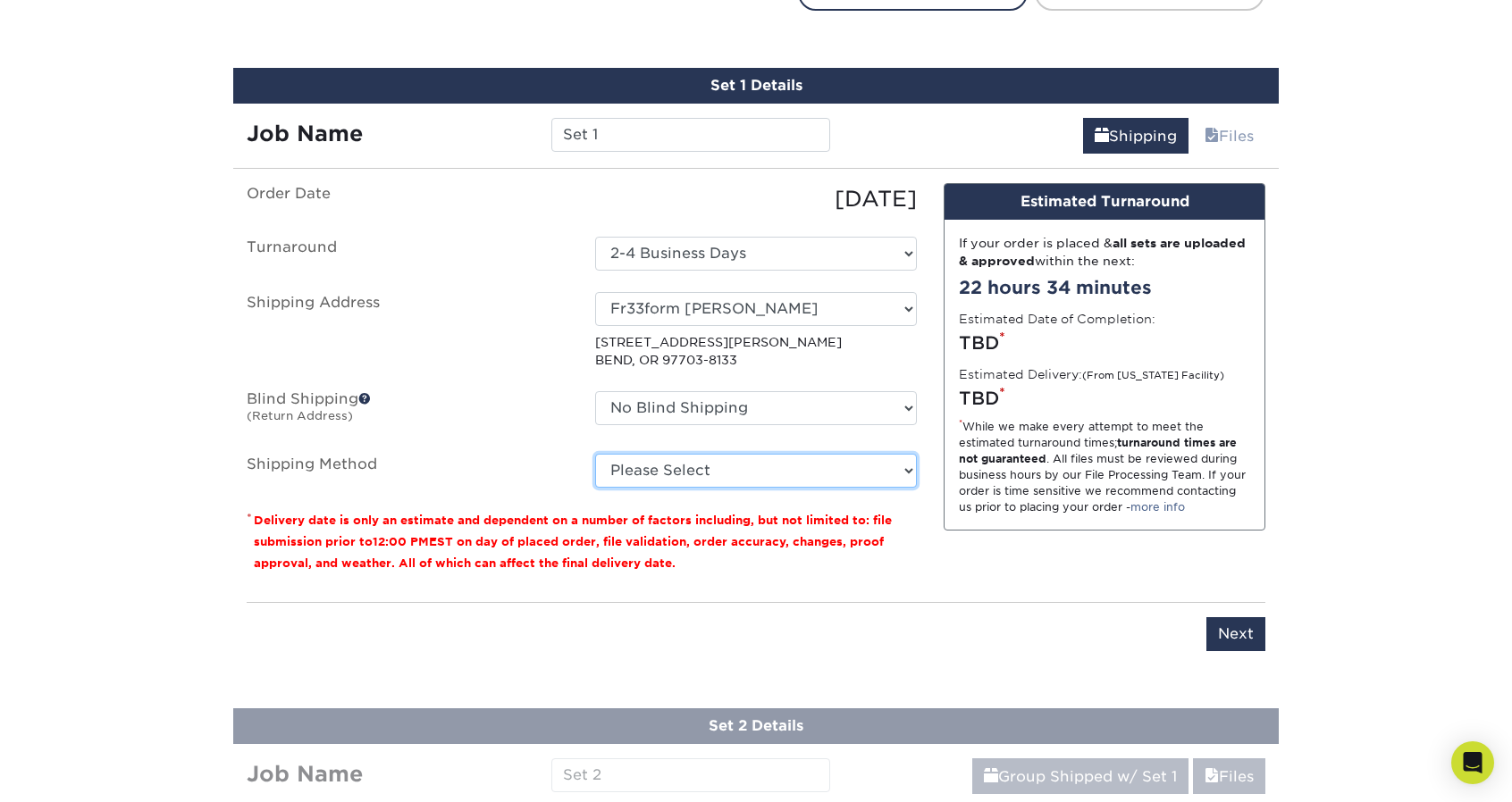
click at [841, 481] on select "Please Select Ground Shipping (+$15.68) 3 Day Shipping Service (+$24.94) 2 Day …" at bounding box center [755, 471] width 321 height 34
select select "12"
click at [595, 454] on select "Please Select Ground Shipping (+$15.68) 3 Day Shipping Service (+$24.94) 2 Day …" at bounding box center [755, 471] width 321 height 34
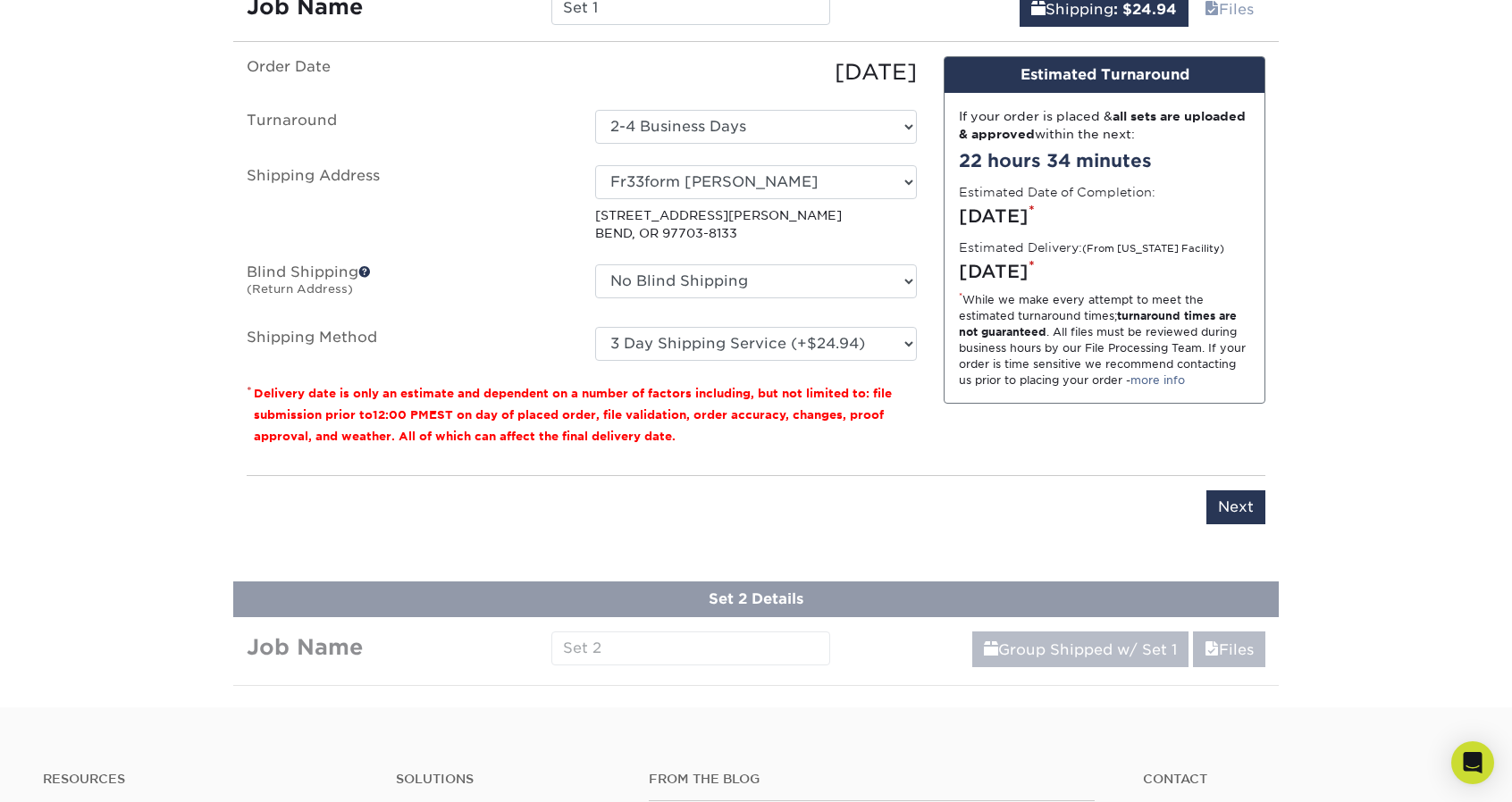
scroll to position [1537, 0]
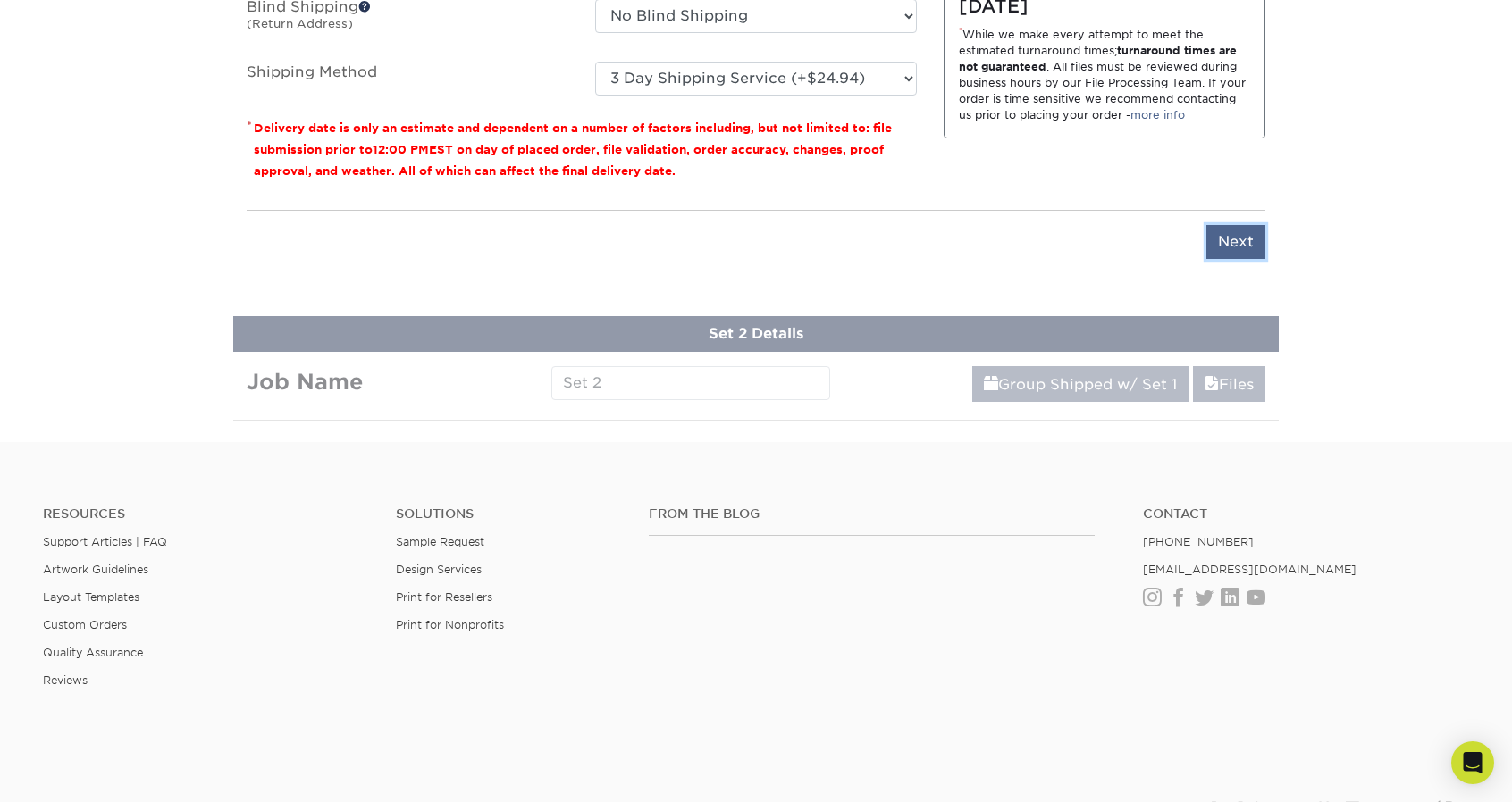
click at [1246, 232] on input "Next" at bounding box center [1235, 243] width 59 height 34
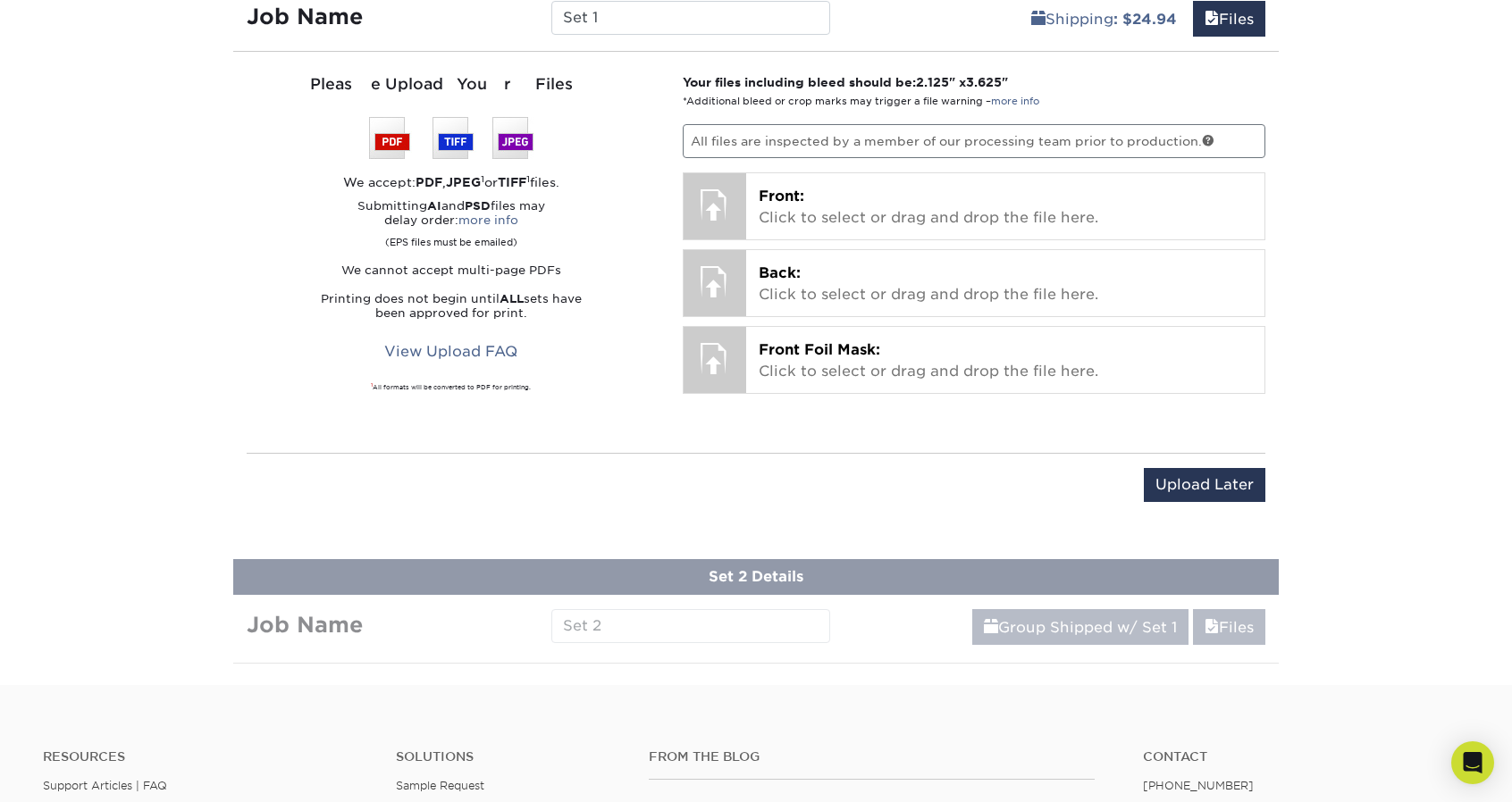
scroll to position [1078, 0]
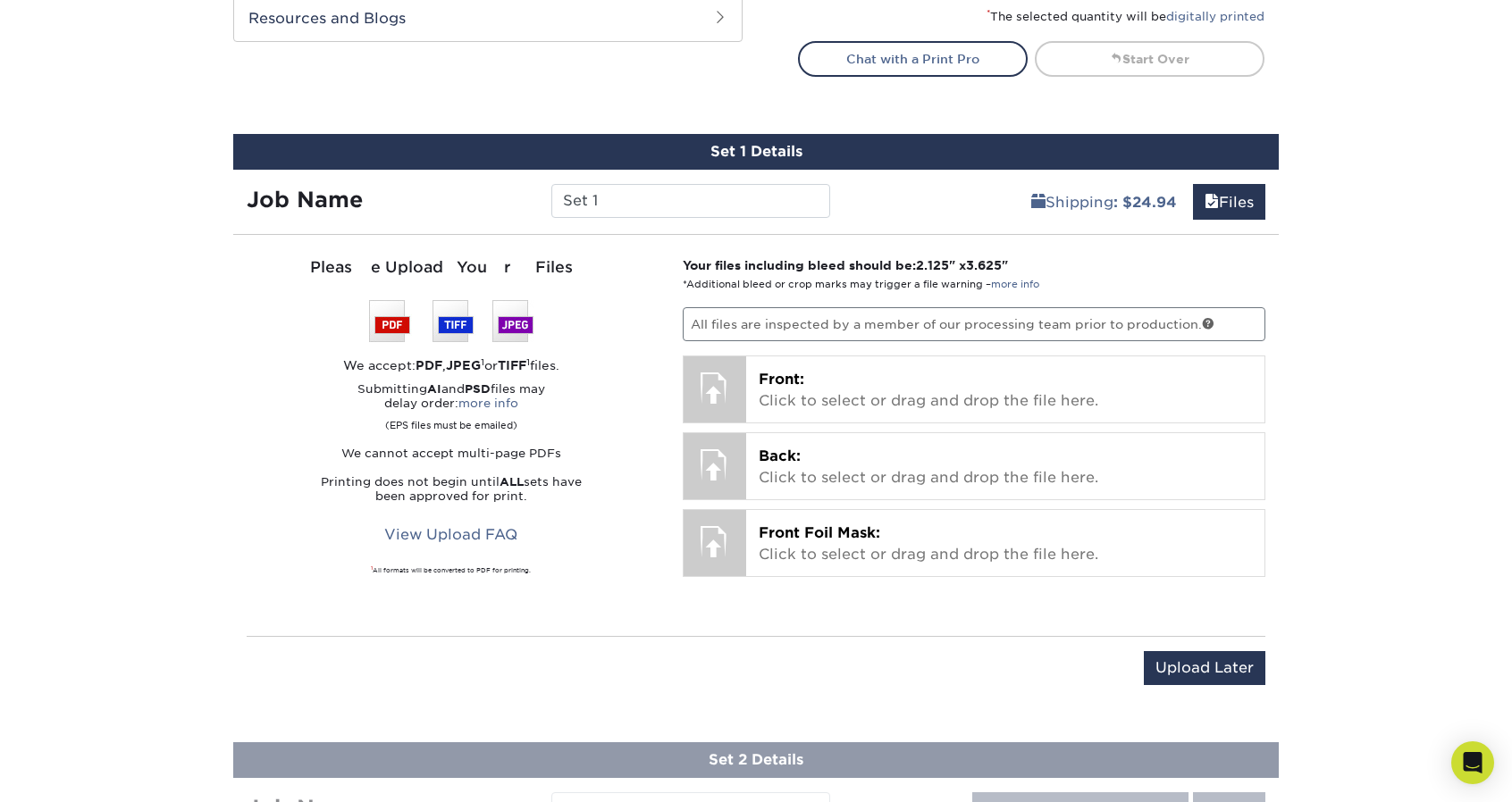
click at [1052, 320] on p "All files are inspected by a member of our processing team prior to production." at bounding box center [974, 325] width 583 height 34
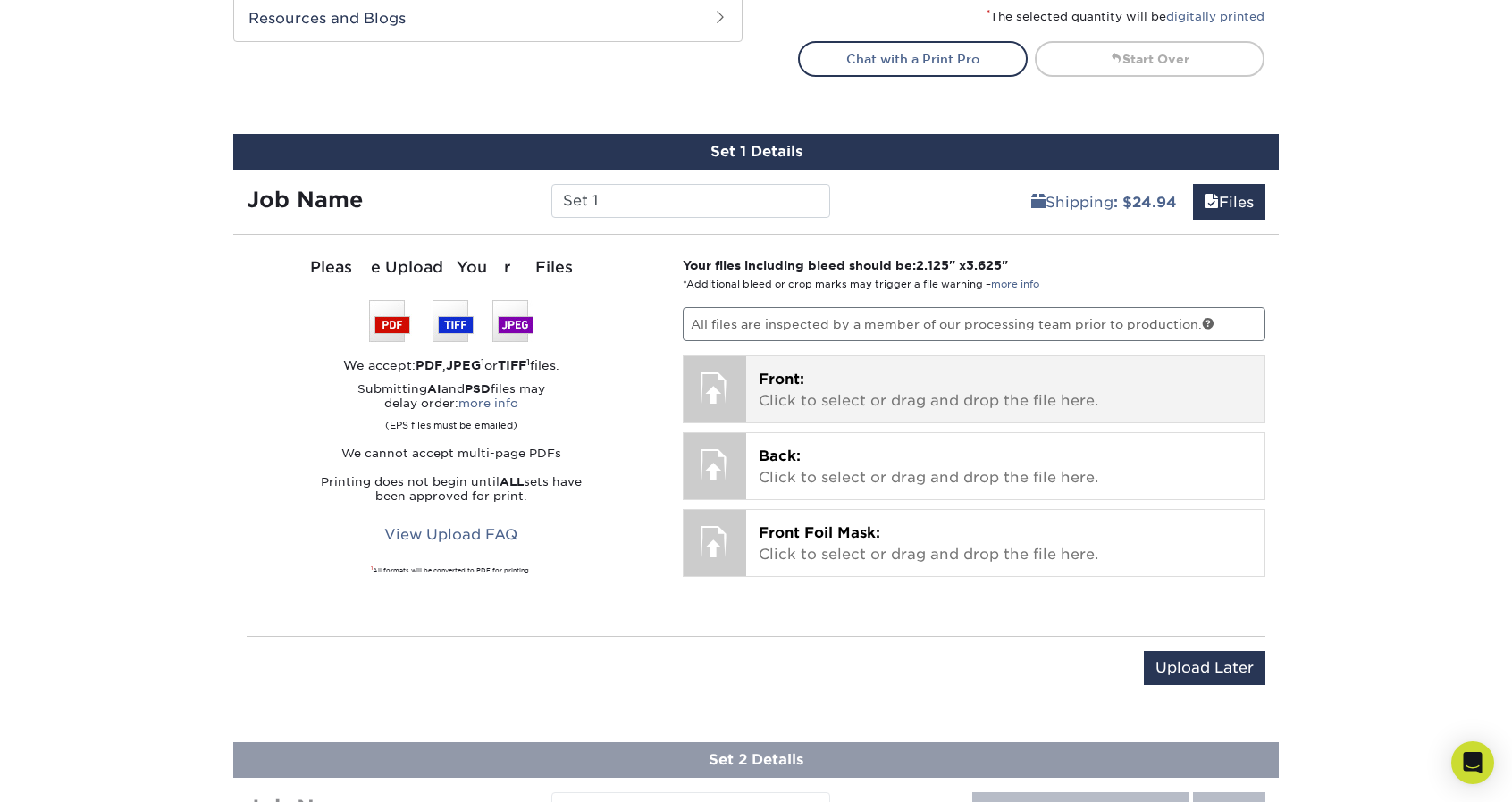
click at [950, 373] on p "Front: Click to select or drag and drop the file here." at bounding box center [1006, 390] width 494 height 43
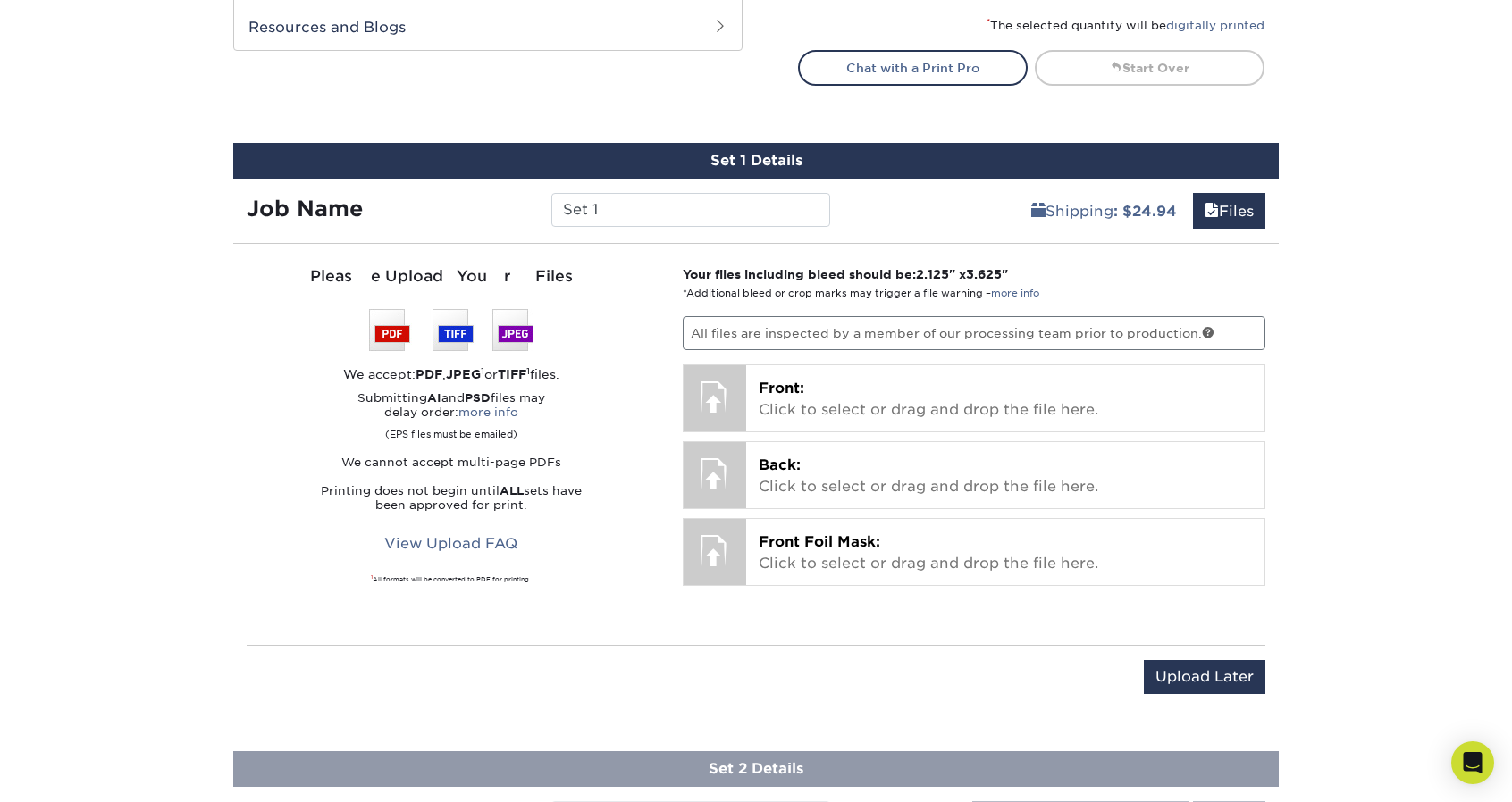
scroll to position [1068, 0]
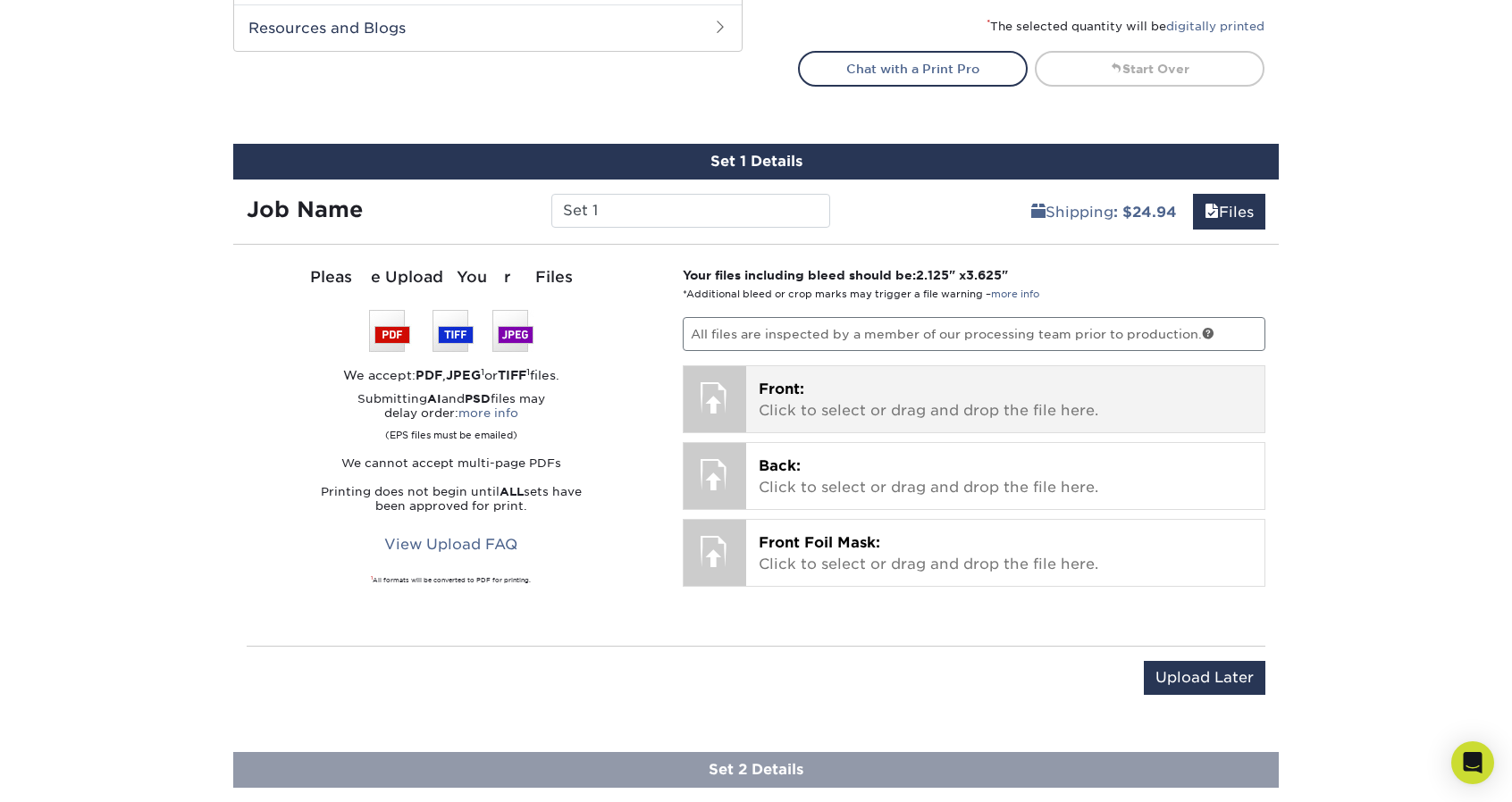
click at [889, 390] on p "Front: Click to select or drag and drop the file here." at bounding box center [1006, 399] width 494 height 43
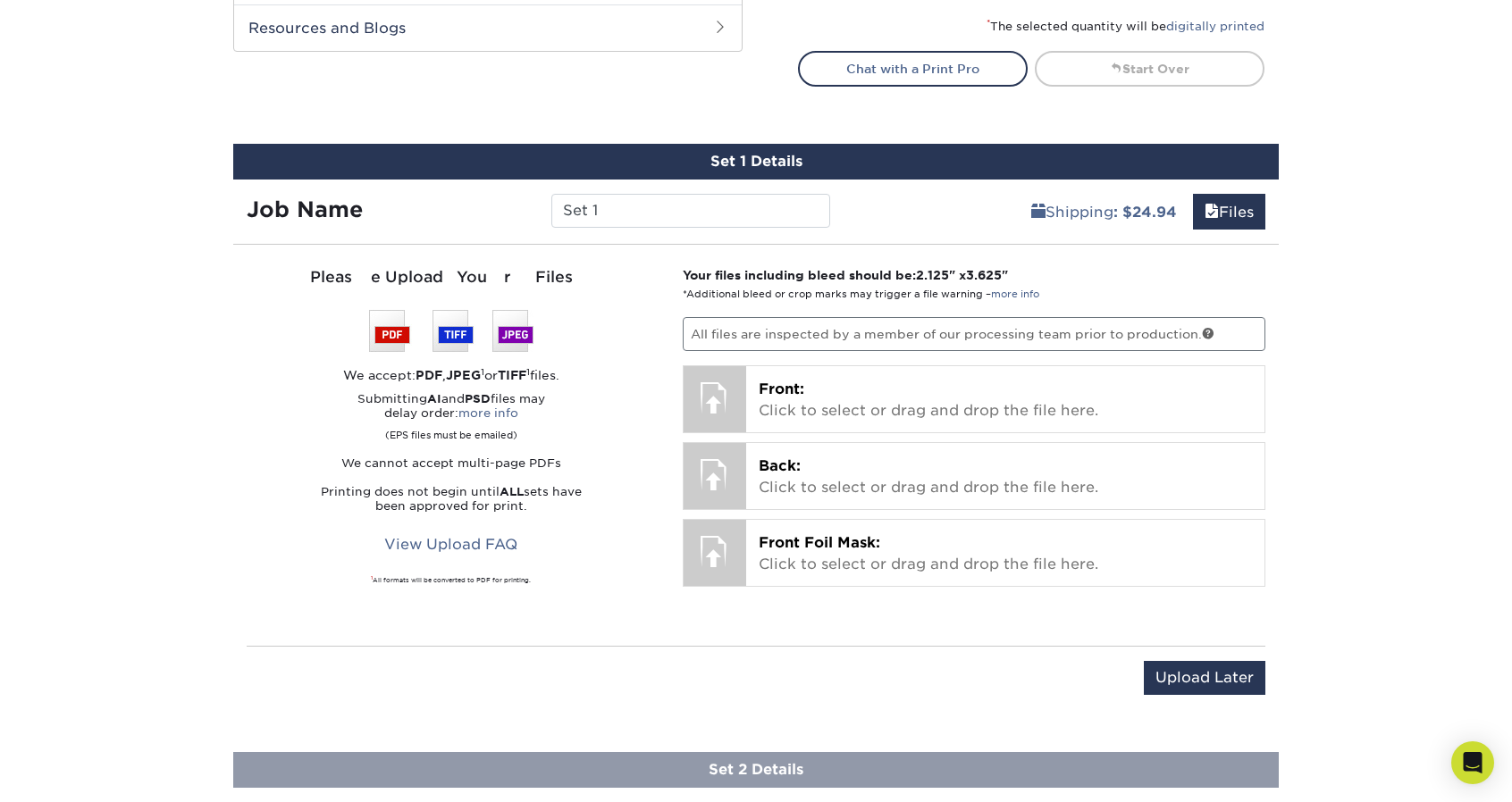
click at [234, 449] on div "Please Upload Your Files We accept: PDF , JPEG 1 or TIFF 1 files. Submitting AI…" at bounding box center [452, 445] width 436 height 358
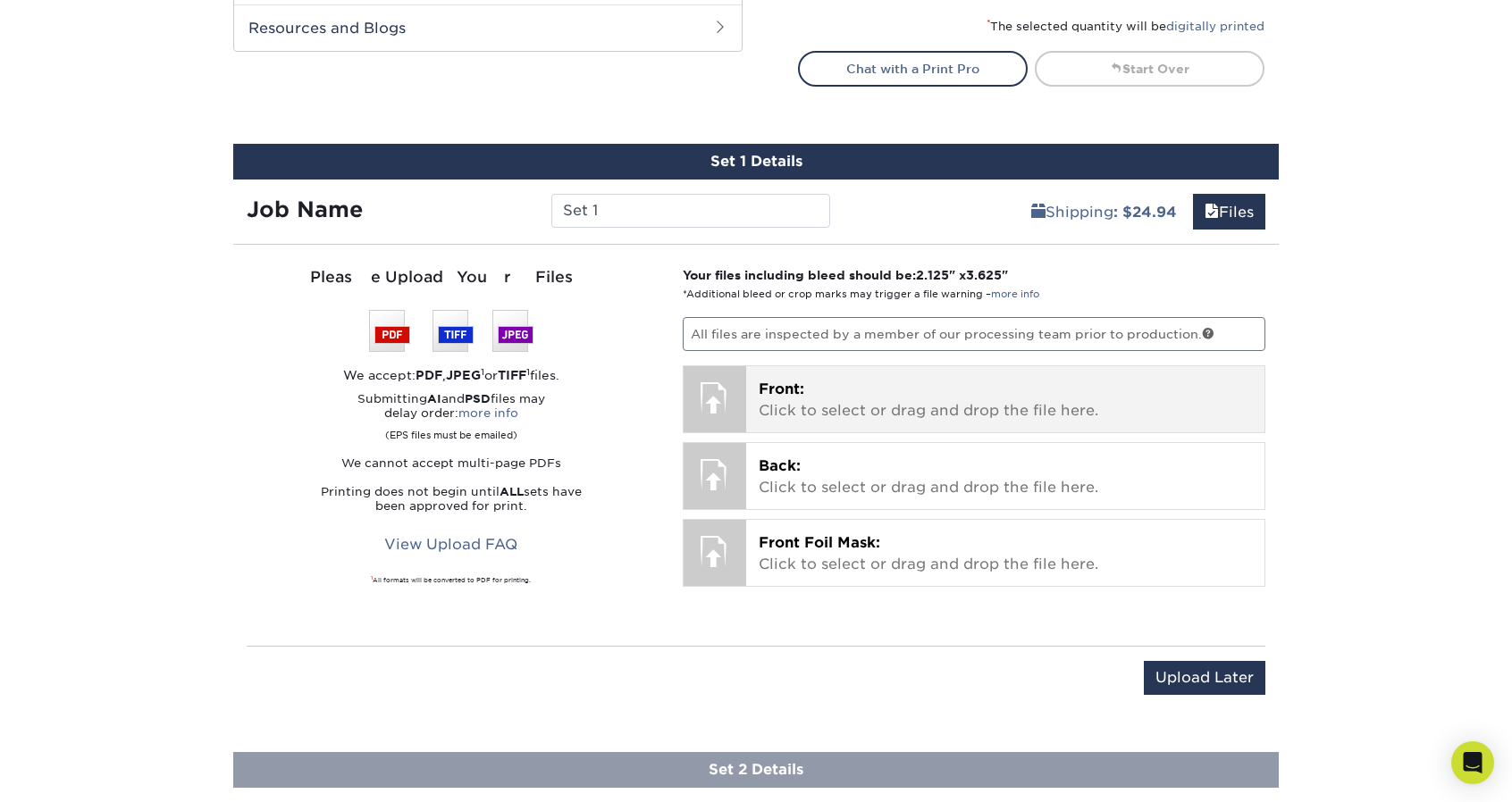
click at [874, 379] on p "Front: Click to select or drag and drop the file here." at bounding box center [1006, 399] width 494 height 43
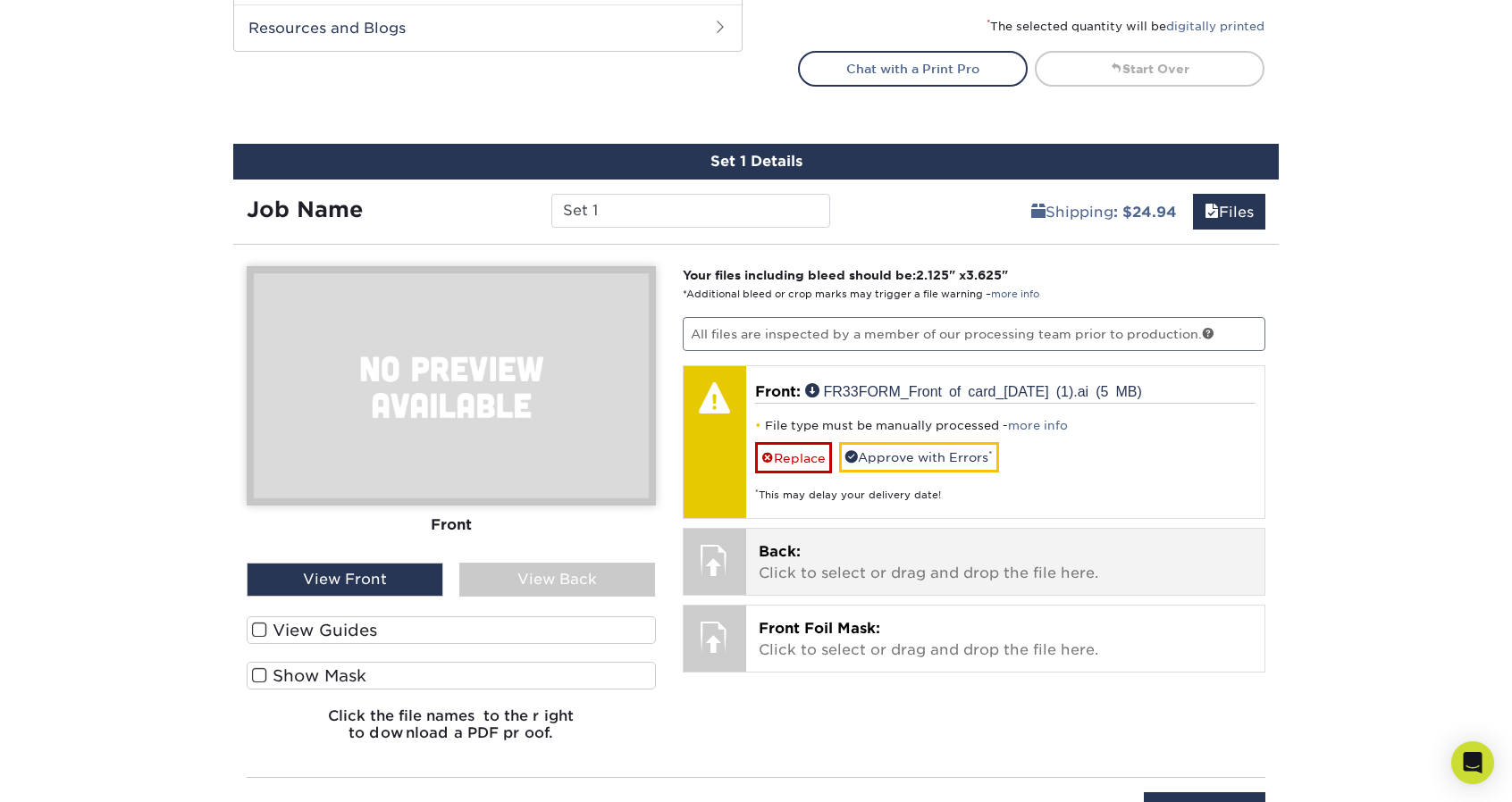
click at [898, 478] on div "Your files including bleed should be: 2.125 " x 3.625 " *Additional bleed or cr…" at bounding box center [974, 511] width 610 height 490
click at [847, 560] on p "Back: Click to select or drag and drop the file here." at bounding box center [1006, 562] width 494 height 43
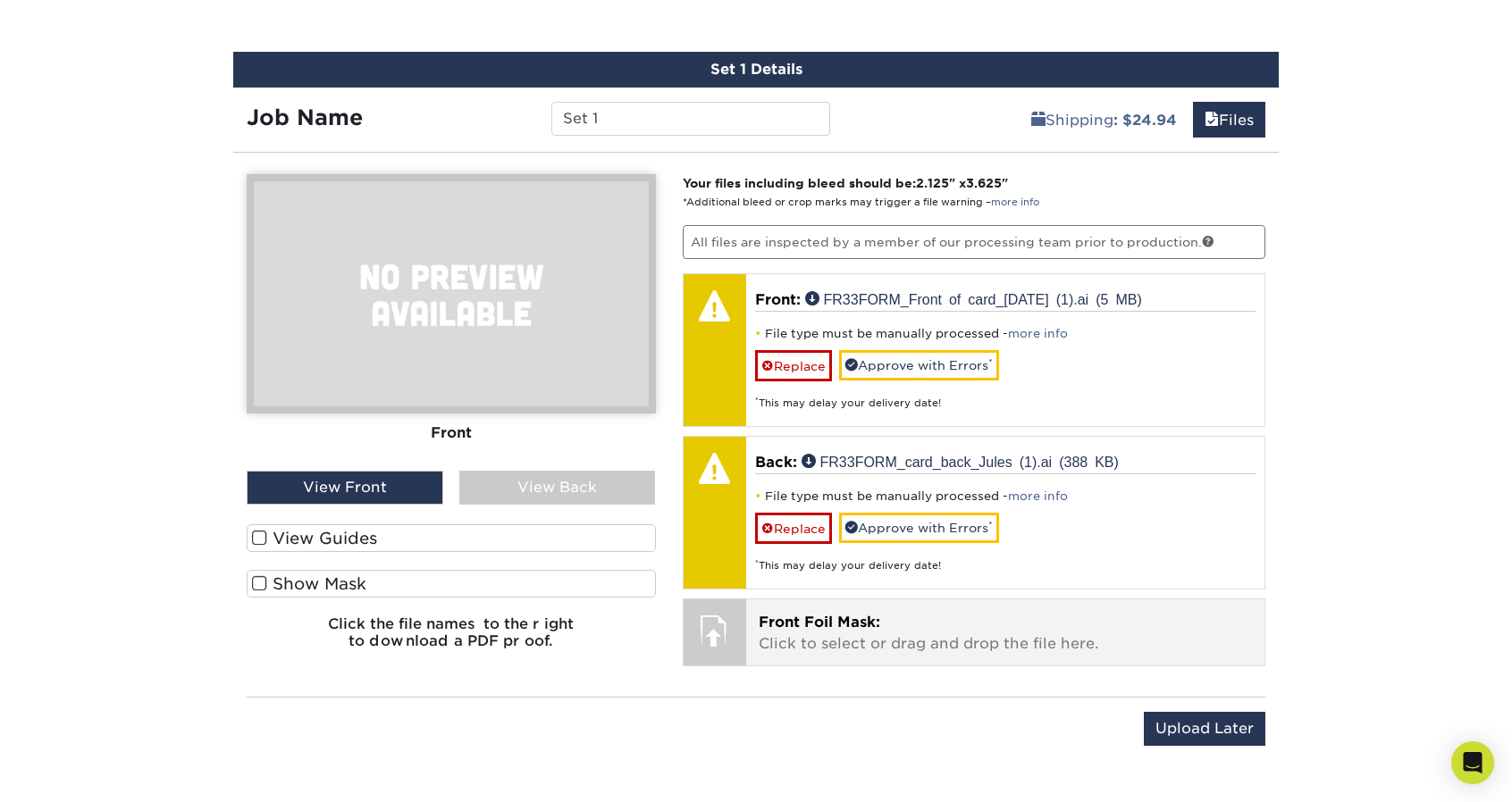
scroll to position [1161, 0]
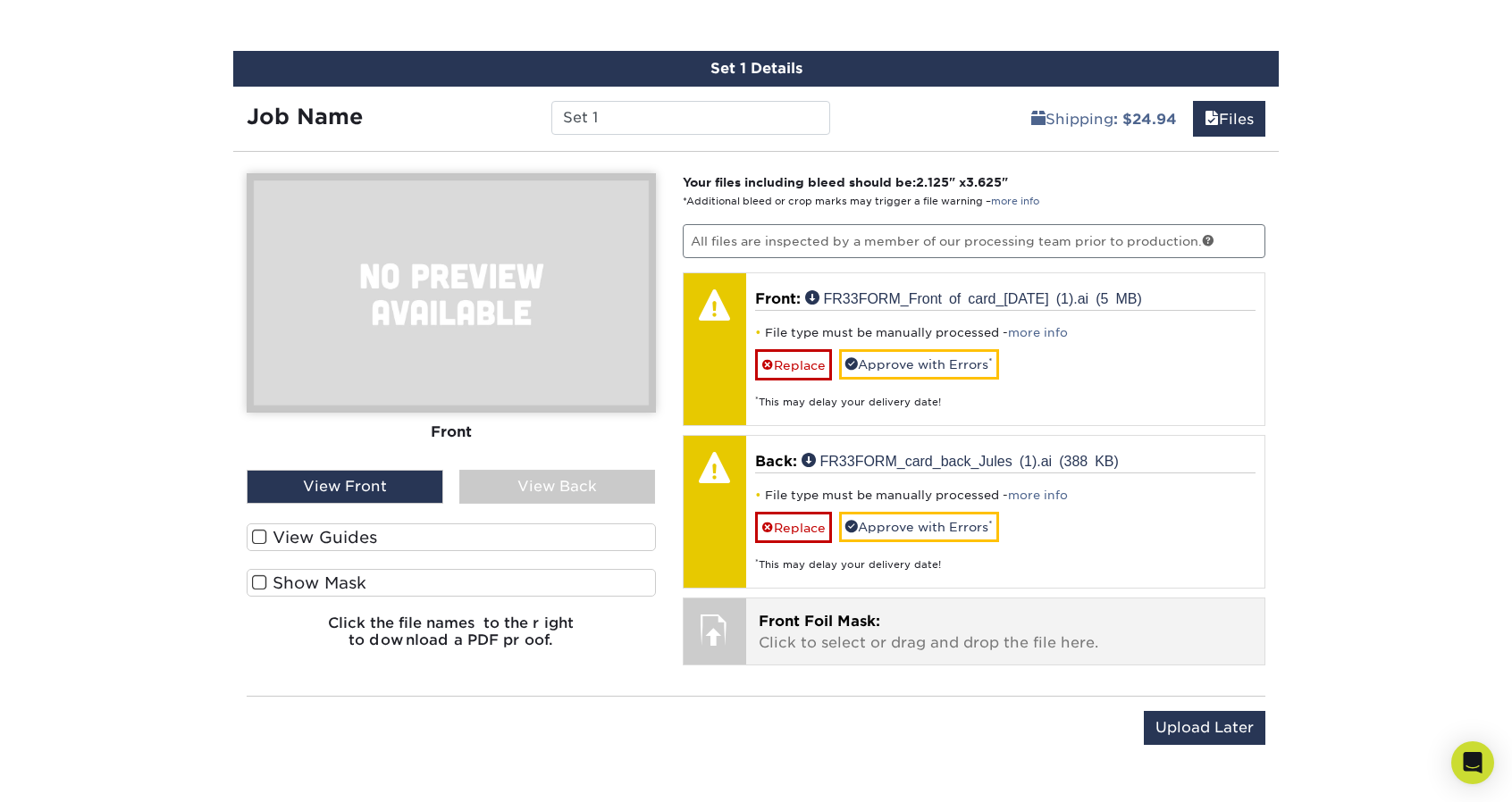
click at [934, 626] on p "Front Foil Mask: Click to select or drag and drop the file here." at bounding box center [1006, 632] width 494 height 43
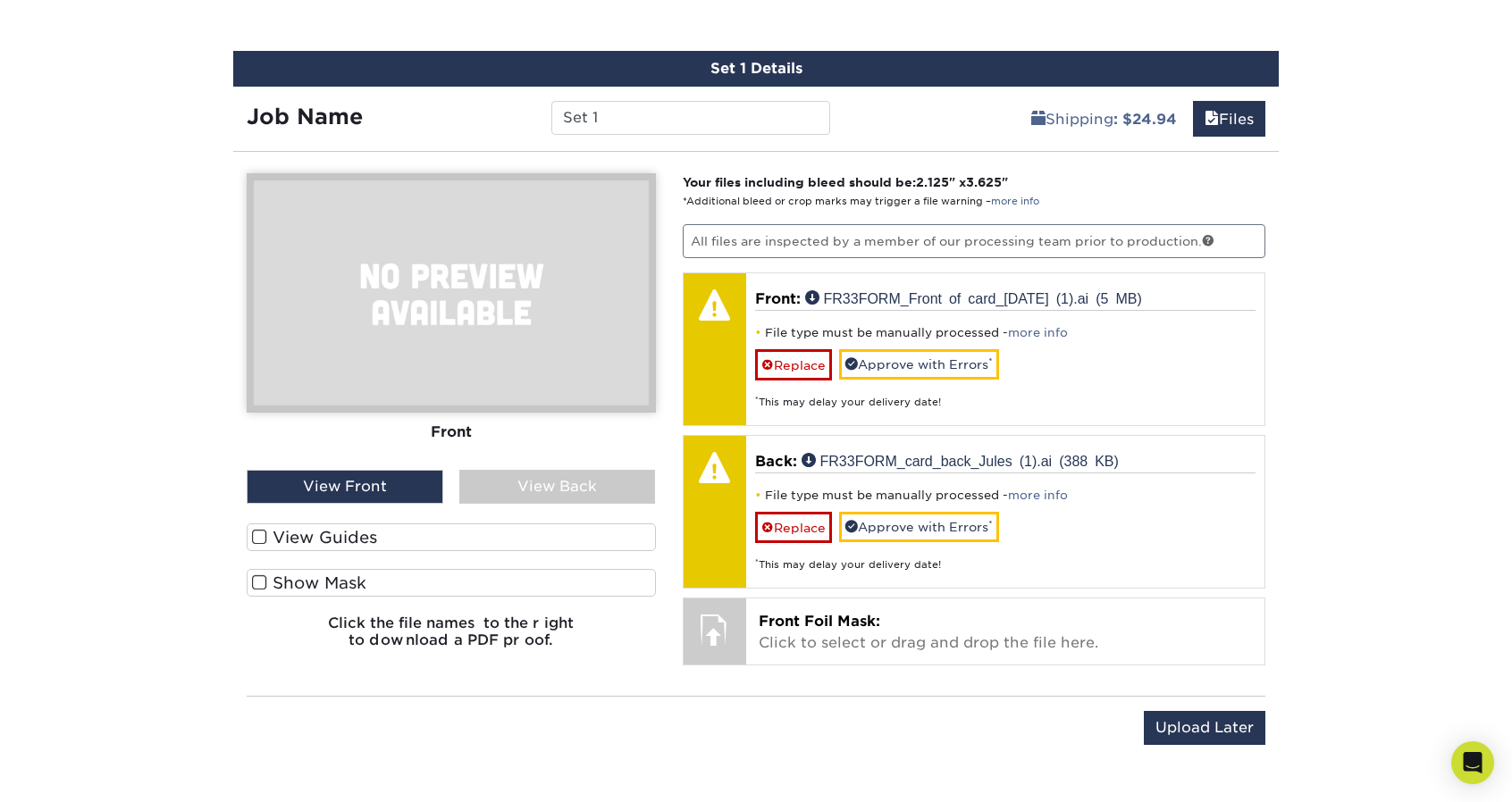
click at [335, 575] on label "Show Mask" at bounding box center [451, 583] width 409 height 28
click at [0, 0] on input "Show Mask" at bounding box center [0, 0] width 0 height 0
click at [335, 575] on label "Show Mask" at bounding box center [451, 583] width 409 height 28
click at [0, 0] on input "Show Mask" at bounding box center [0, 0] width 0 height 0
click at [365, 476] on div "View Front" at bounding box center [344, 487] width 196 height 34
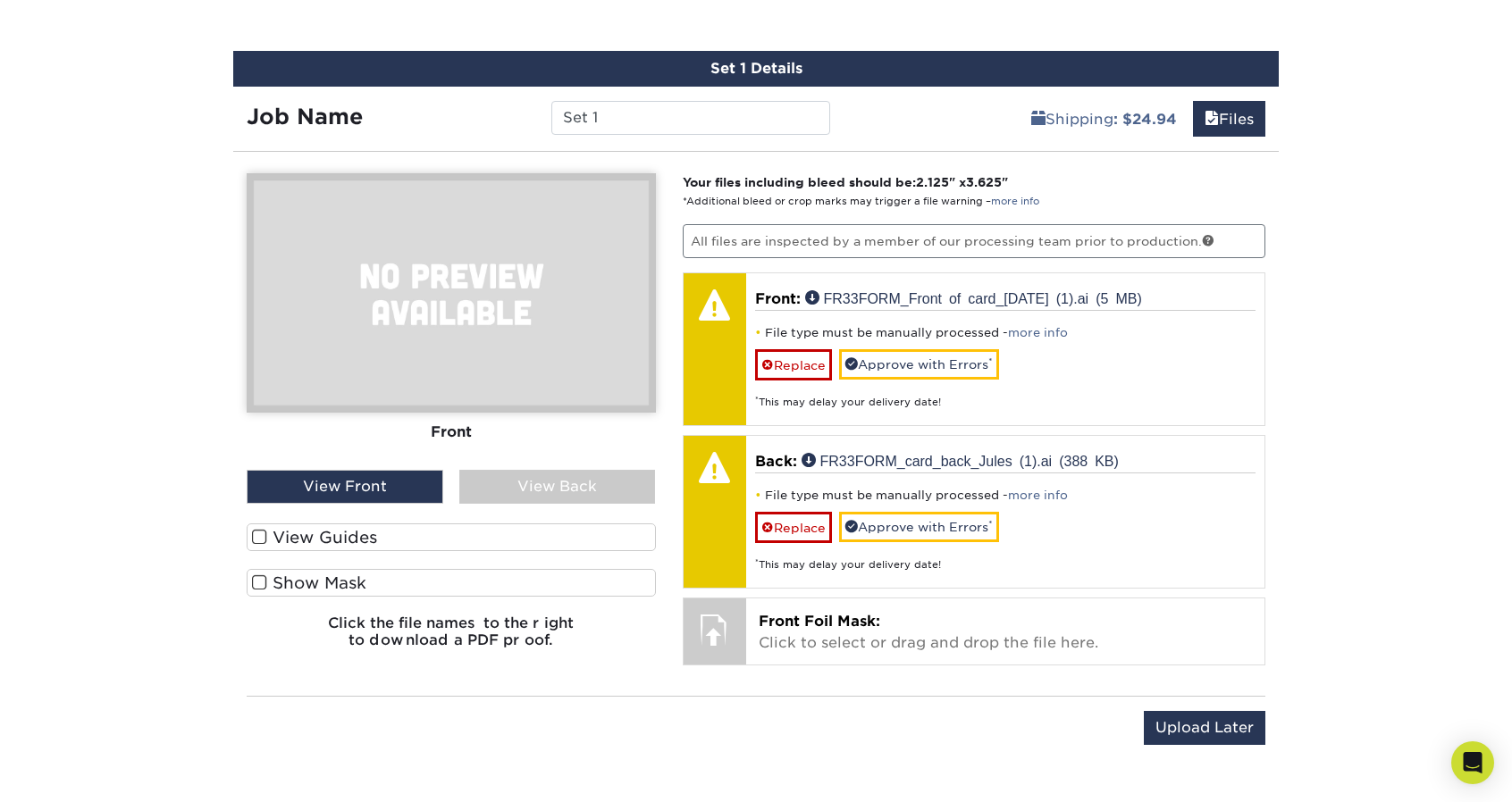
click at [266, 533] on label "View Guides" at bounding box center [451, 537] width 409 height 28
click at [0, 0] on input "View Guides" at bounding box center [0, 0] width 0 height 0
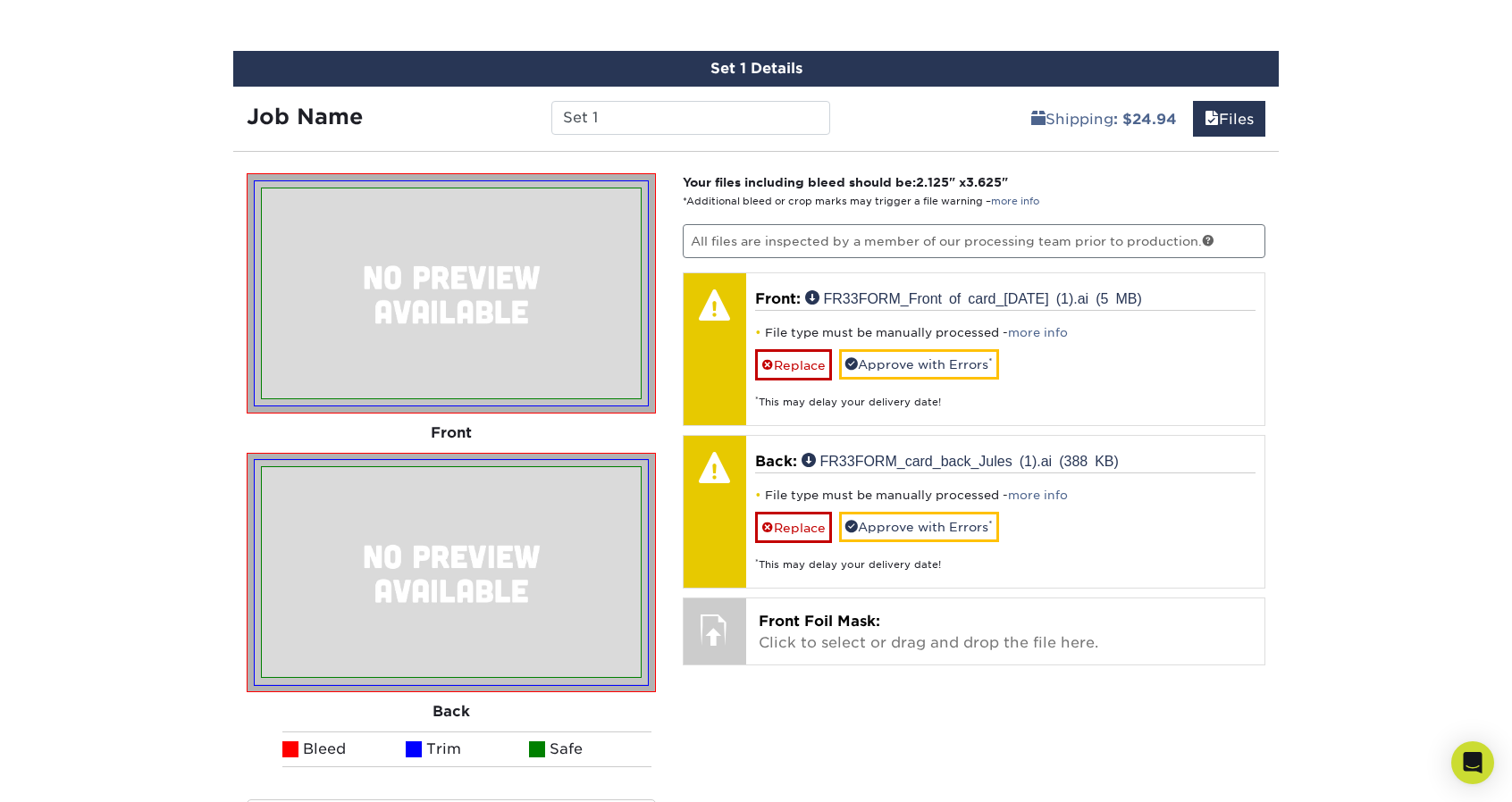
scroll to position [1321, 0]
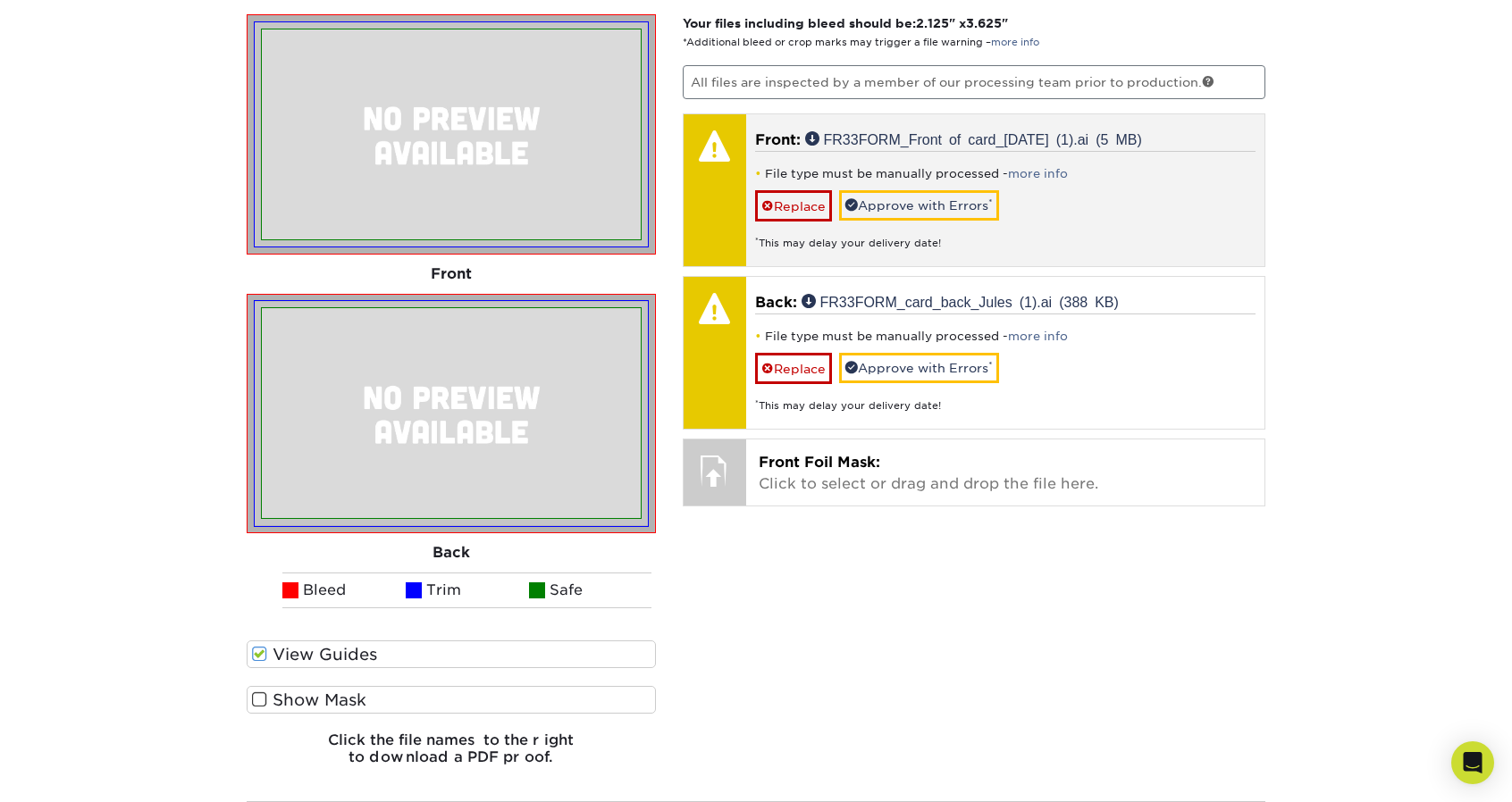
click at [1047, 161] on div "File type must be manually processed - more info Replace Approve with Errors * …" at bounding box center [1006, 201] width 502 height 100
click at [1044, 175] on link "more info" at bounding box center [1038, 174] width 60 height 14
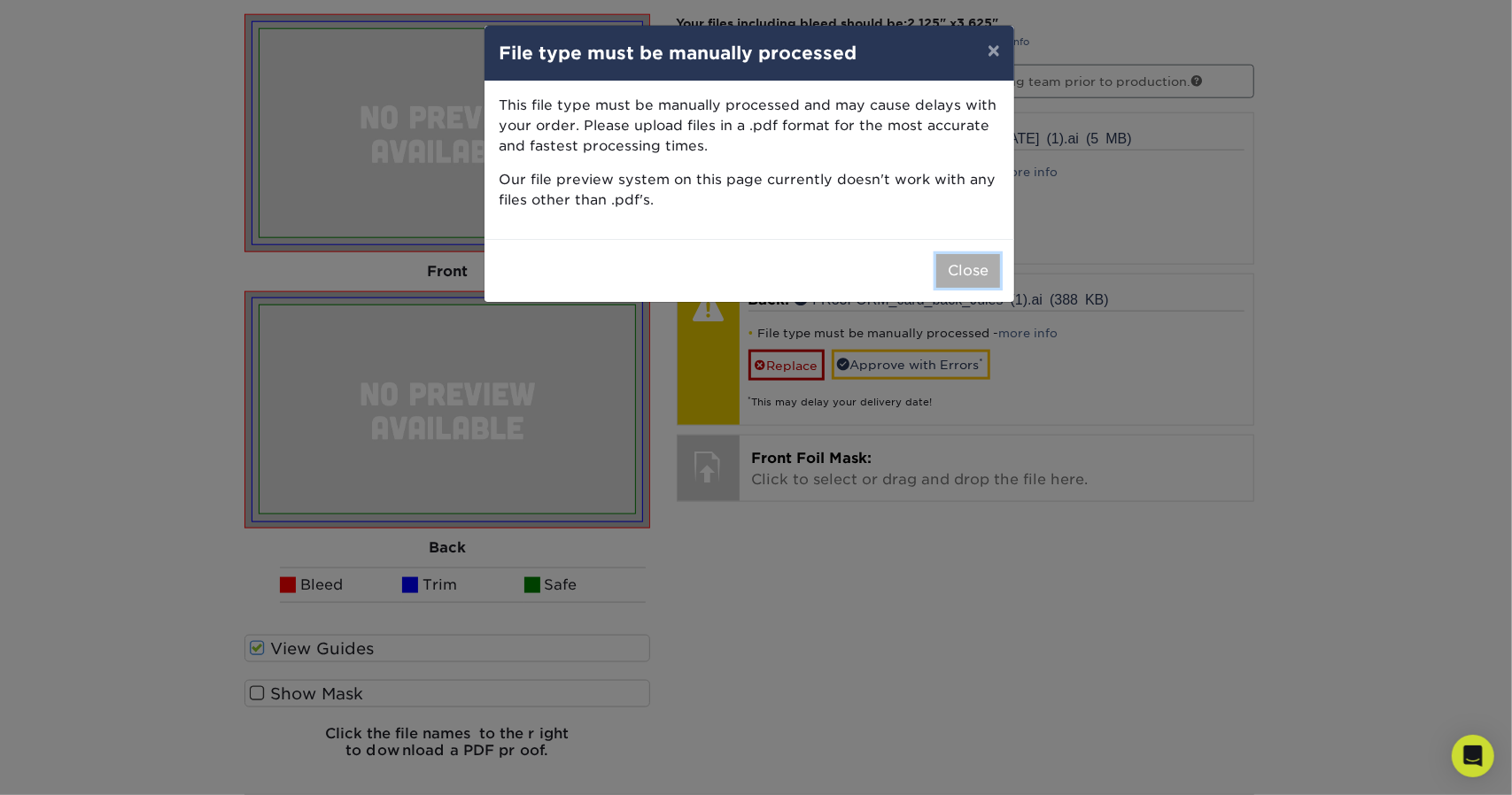
click at [961, 268] on button "Close" at bounding box center [967, 271] width 64 height 34
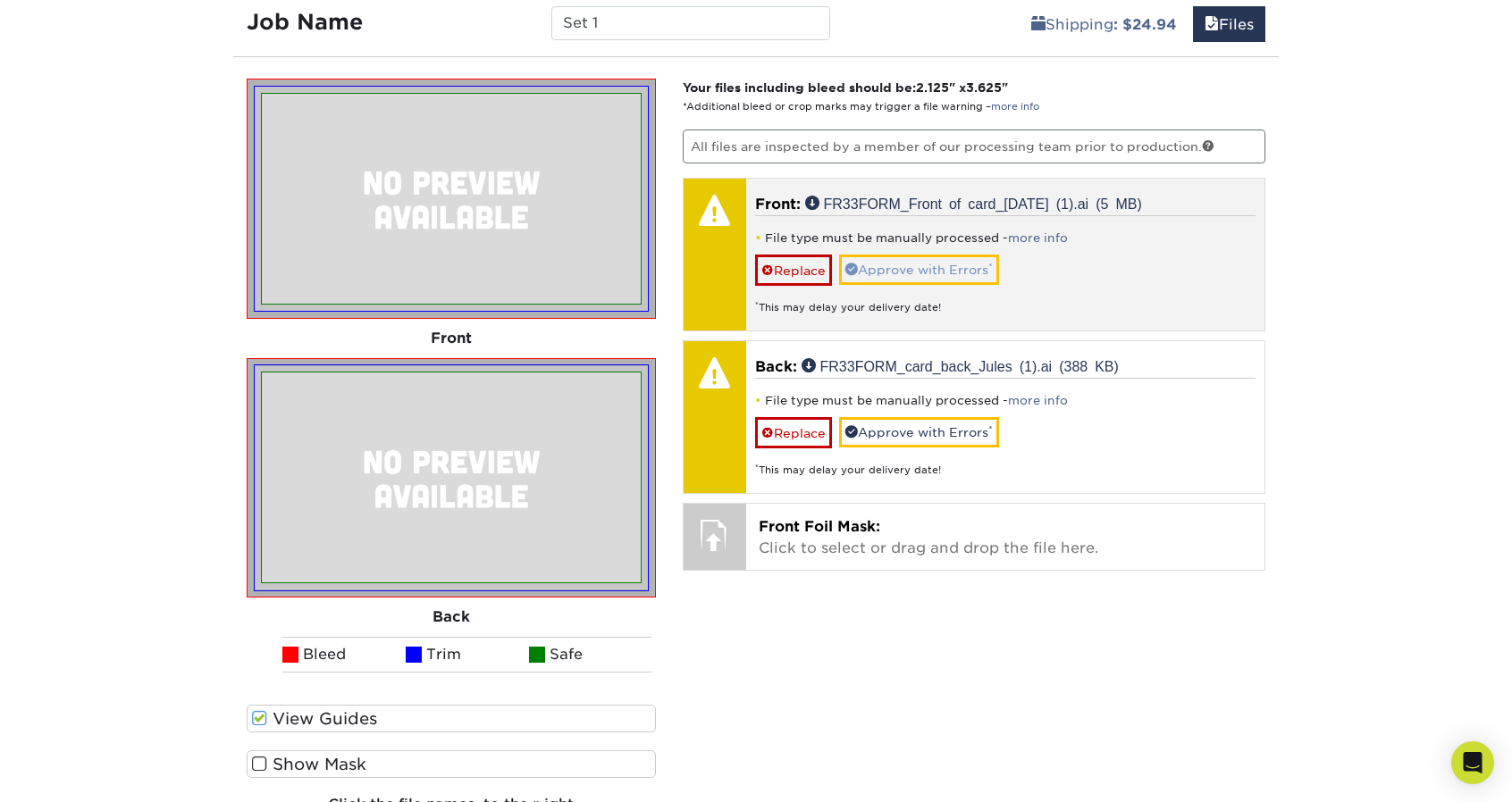
scroll to position [1157, 0]
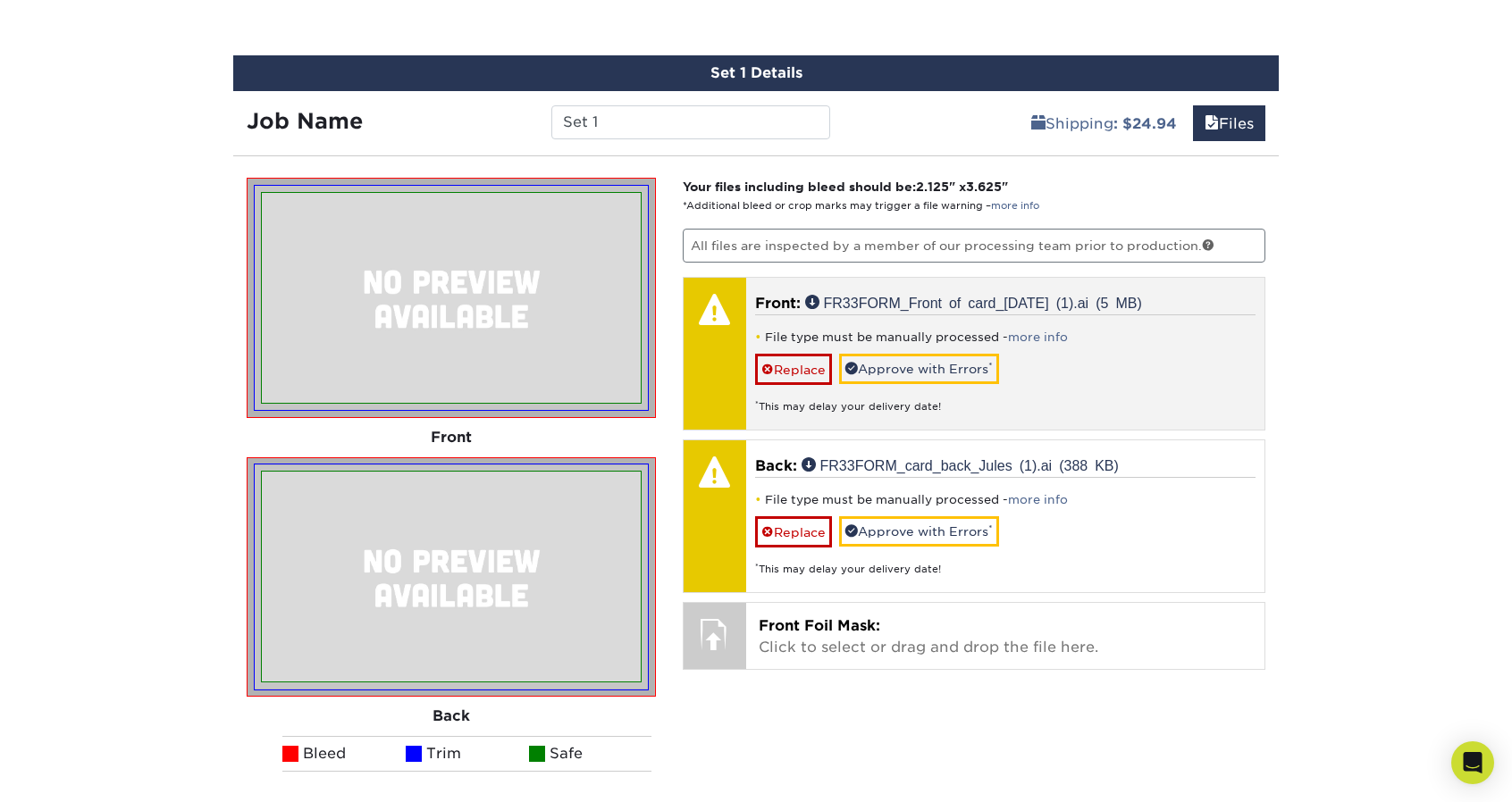
click at [1063, 314] on div "File type must be manually processed - more info Replace Approve with Errors * …" at bounding box center [1006, 364] width 502 height 100
click at [789, 373] on link "Replace" at bounding box center [793, 369] width 77 height 32
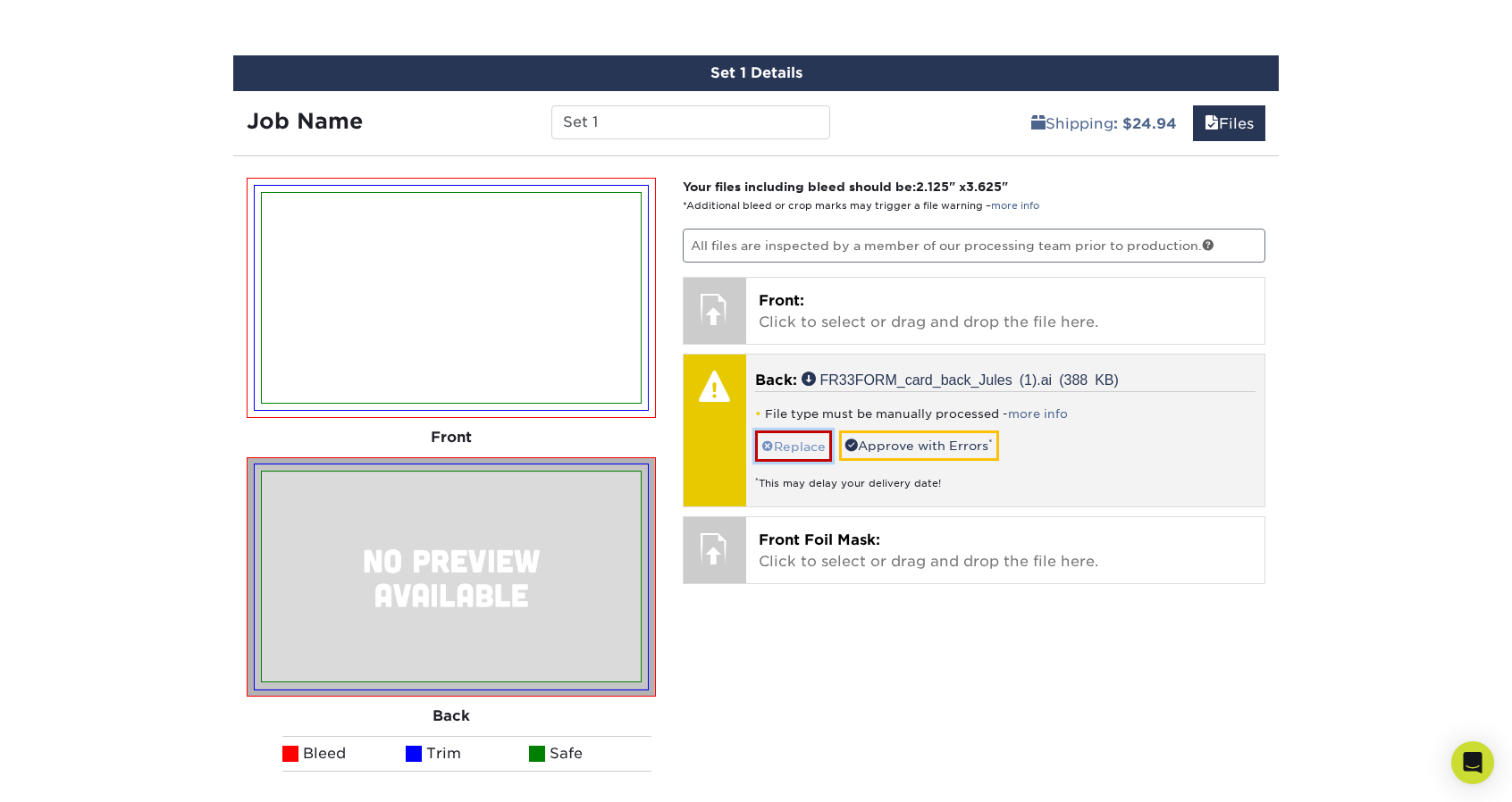
click at [776, 441] on link "Replace" at bounding box center [793, 446] width 77 height 32
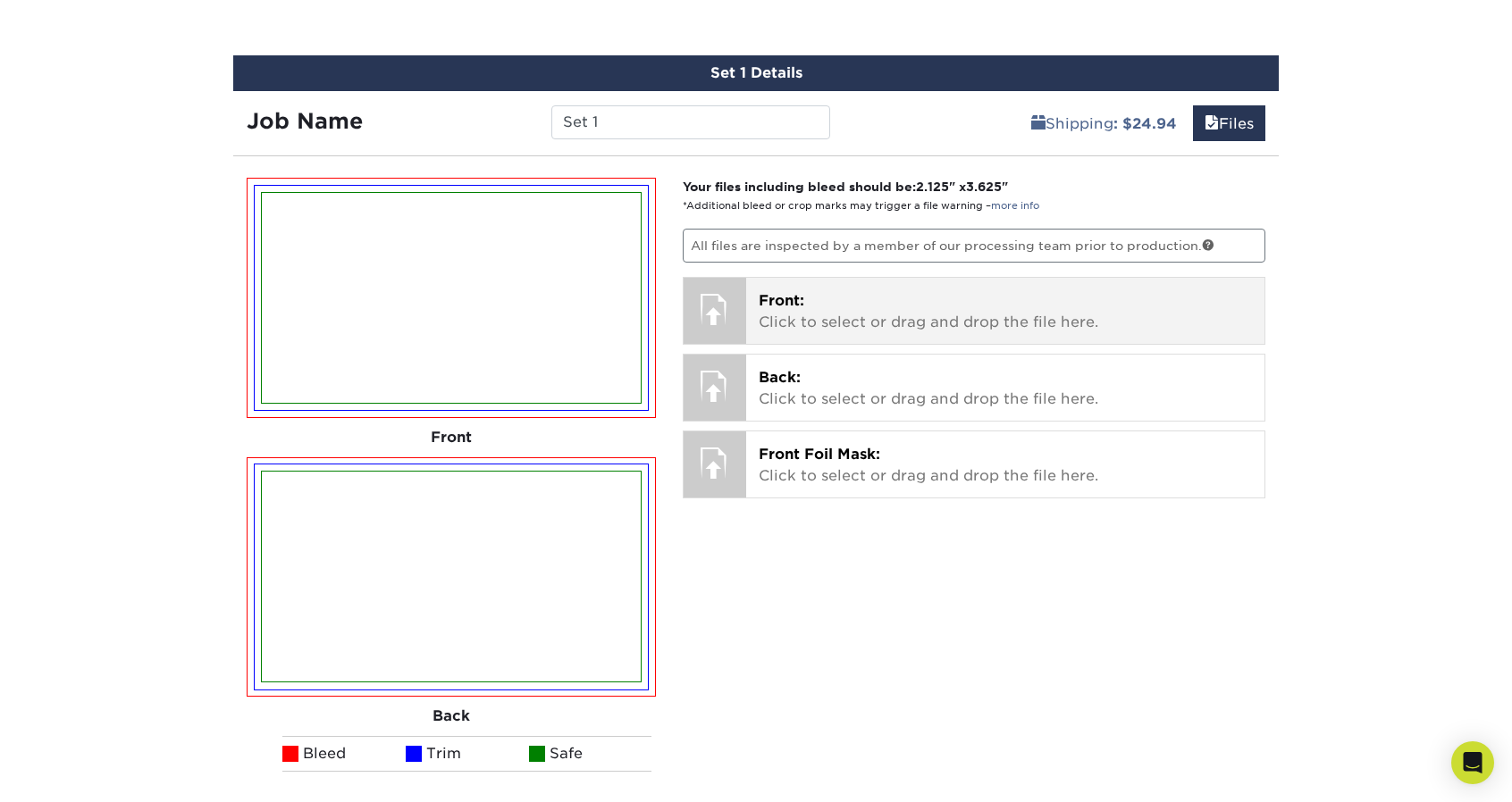
click at [827, 326] on p "Front: Click to select or drag and drop the file here." at bounding box center [1006, 311] width 494 height 43
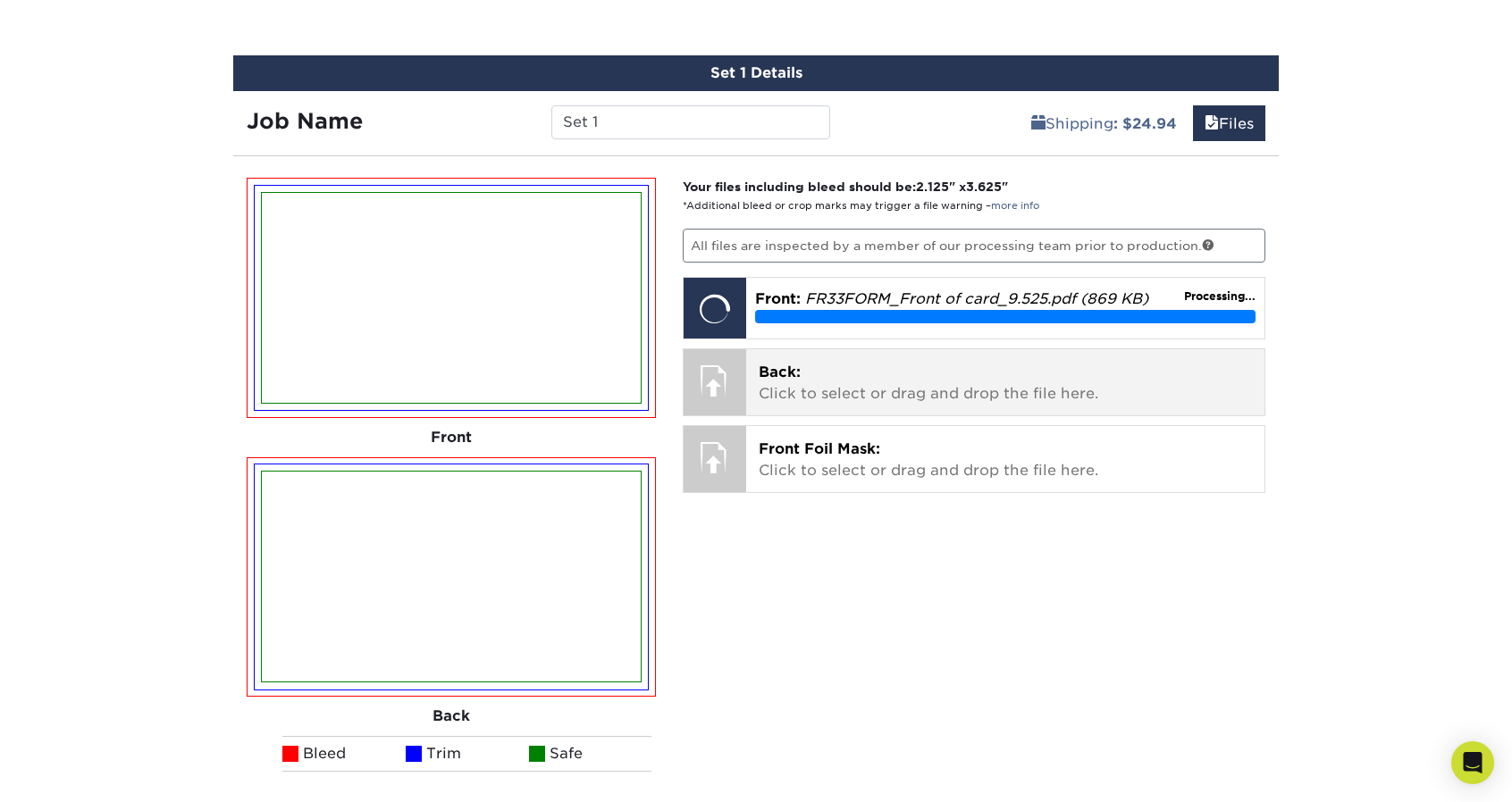
click at [848, 396] on p "Back: Click to select or drag and drop the file here." at bounding box center [1006, 383] width 494 height 43
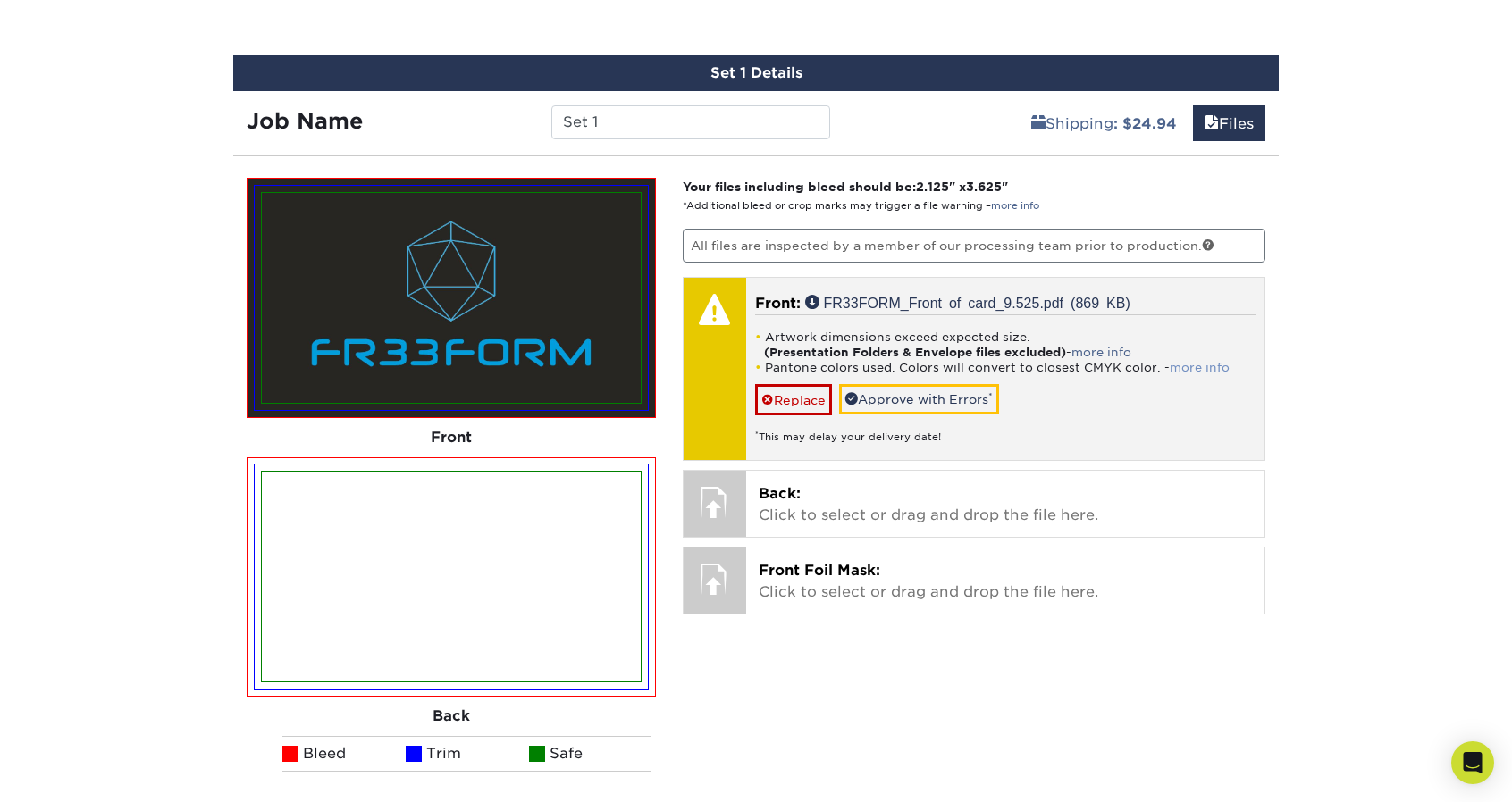
click at [1187, 363] on link "more info" at bounding box center [1200, 368] width 60 height 14
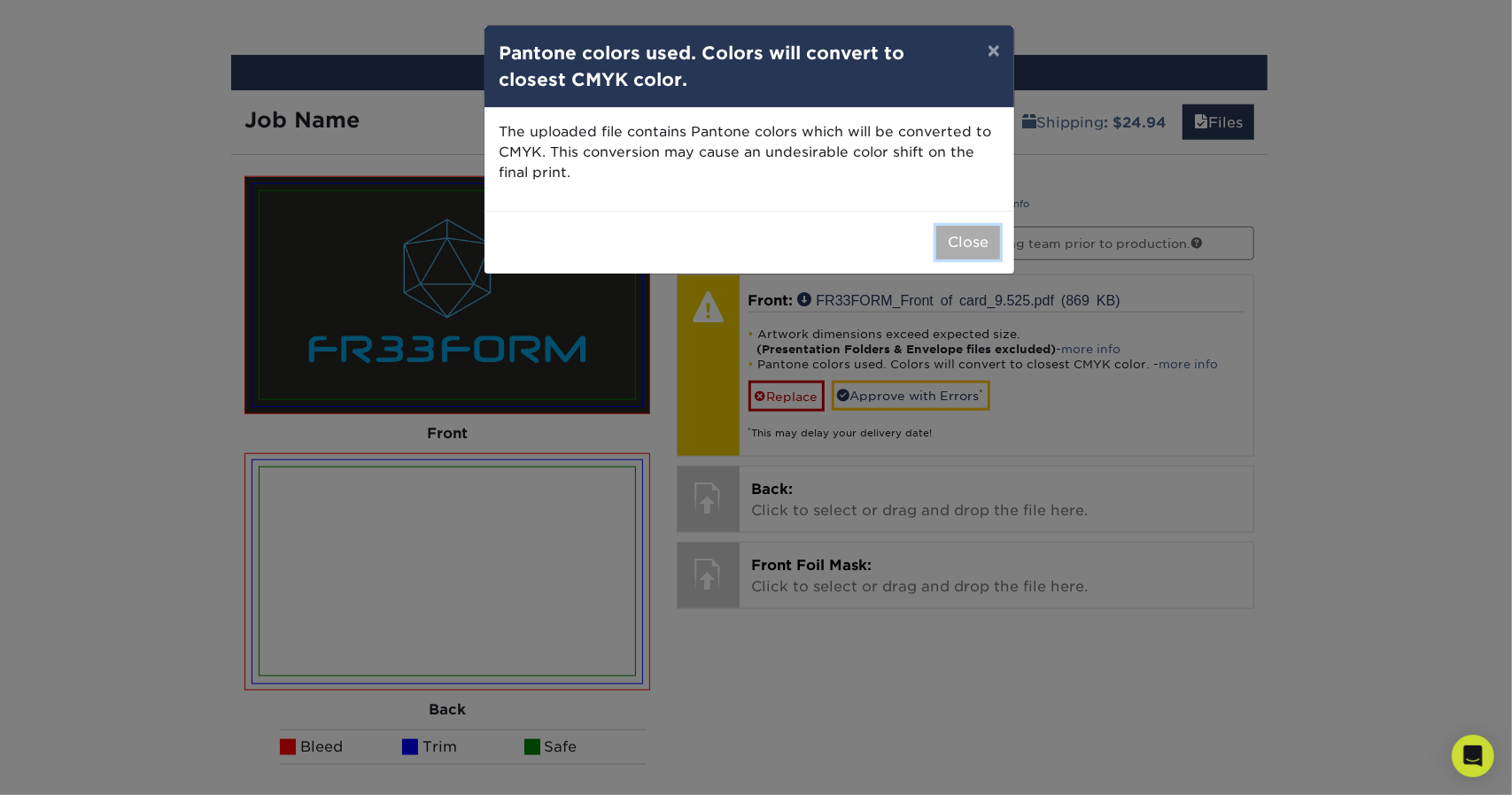
click at [971, 245] on button "Close" at bounding box center [967, 243] width 64 height 34
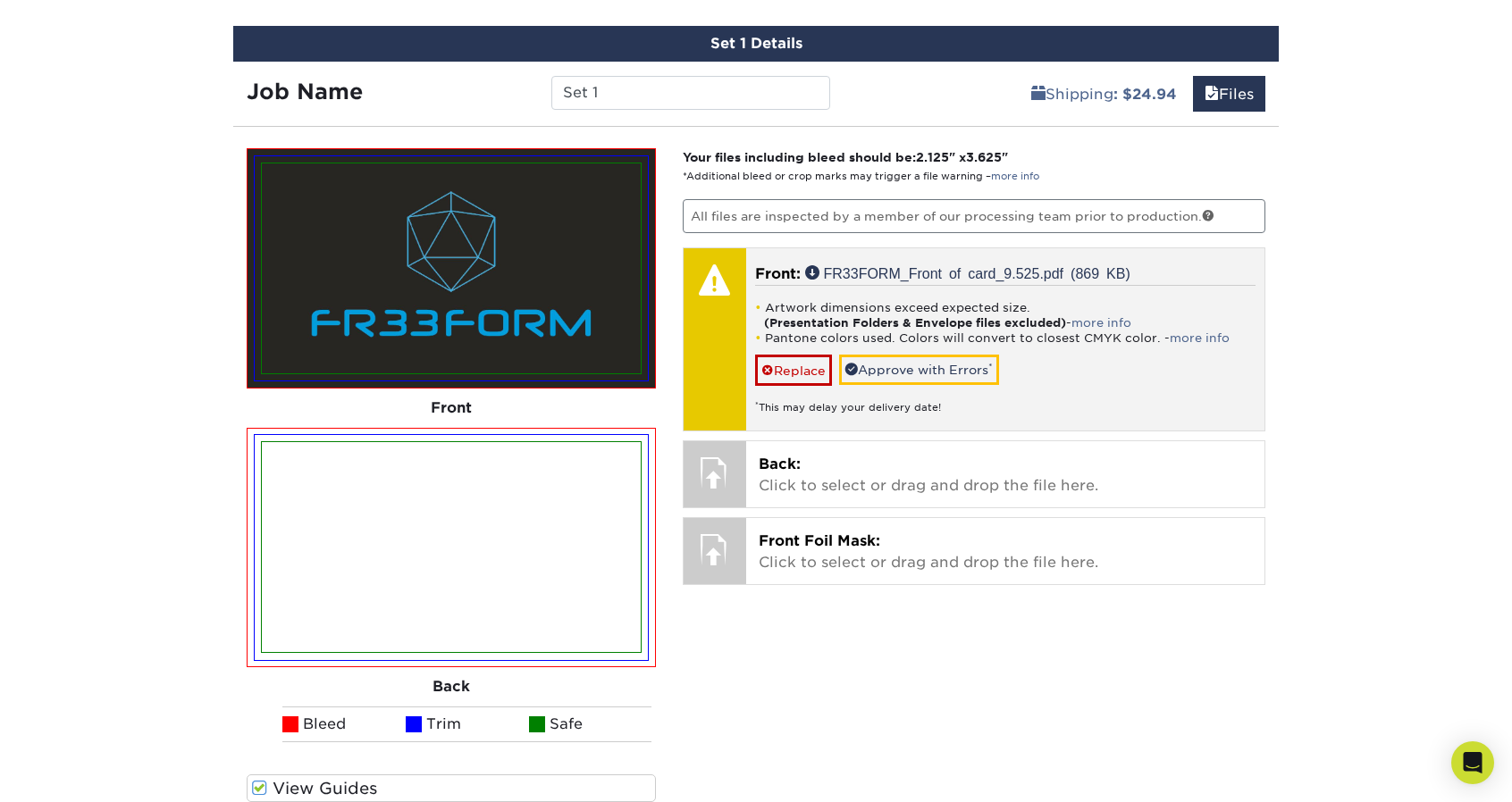
scroll to position [1186, 0]
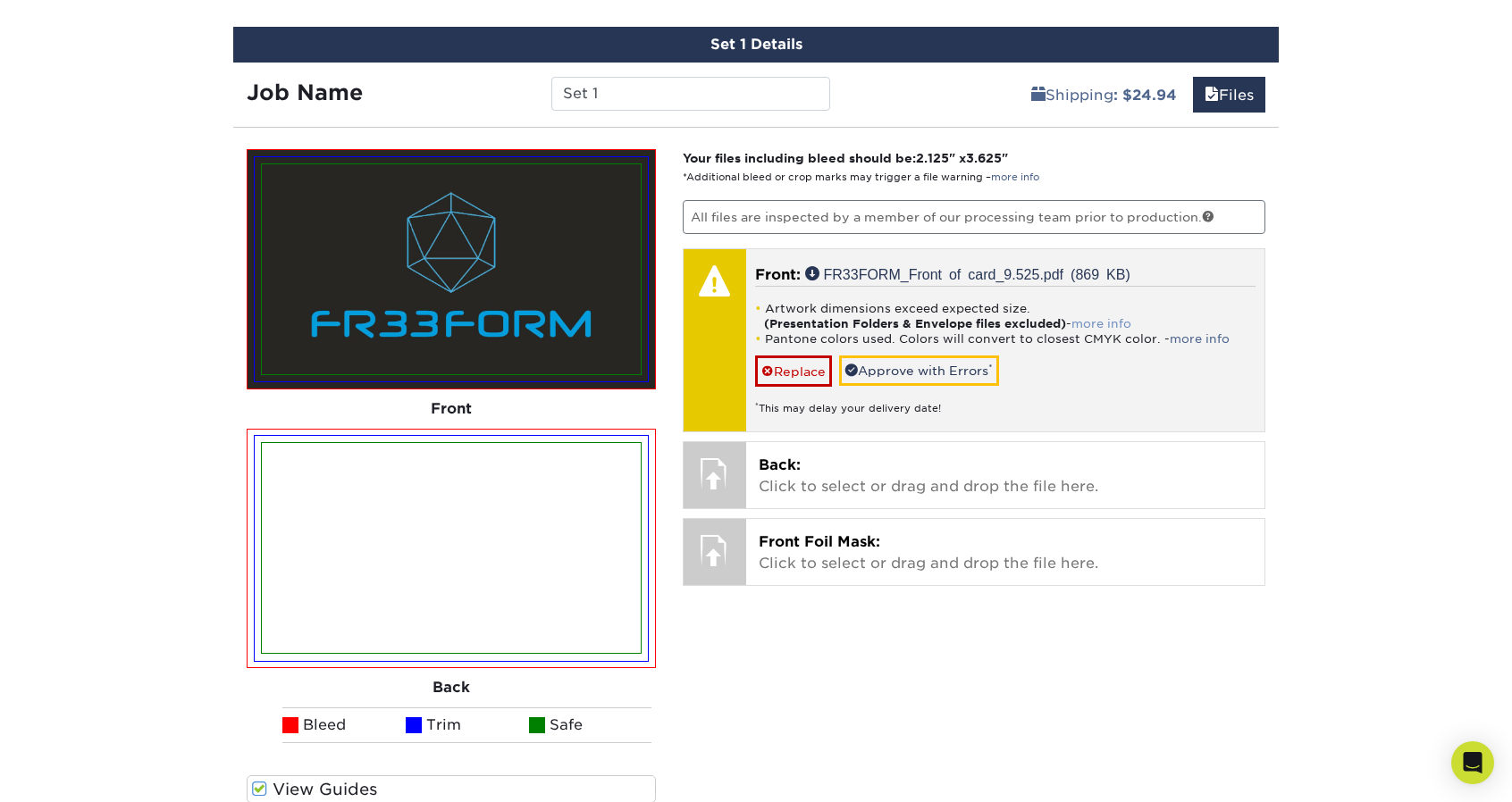
click at [1128, 323] on link "more info" at bounding box center [1101, 323] width 60 height 14
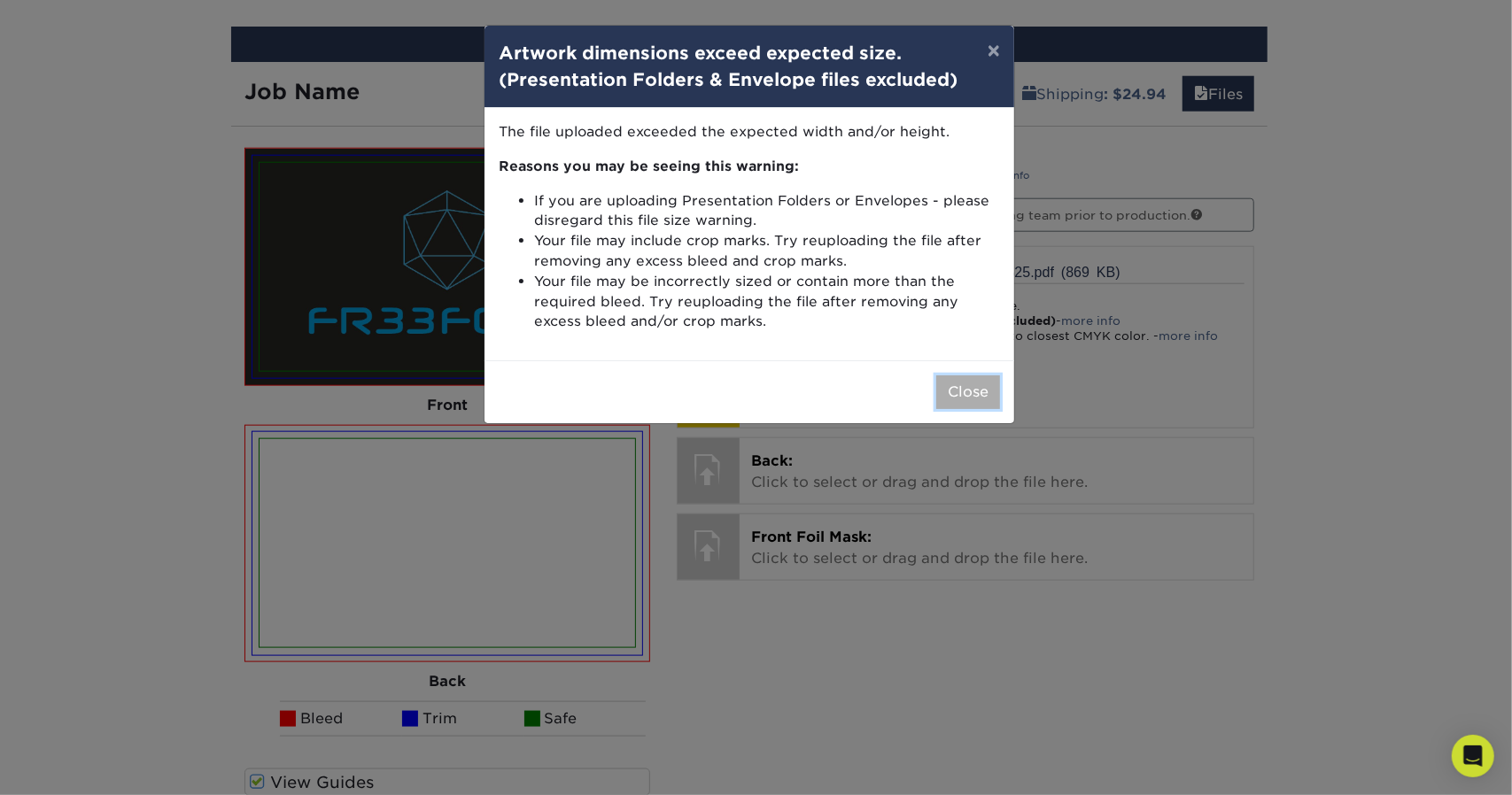
click at [973, 396] on button "Close" at bounding box center [967, 392] width 64 height 34
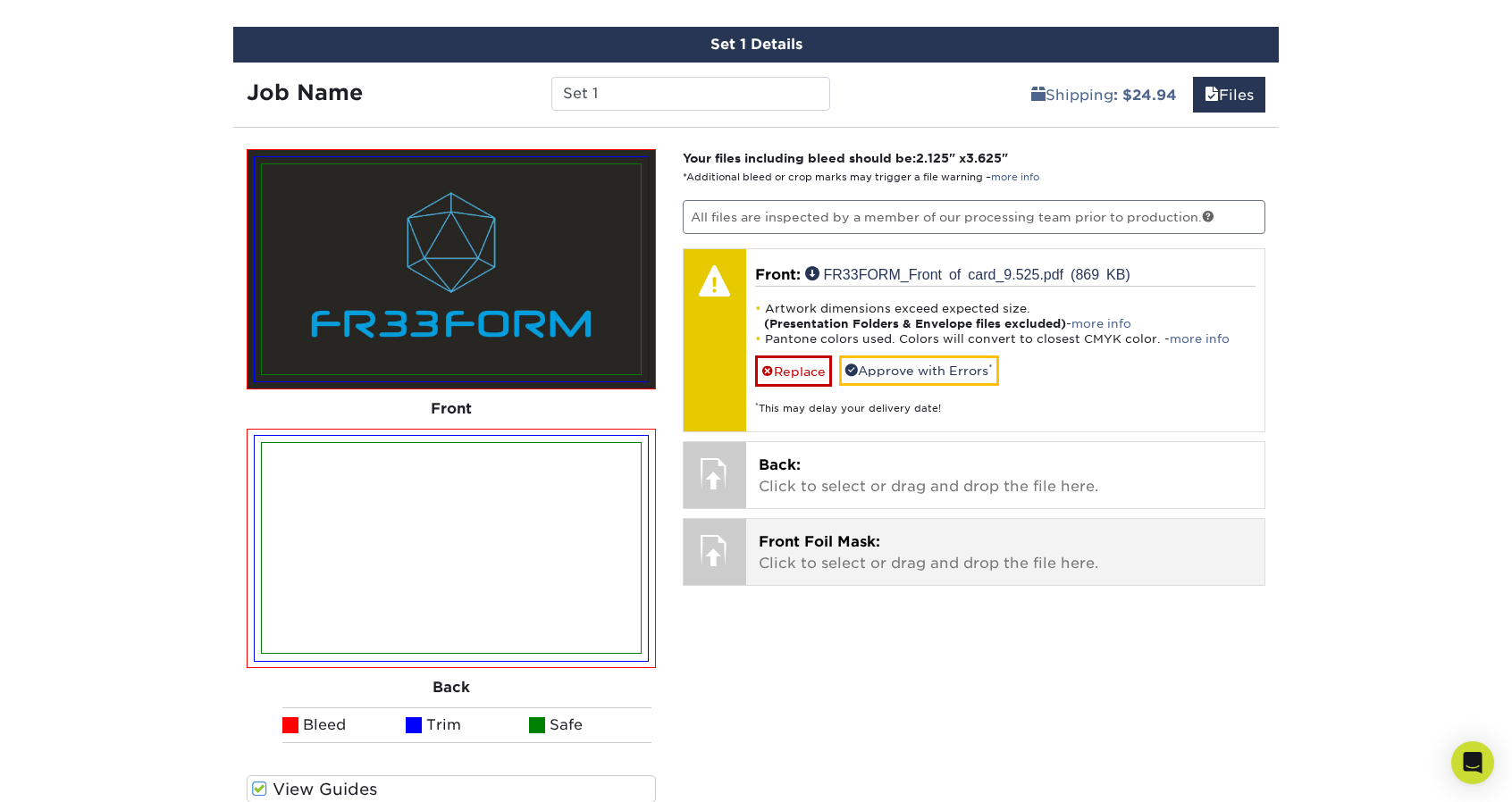
click at [866, 562] on p "Front Foil Mask: Click to select or drag and drop the file here." at bounding box center [1006, 552] width 494 height 43
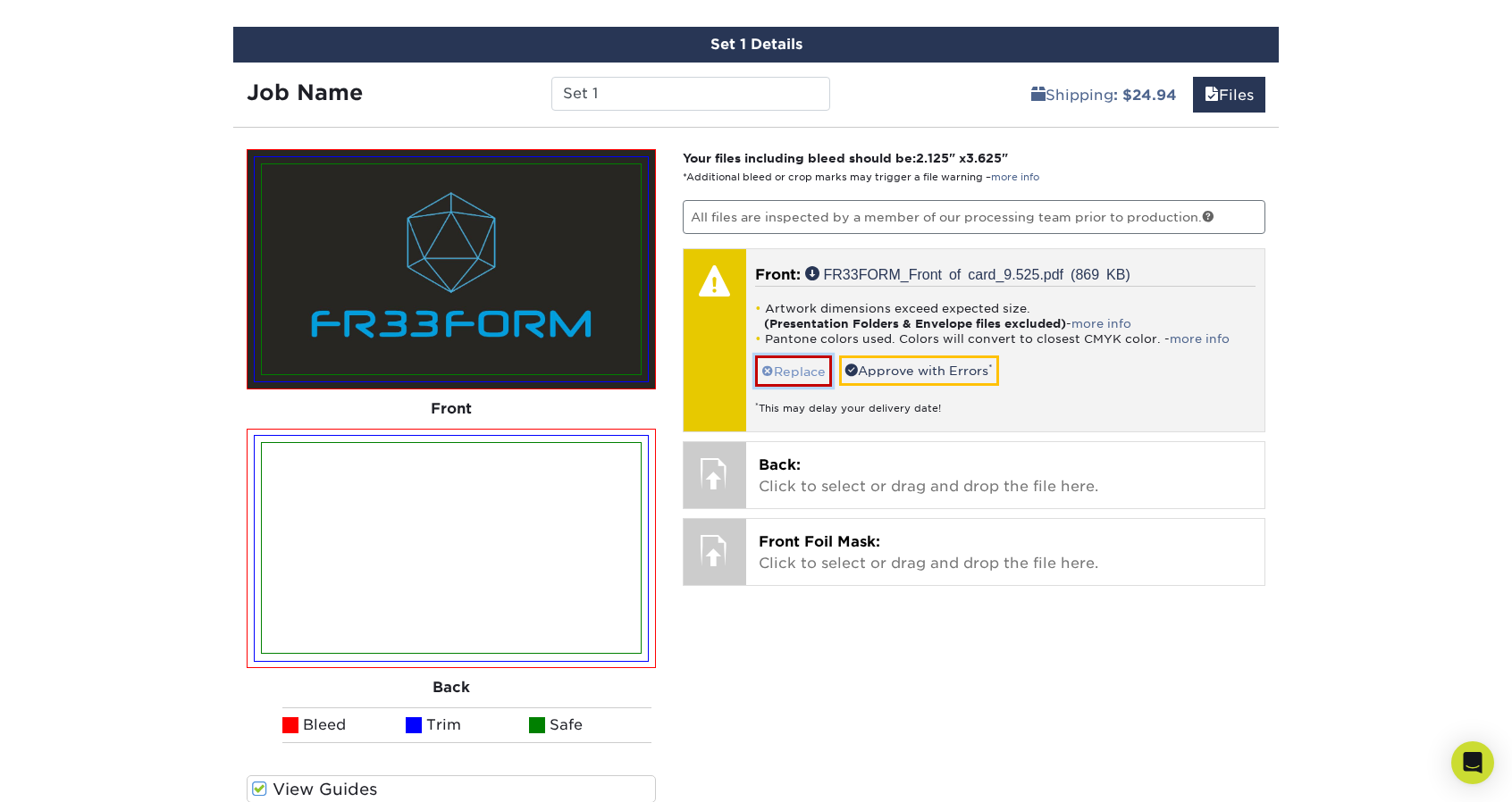
click at [809, 371] on link "Replace" at bounding box center [793, 371] width 77 height 32
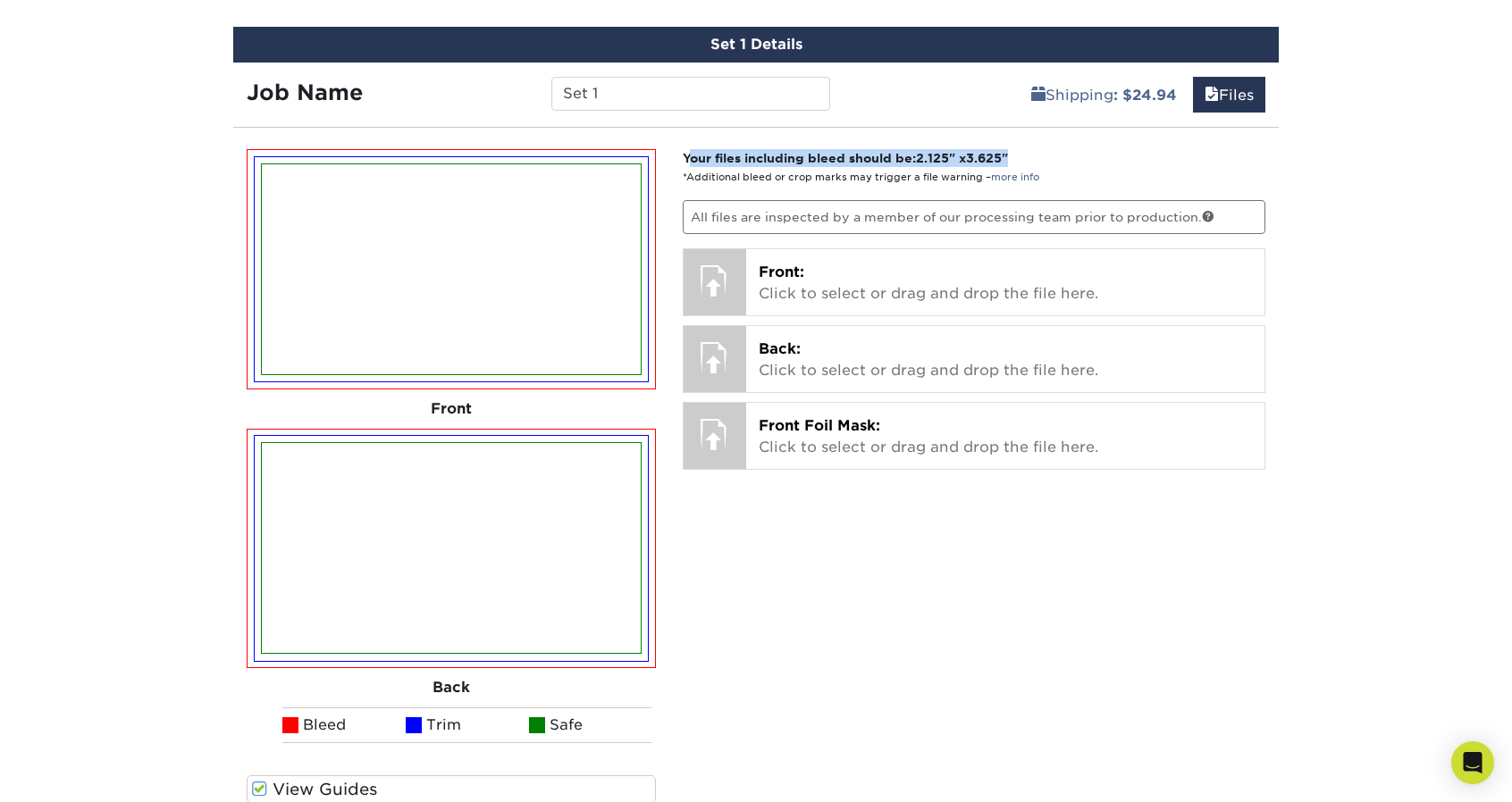
drag, startPoint x: 686, startPoint y: 151, endPoint x: 1023, endPoint y: 145, distance: 337.1
click at [1023, 145] on div "Please Upload Your Files We accept: PDF , JPEG 1 or TIFF 1 files. Submitting AI…" at bounding box center [756, 532] width 1046 height 781
click at [840, 142] on div "Please Upload Your Files We accept: PDF , JPEG 1 or TIFF 1 files. Submitting AI…" at bounding box center [756, 532] width 1046 height 781
drag, startPoint x: 665, startPoint y: 148, endPoint x: 980, endPoint y: 141, distance: 315.1
click at [980, 142] on div "Please Upload Your Files We accept: PDF , JPEG 1 or TIFF 1 files. Submitting AI…" at bounding box center [756, 532] width 1046 height 781
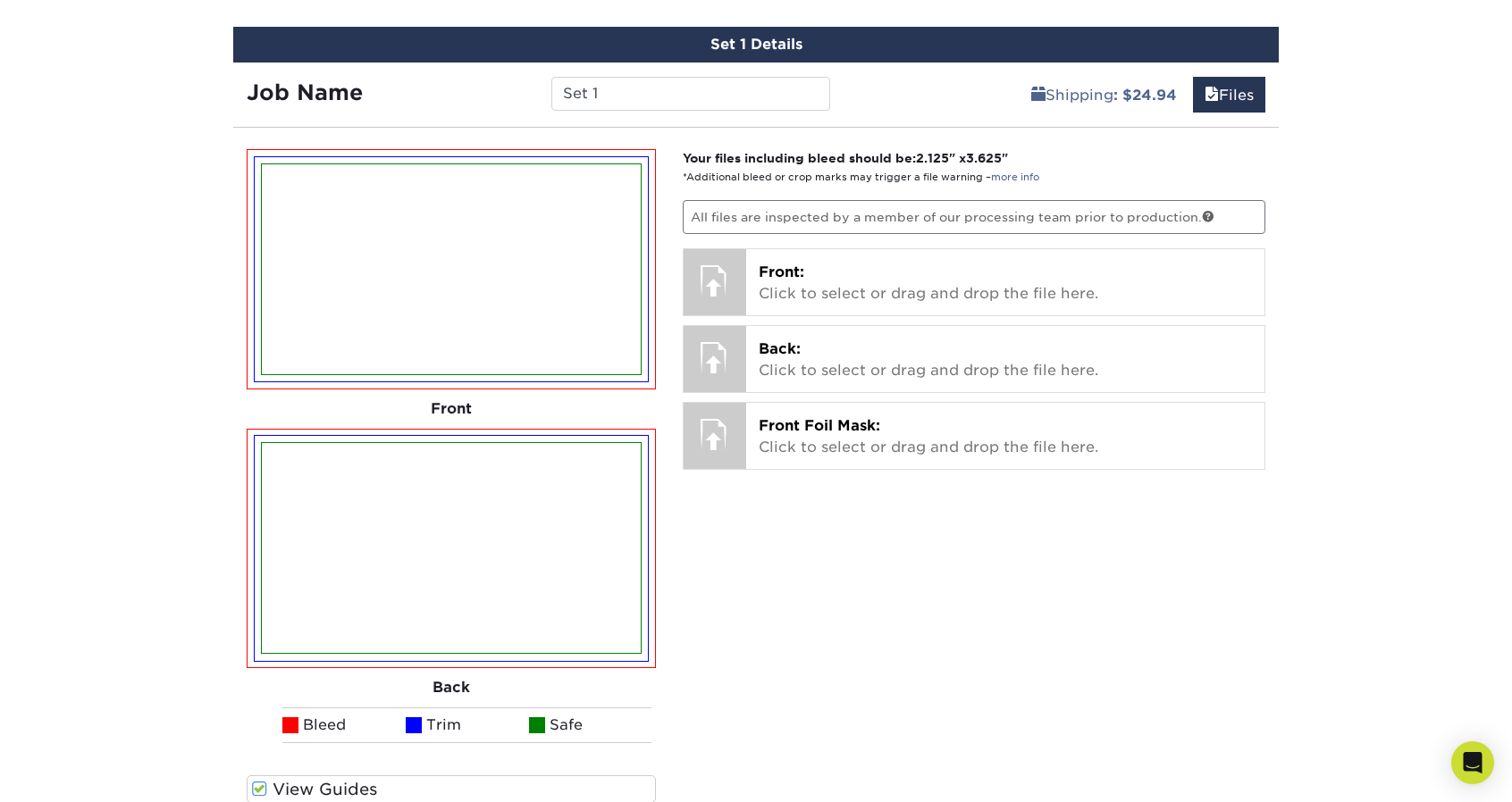
click at [980, 142] on div "Please Upload Your Files We accept: PDF , JPEG 1 or TIFF 1 files. Submitting AI…" at bounding box center [756, 532] width 1046 height 781
drag, startPoint x: 683, startPoint y: 155, endPoint x: 1022, endPoint y: 160, distance: 339.0
click at [1022, 160] on p "Your files including bleed should be: 2.125 " x 3.625 " *Additional bleed or cr…" at bounding box center [974, 167] width 583 height 36
copy strong "Your files including bleed should be: 2.125 " x 3.625 ""
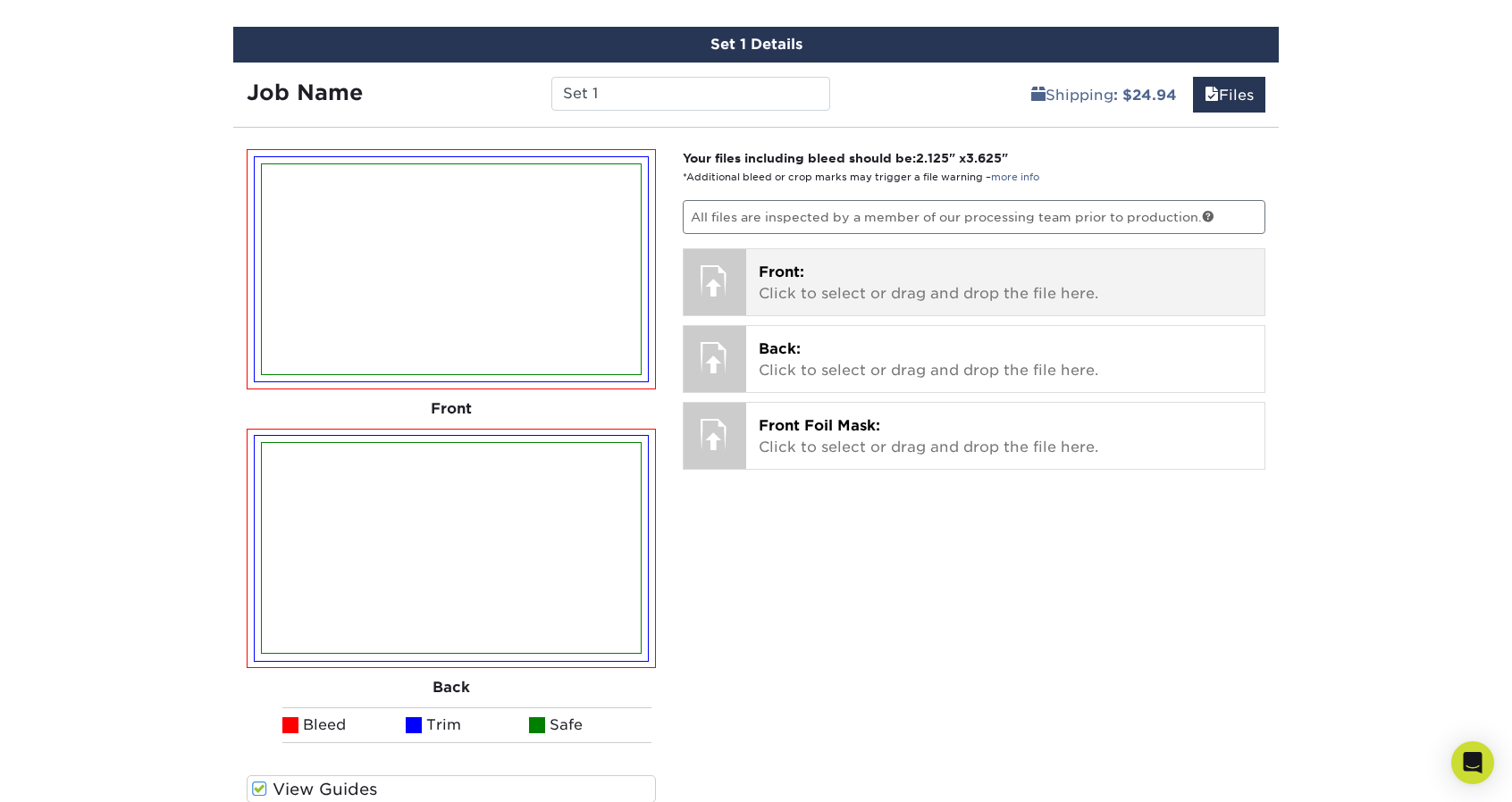
click at [880, 272] on p "Front: Click to select or drag and drop the file here." at bounding box center [1006, 282] width 494 height 43
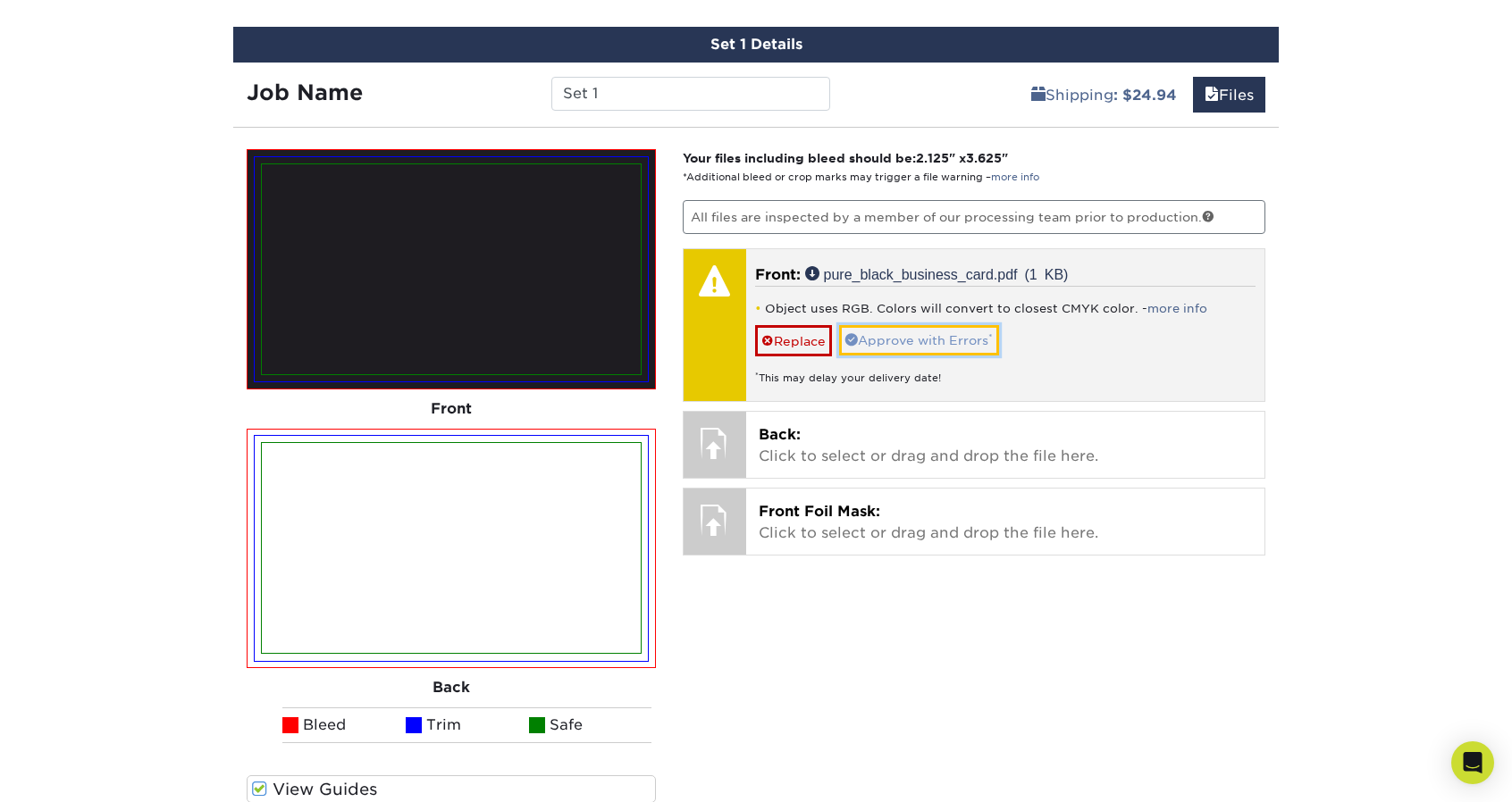
click at [906, 336] on link "Approve with Errors *" at bounding box center [919, 340] width 160 height 31
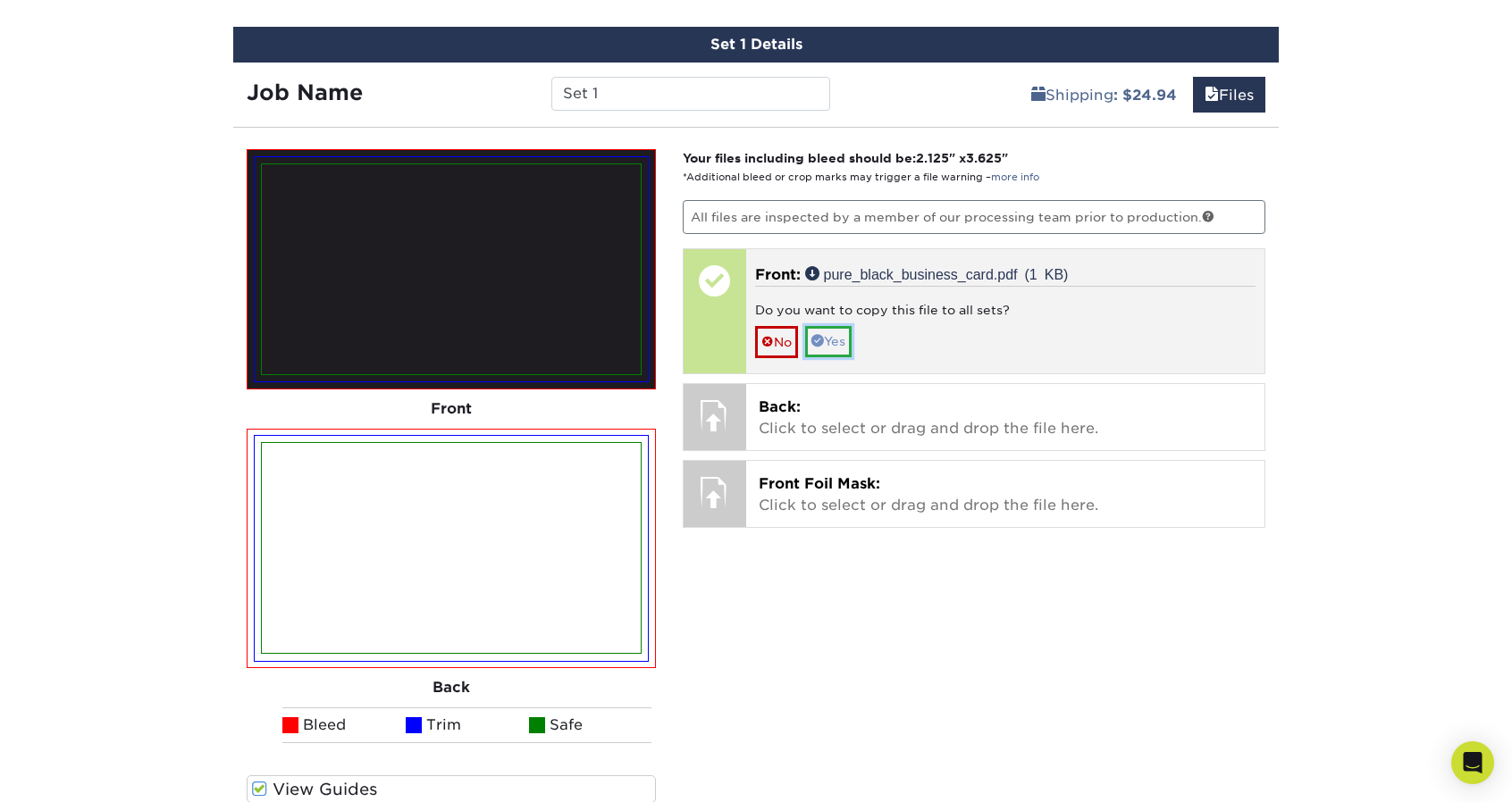
click at [846, 343] on link "Yes" at bounding box center [828, 341] width 46 height 31
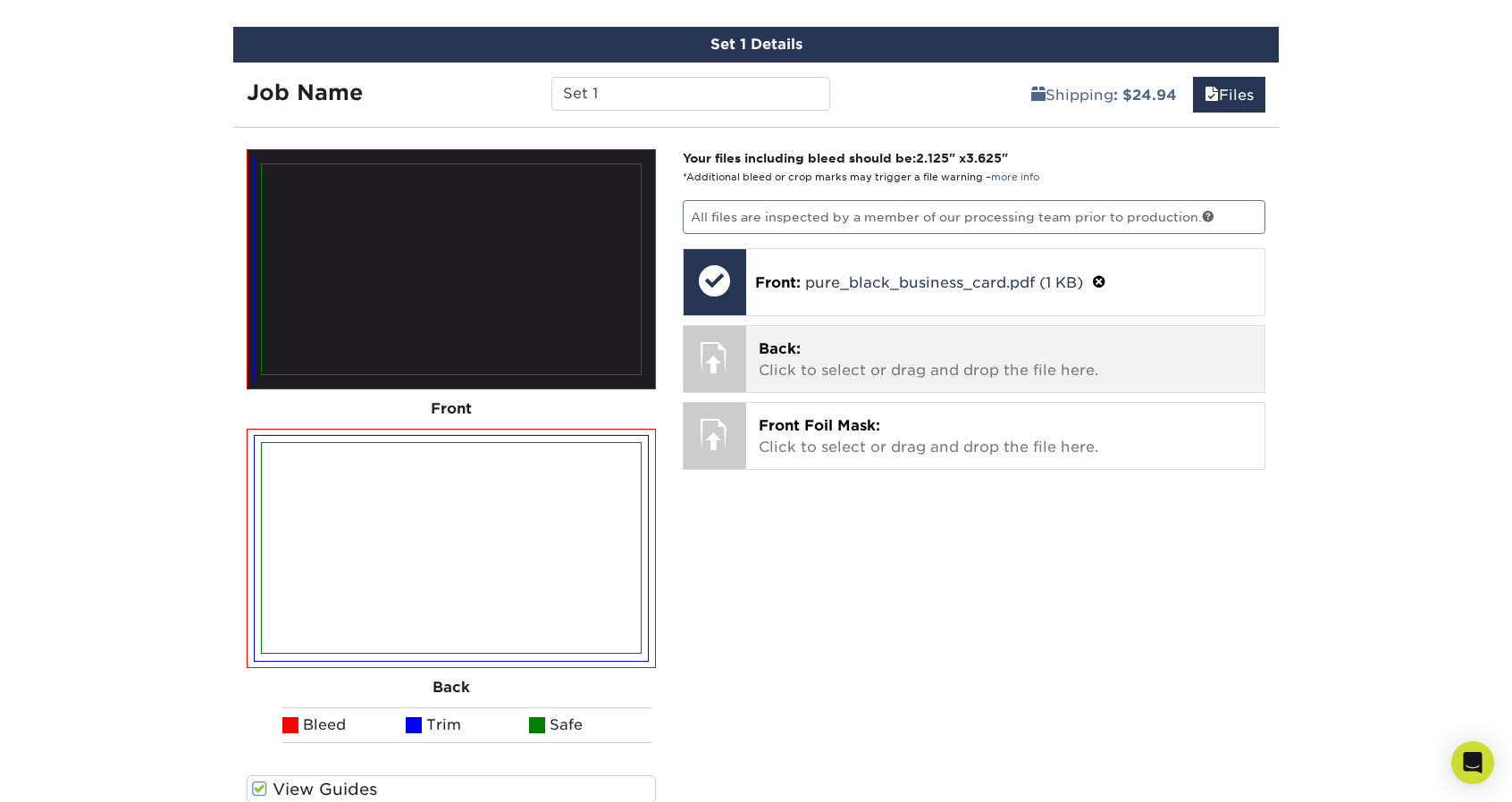
click at [917, 361] on p "Back: Click to select or drag and drop the file here." at bounding box center [1006, 359] width 494 height 43
